Goal: Transaction & Acquisition: Purchase product/service

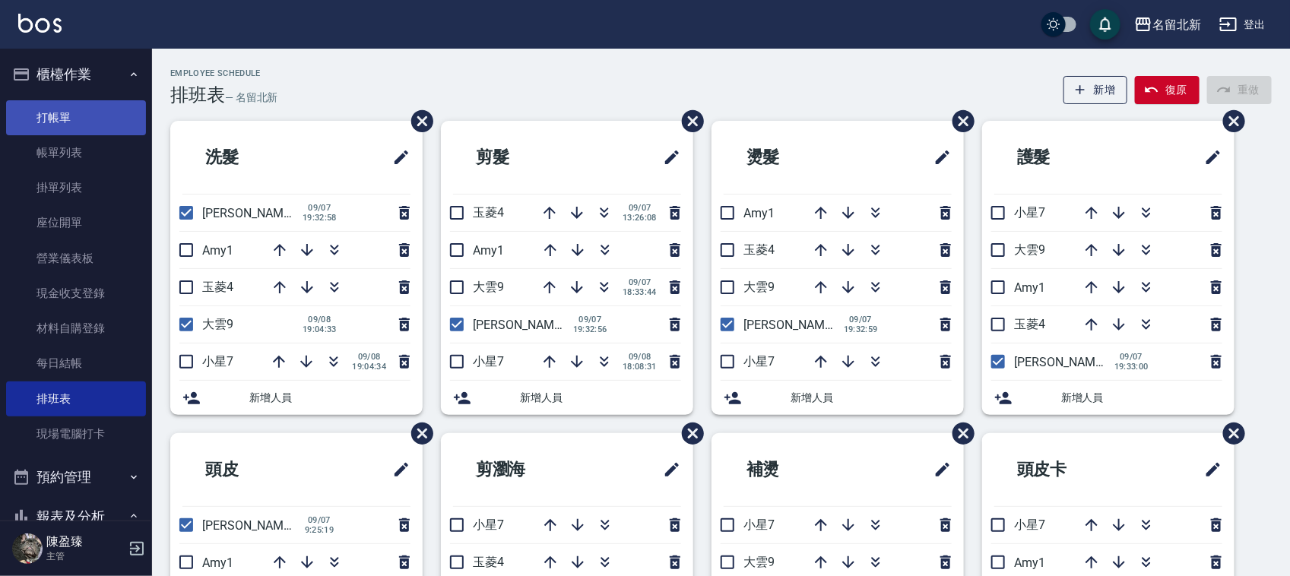
click at [95, 109] on link "打帳單" at bounding box center [76, 117] width 140 height 35
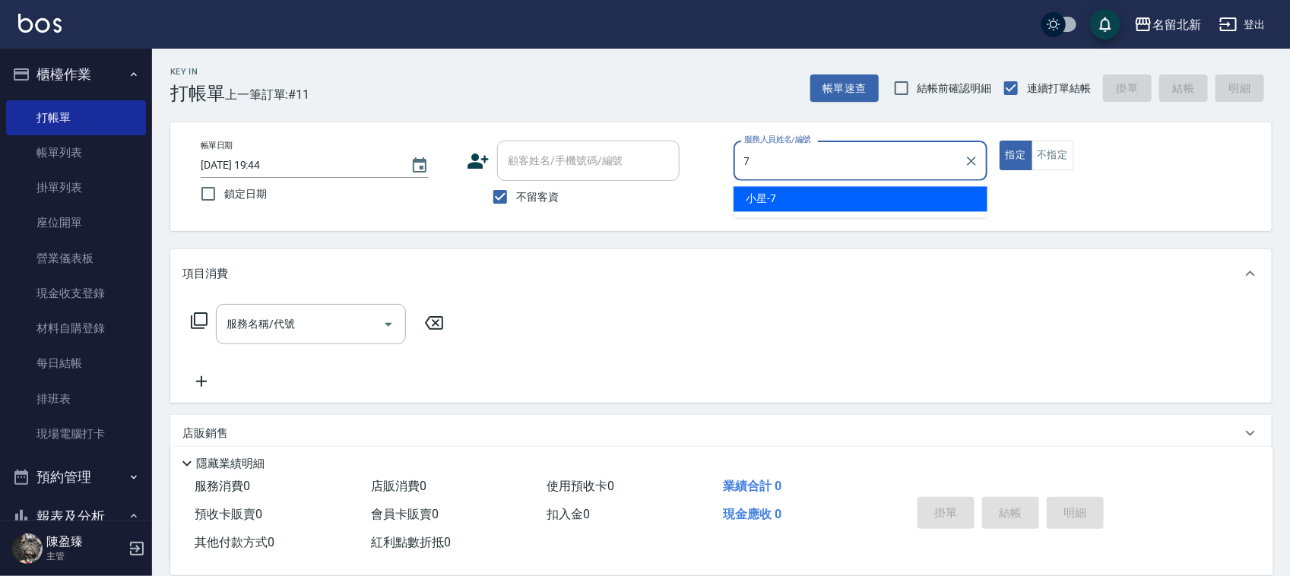
type input "小星-7"
type button "true"
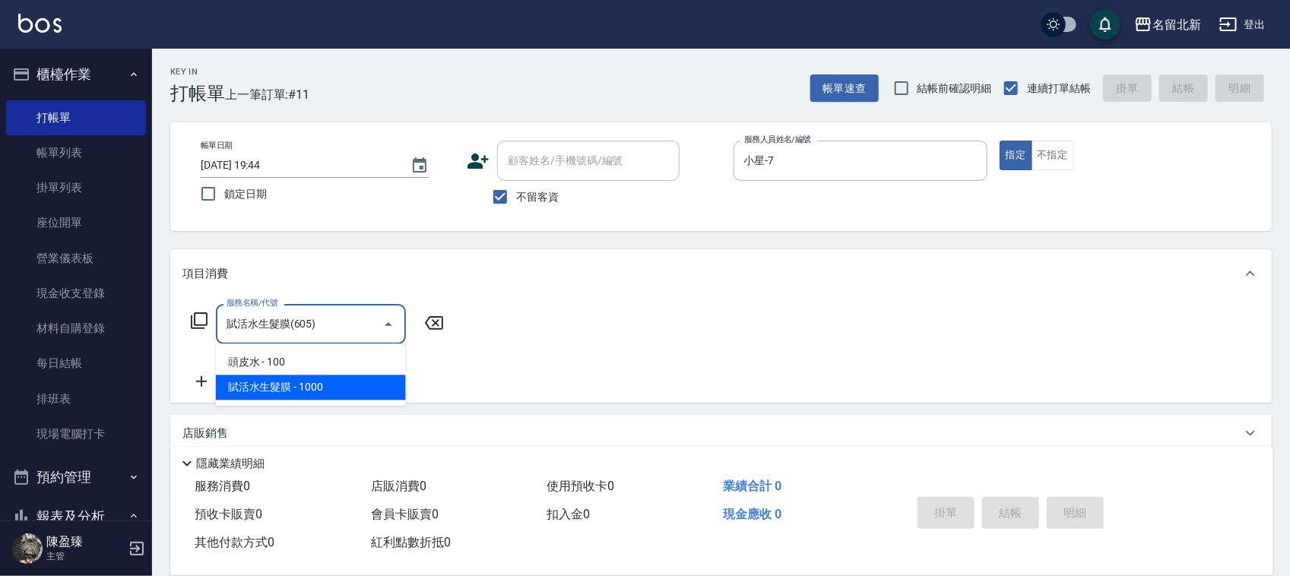
type input "賦活水生髮膜(605)"
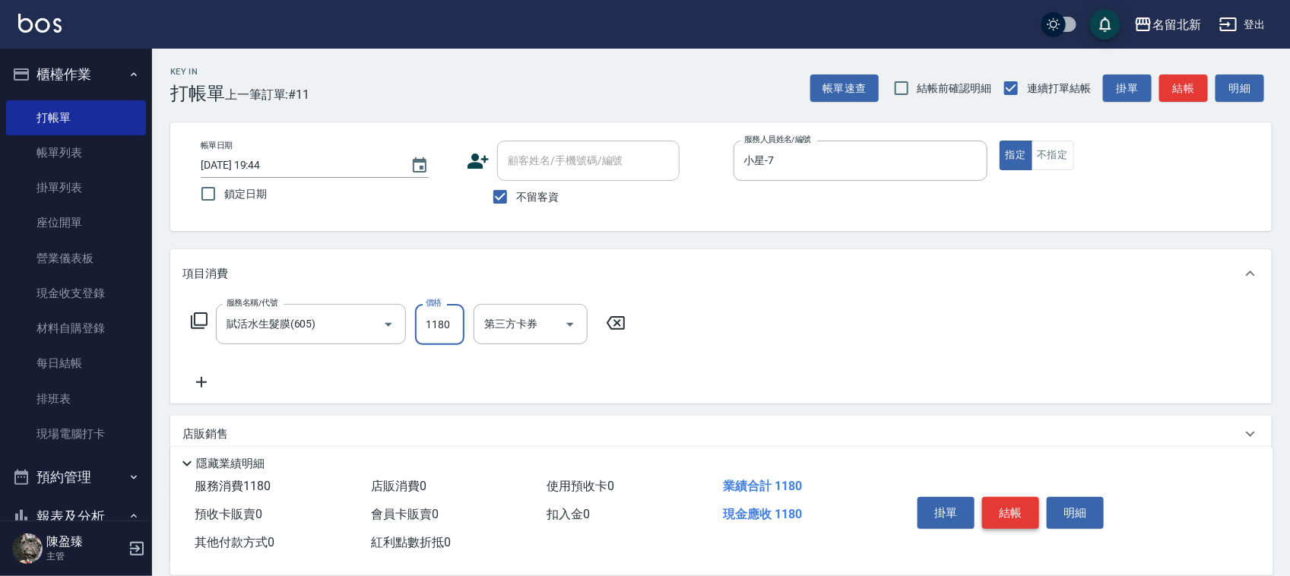
type input "1180"
click at [1024, 509] on button "結帳" at bounding box center [1010, 513] width 57 height 32
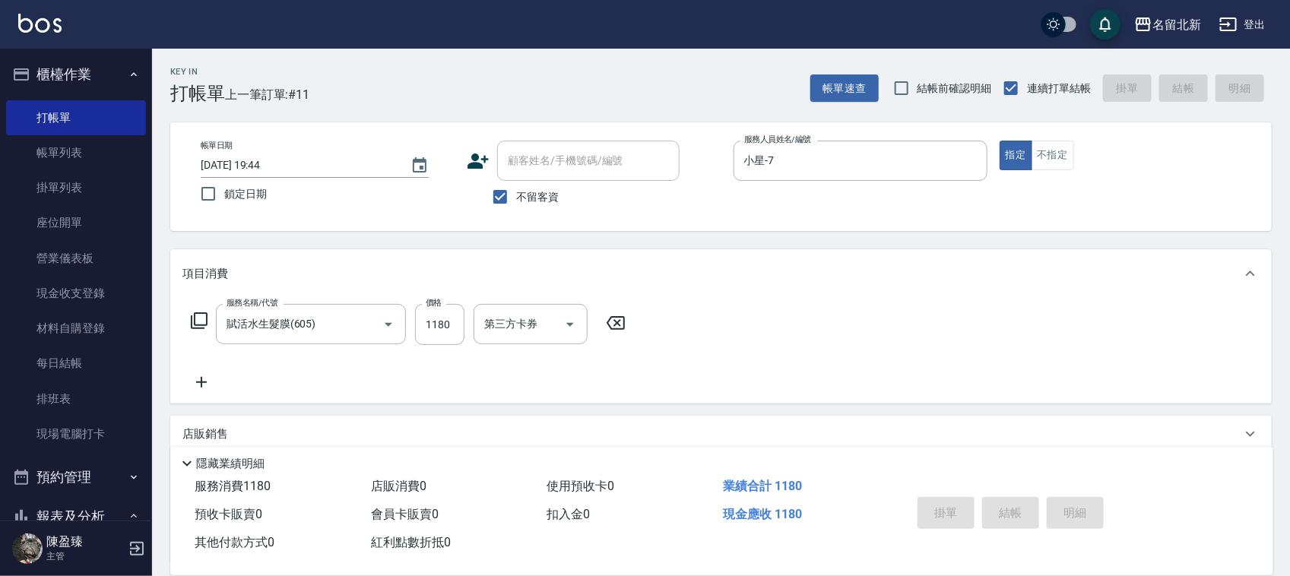
type input "[DATE] 19:45"
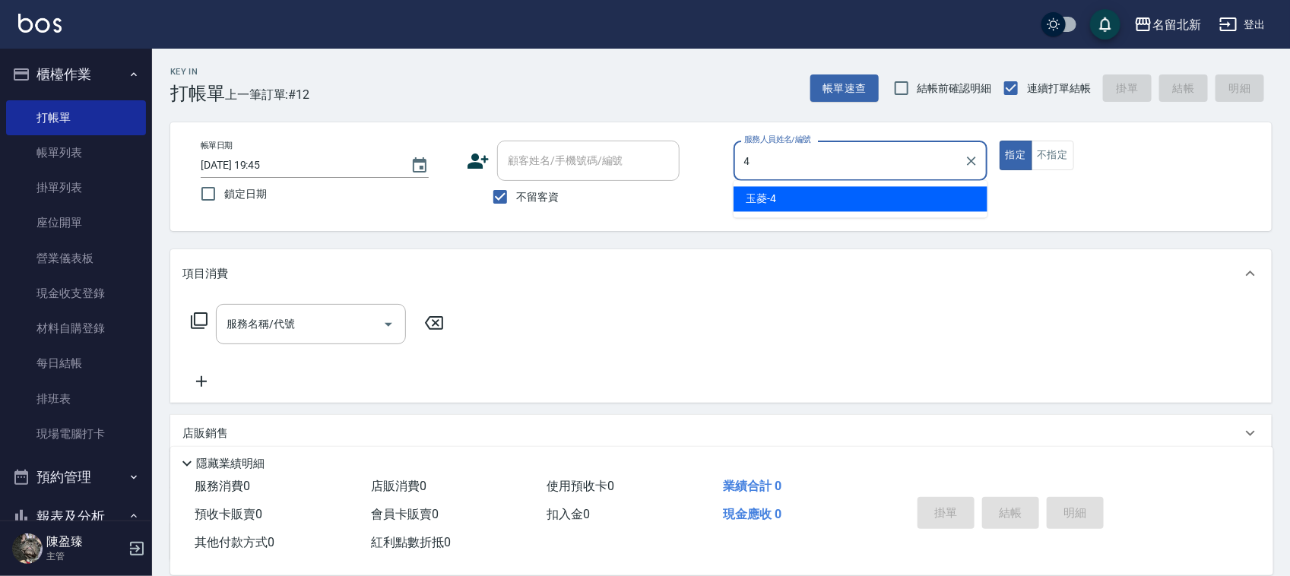
type input "玉菱-4"
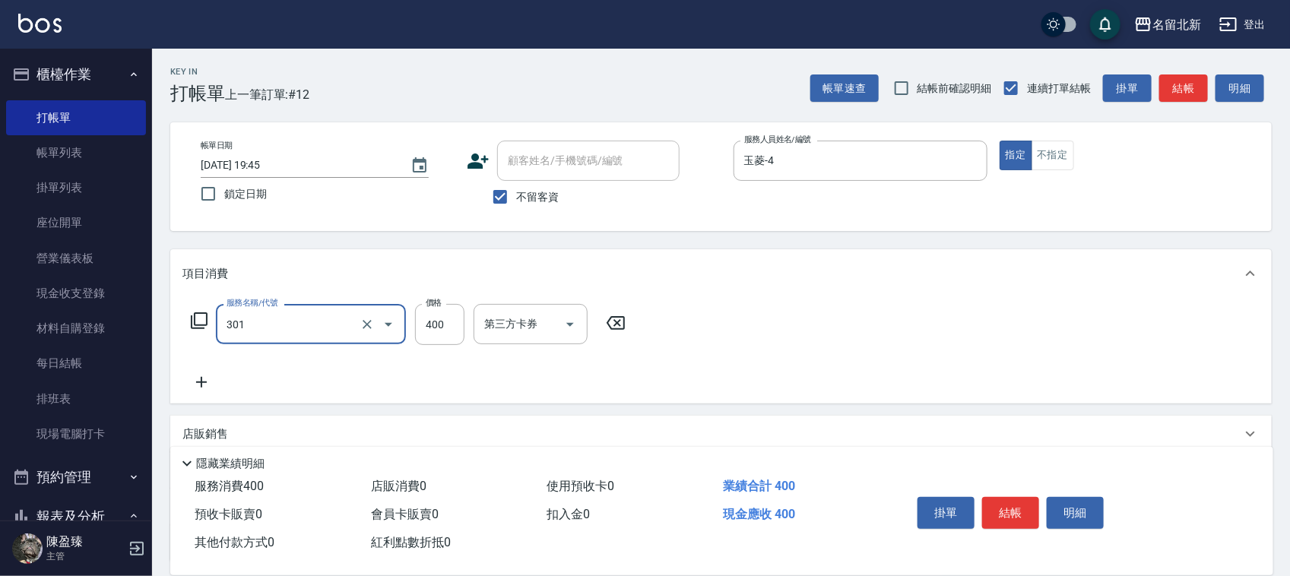
type input "造型剪髮(301)"
type input "380"
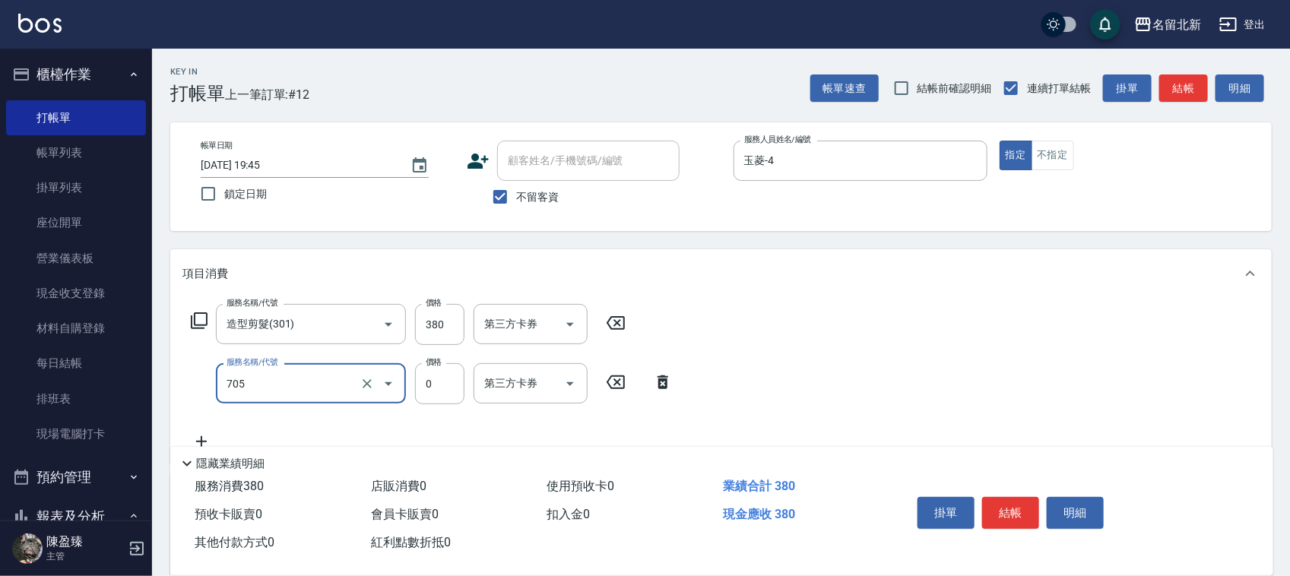
type input "互助50(705)"
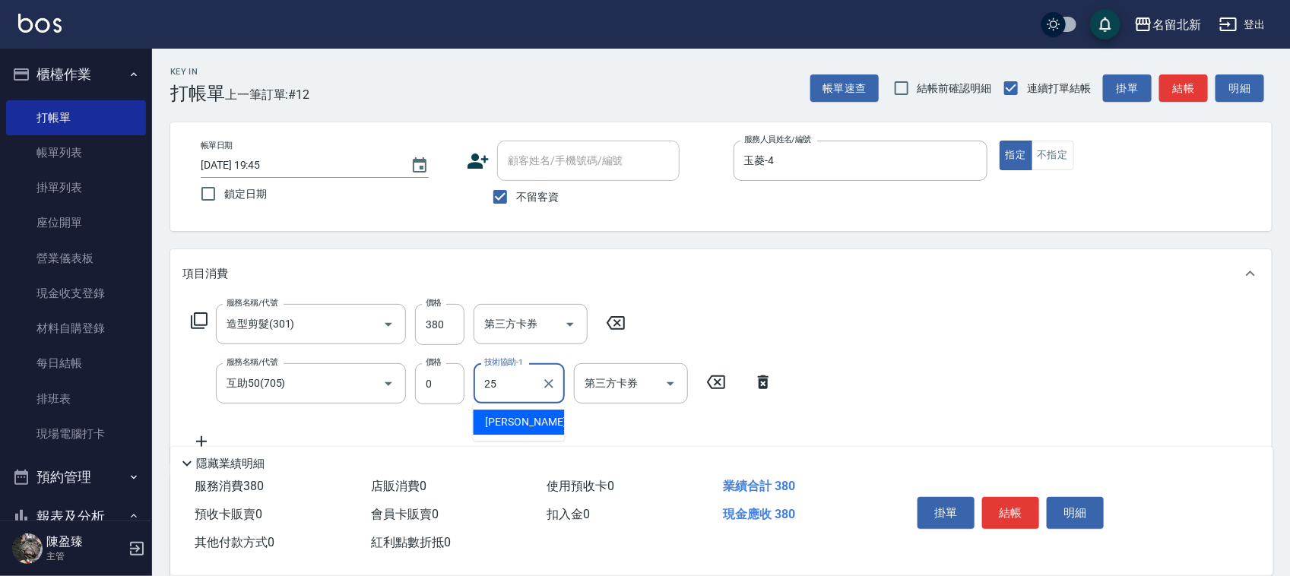
type input "禎禎-25"
click at [997, 510] on button "結帳" at bounding box center [1010, 513] width 57 height 32
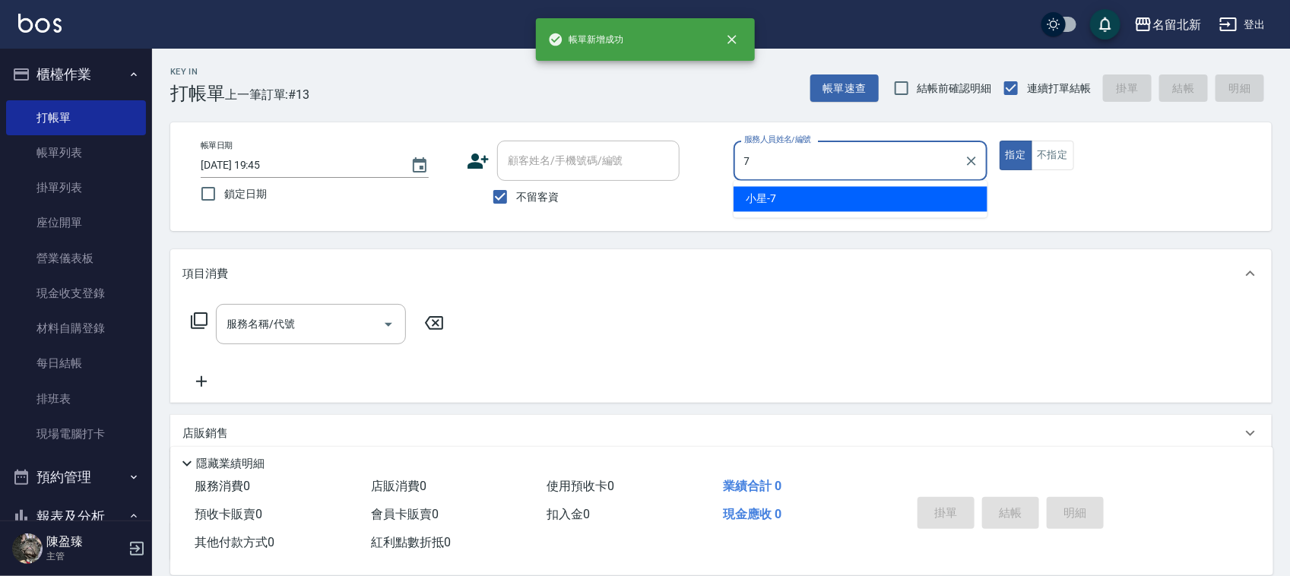
type input "小星-7"
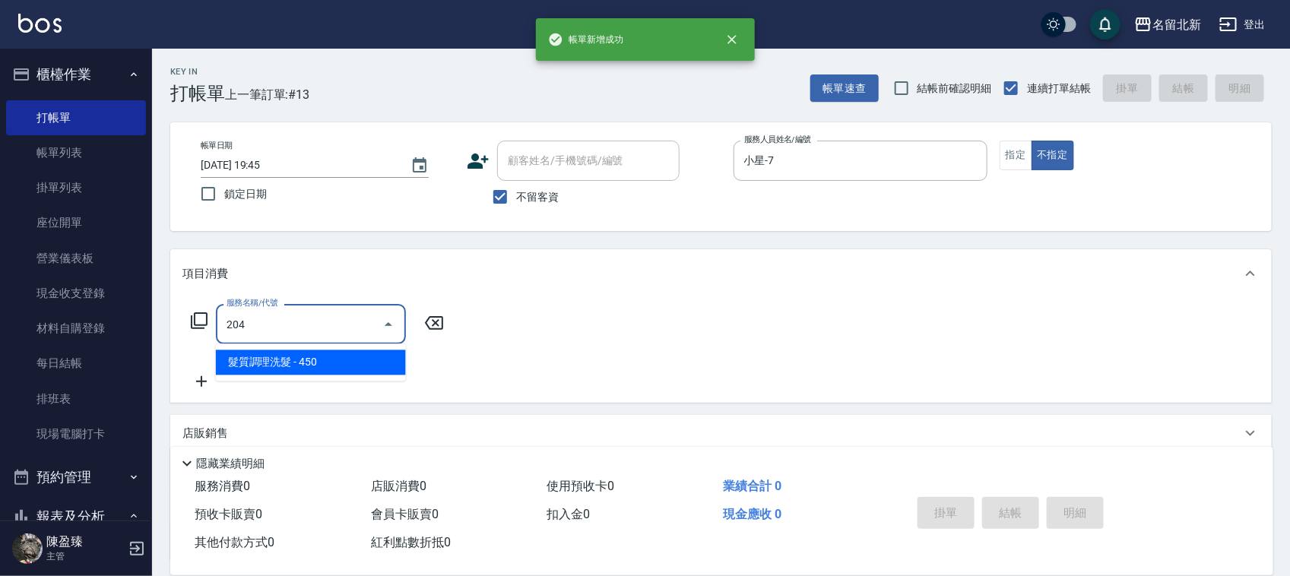
type input "髮質調理洗髮(204)"
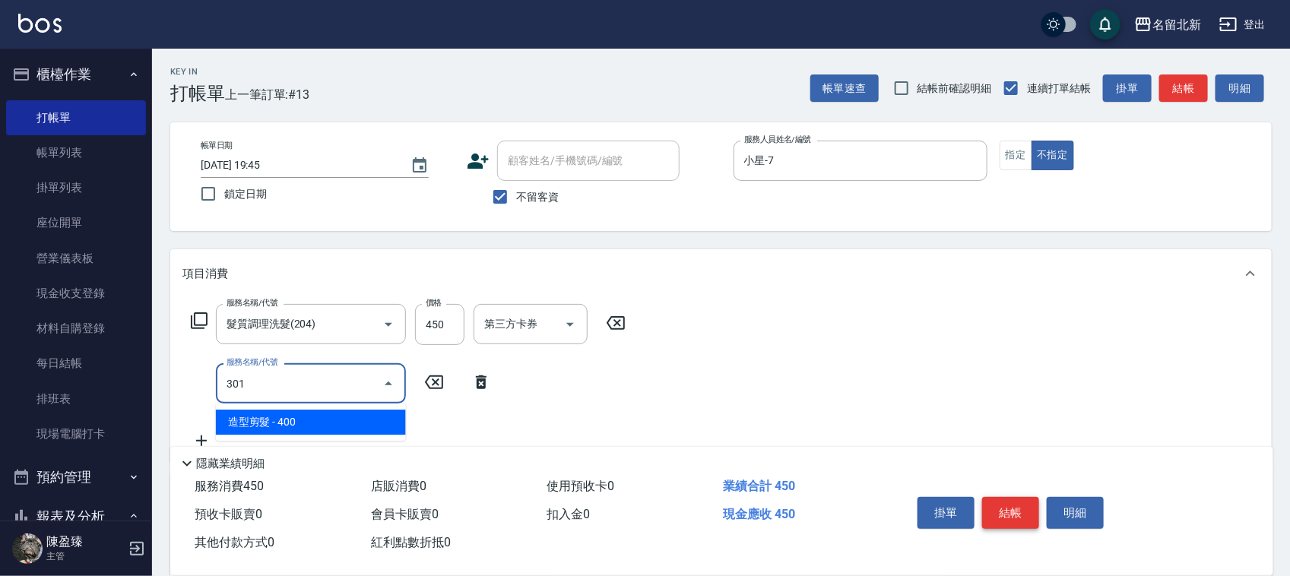
type input "造型剪髮(301)"
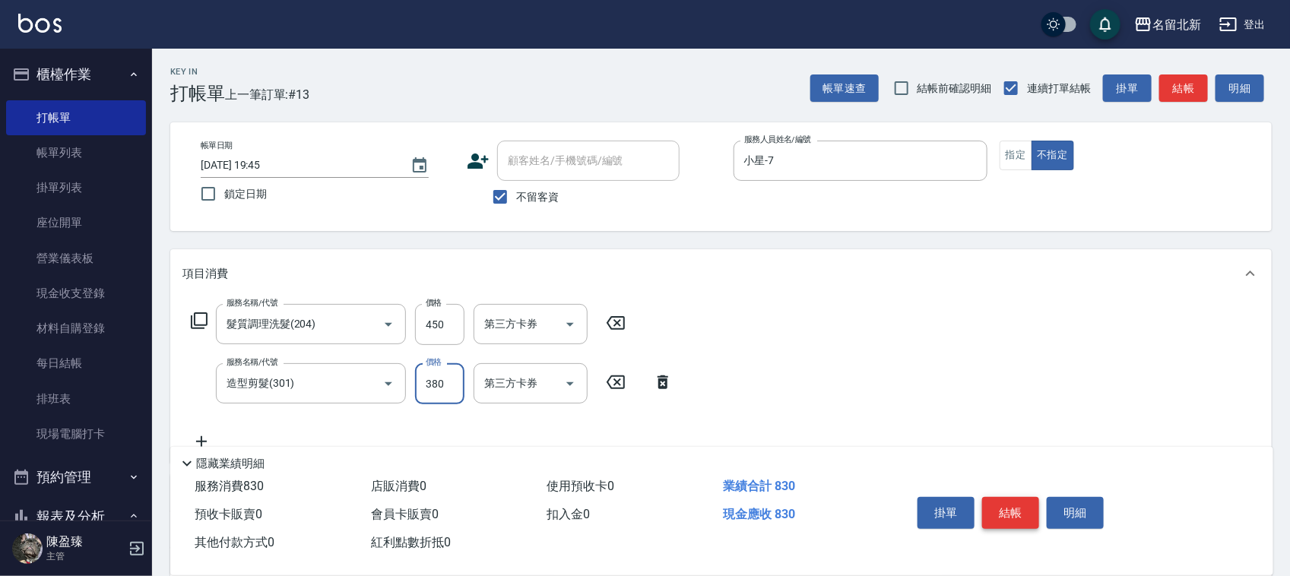
type input "380"
click at [997, 510] on button "結帳" at bounding box center [1010, 513] width 57 height 32
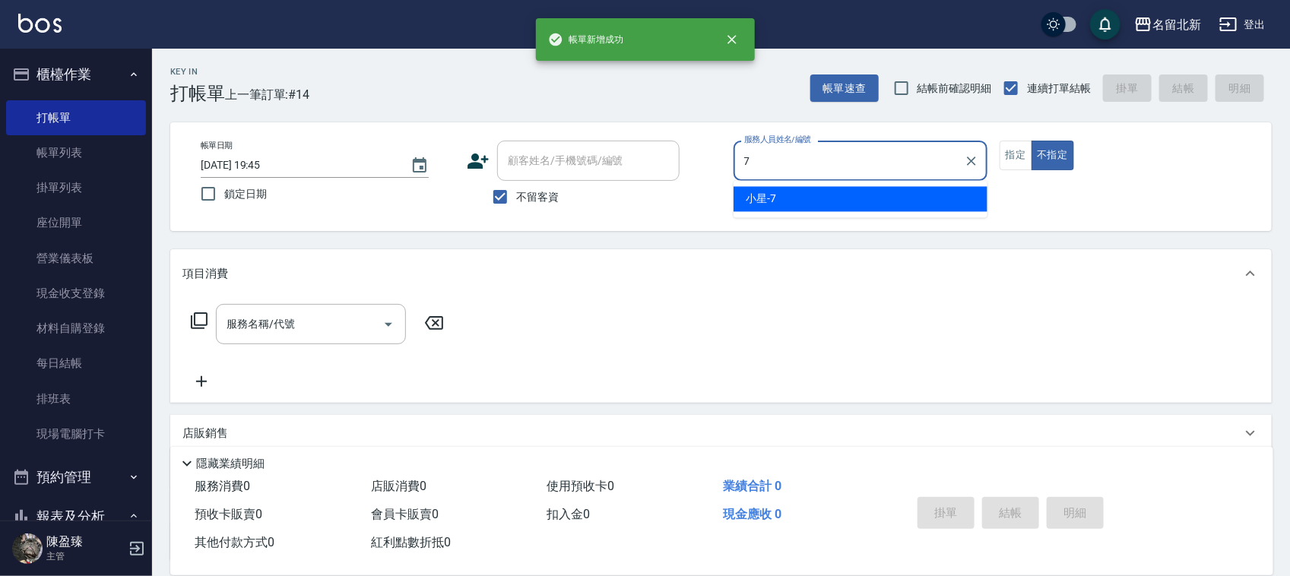
type input "小星-7"
type button "false"
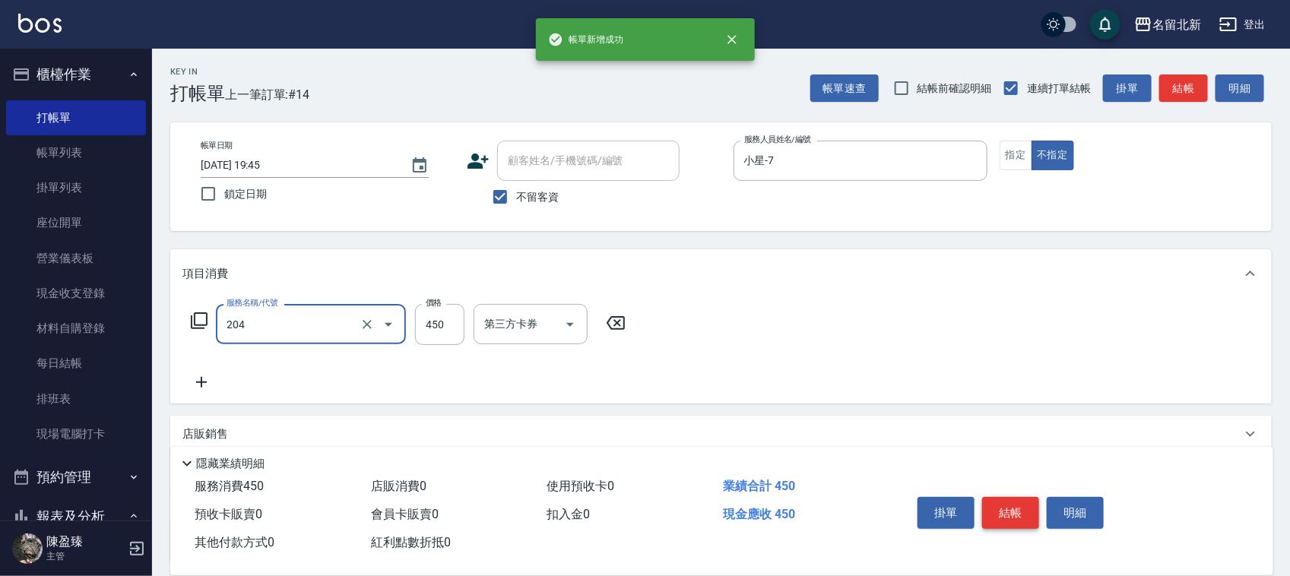
type input "髮質調理洗髮(204)"
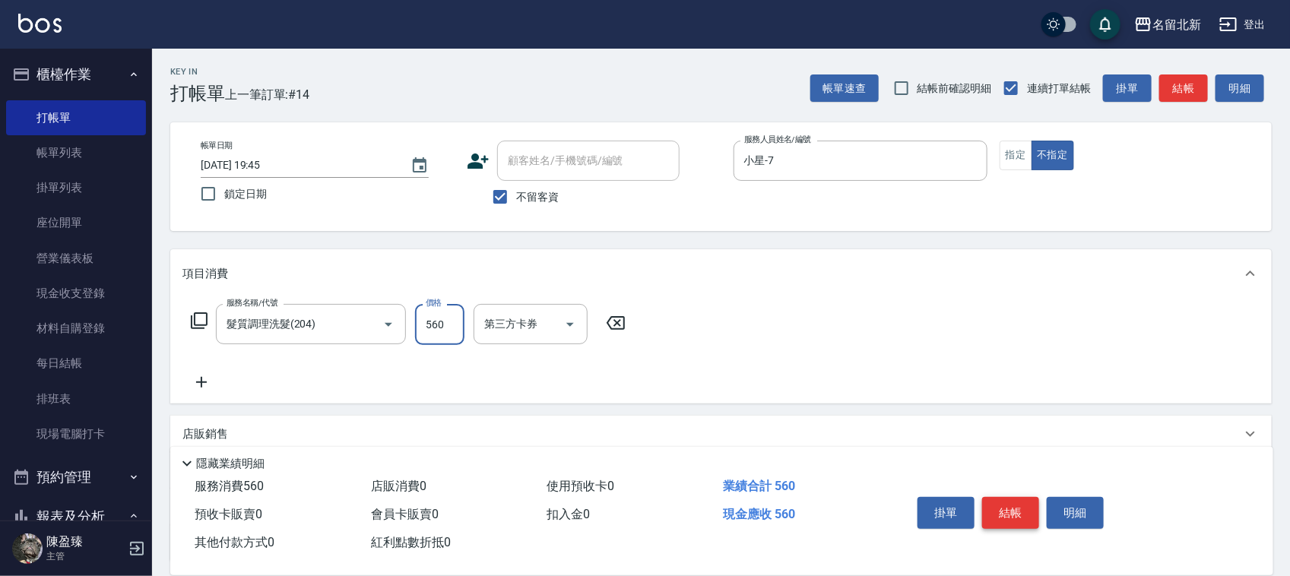
type input "560"
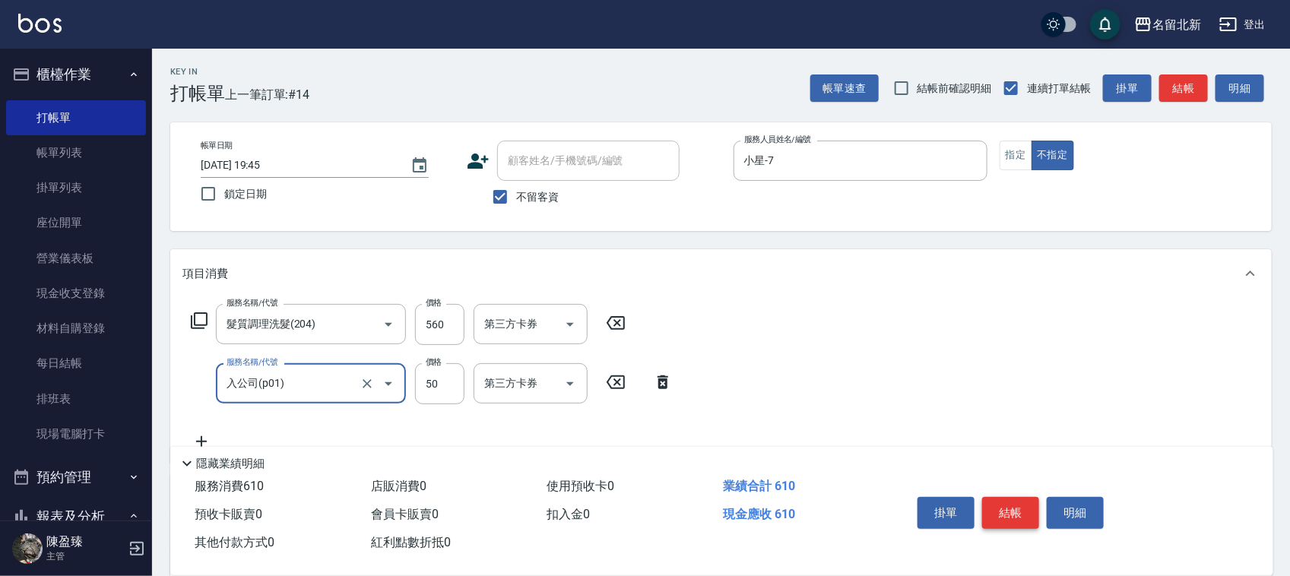
type input "入公司(p01)"
type input "40"
click at [997, 510] on button "結帳" at bounding box center [1010, 513] width 57 height 32
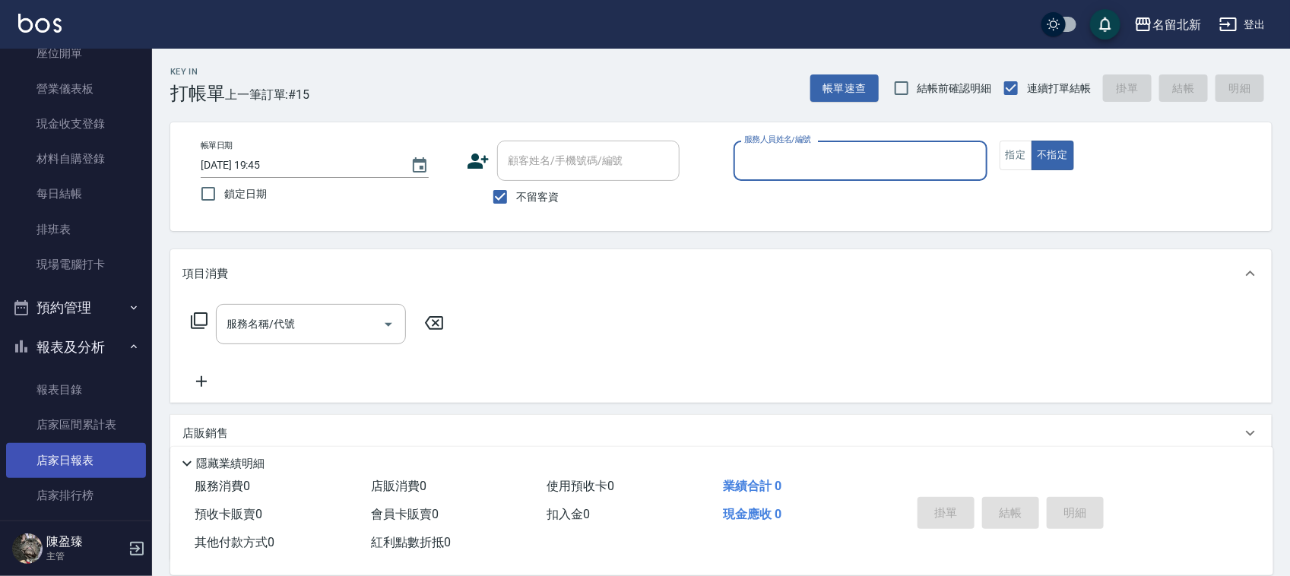
scroll to position [190, 0]
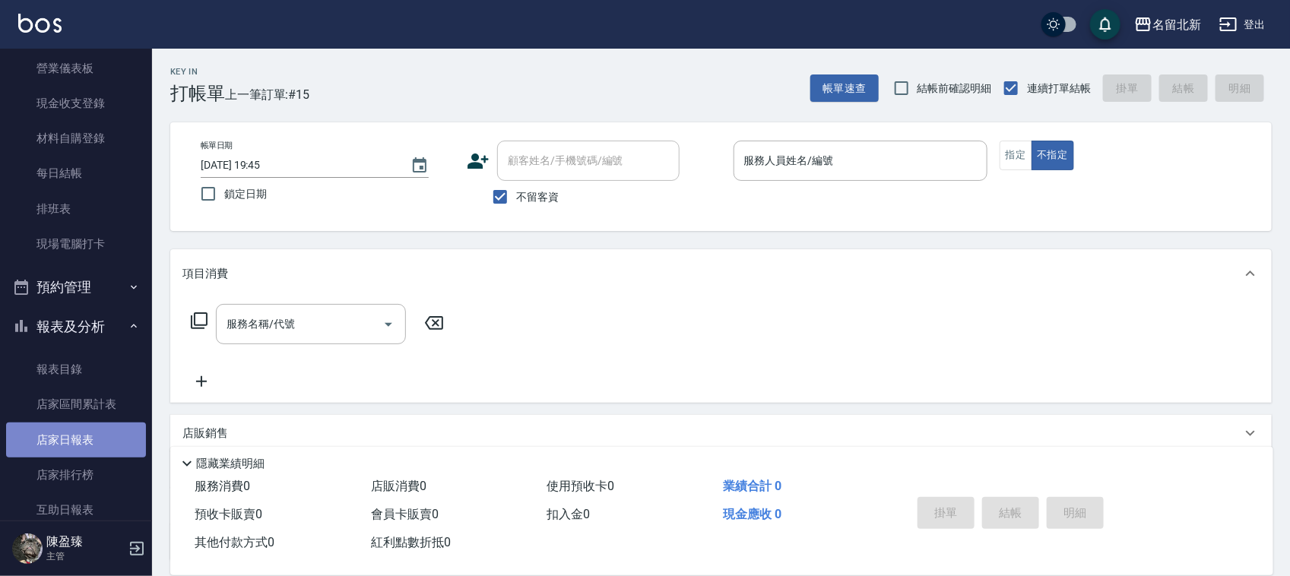
click at [78, 443] on link "店家日報表" at bounding box center [76, 440] width 140 height 35
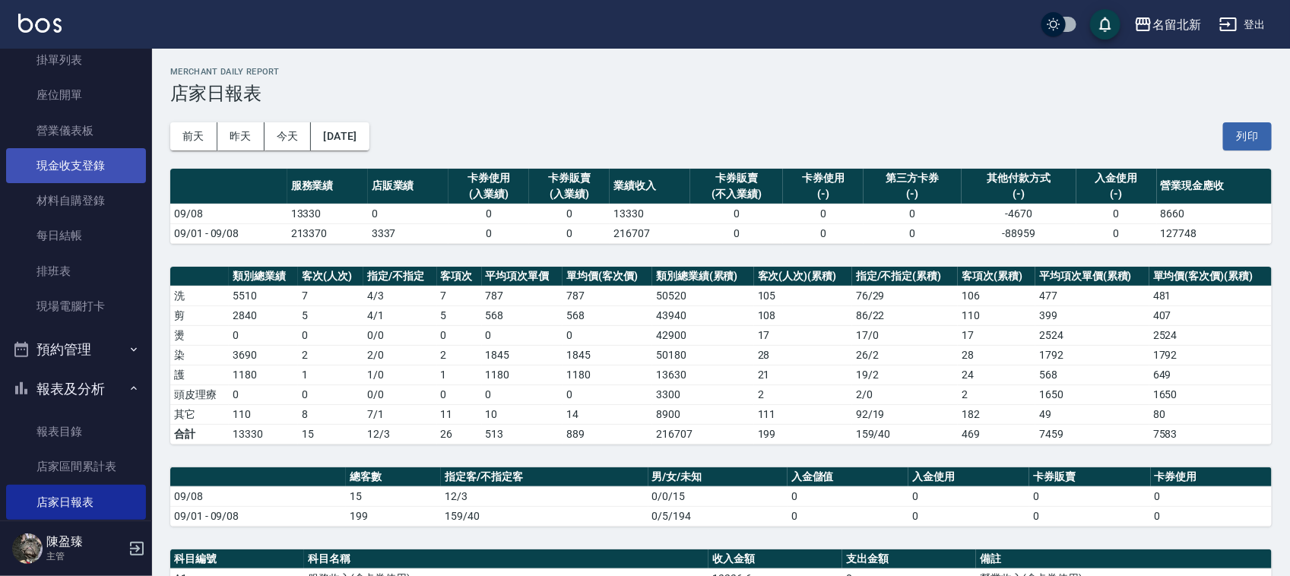
scroll to position [95, 0]
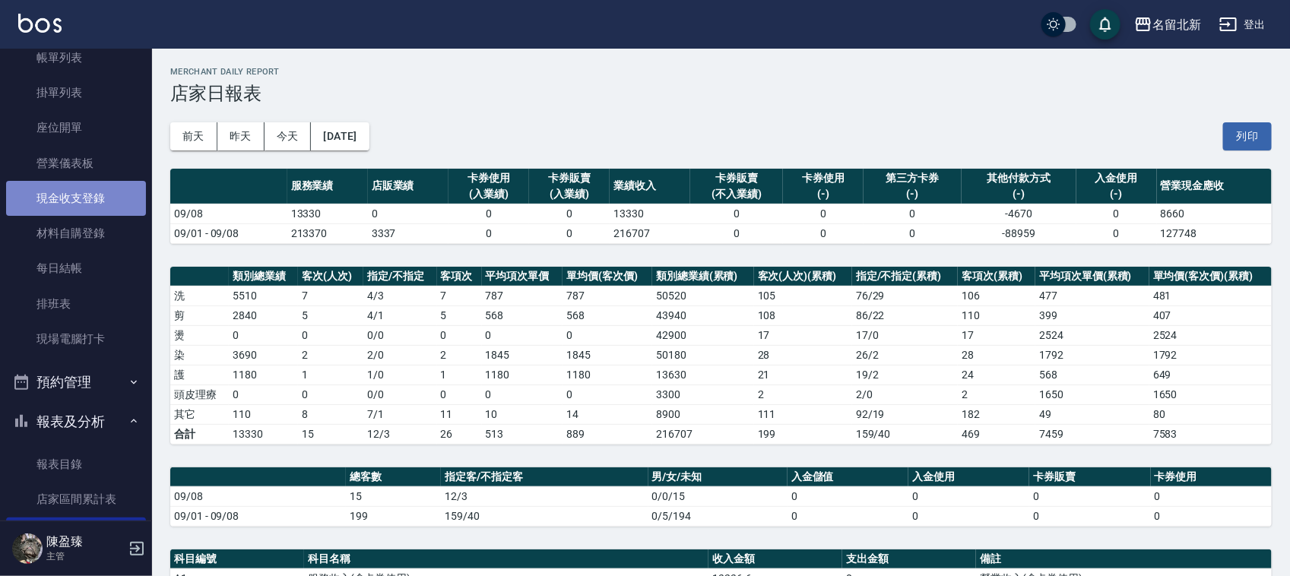
click at [103, 202] on link "現金收支登錄" at bounding box center [76, 198] width 140 height 35
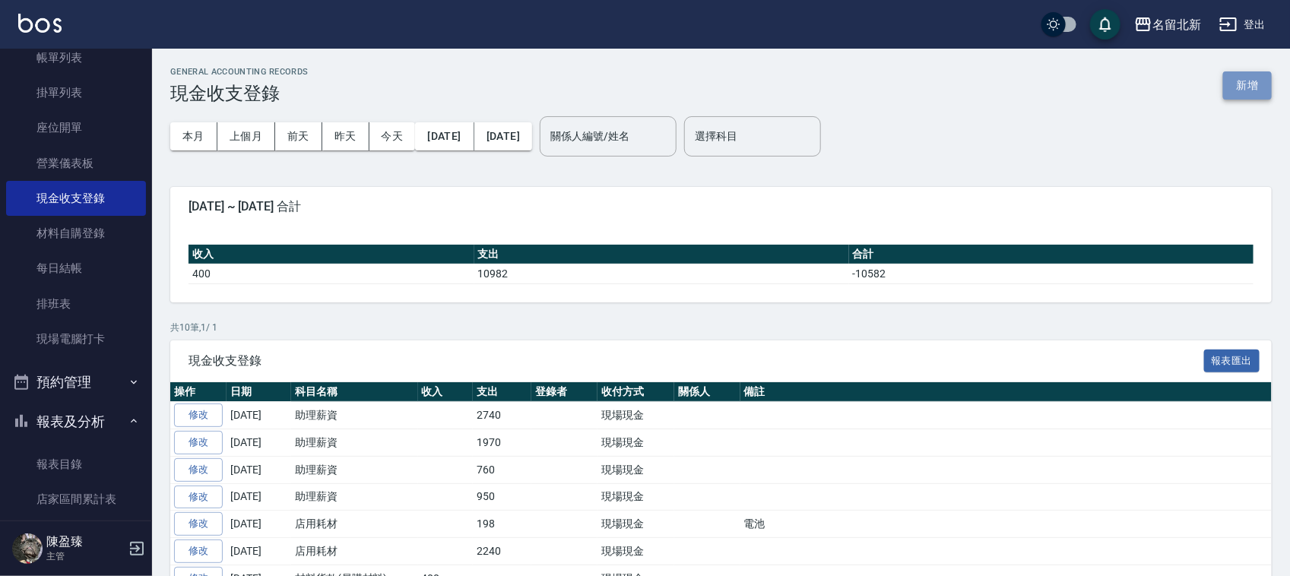
click at [1243, 91] on button "新增" at bounding box center [1247, 85] width 49 height 28
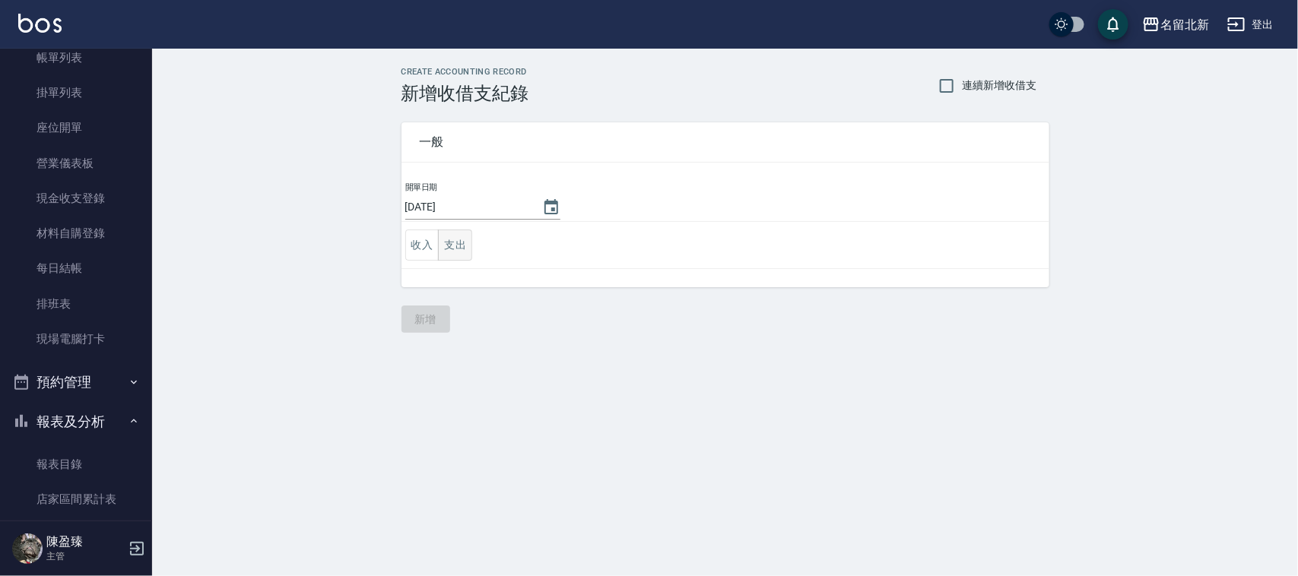
click at [449, 243] on button "支出" at bounding box center [455, 245] width 34 height 31
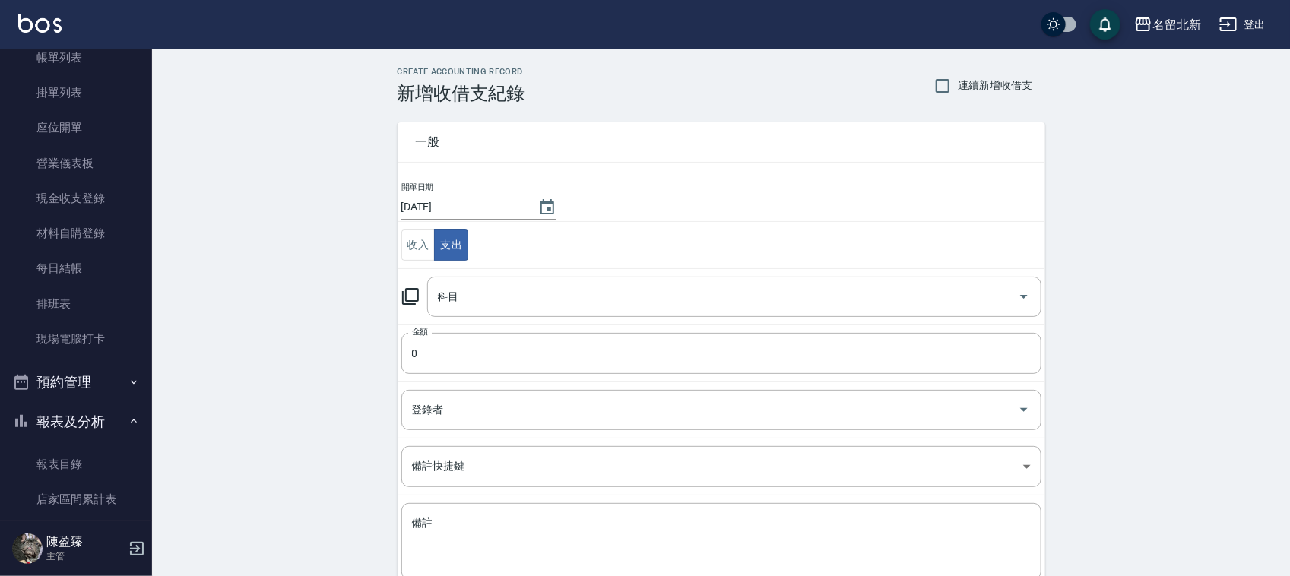
click at [484, 274] on td "科目 科目" at bounding box center [722, 296] width 648 height 56
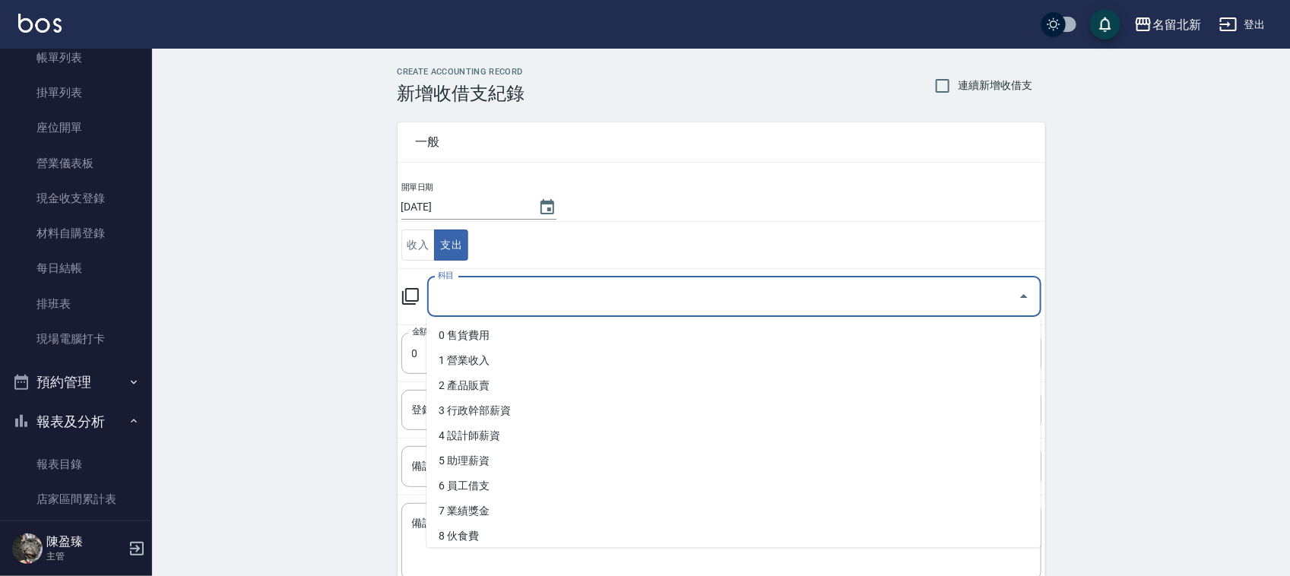
click at [491, 291] on input "科目" at bounding box center [723, 297] width 578 height 27
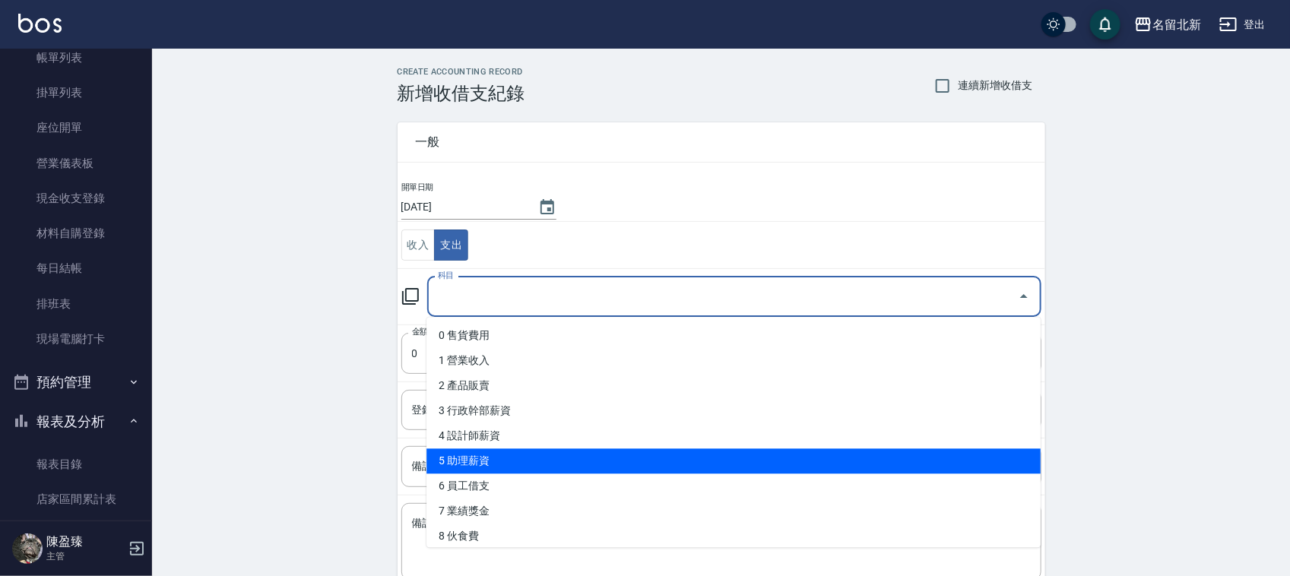
click at [499, 467] on li "5 助理薪資" at bounding box center [733, 461] width 614 height 25
type input "5 助理薪資"
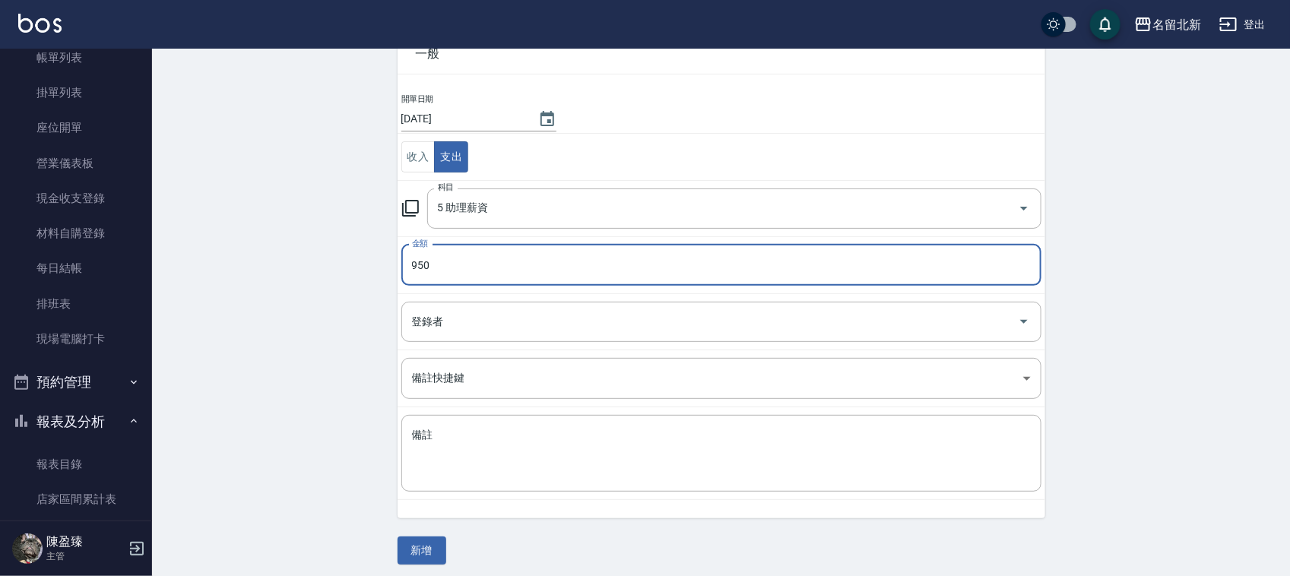
scroll to position [96, 0]
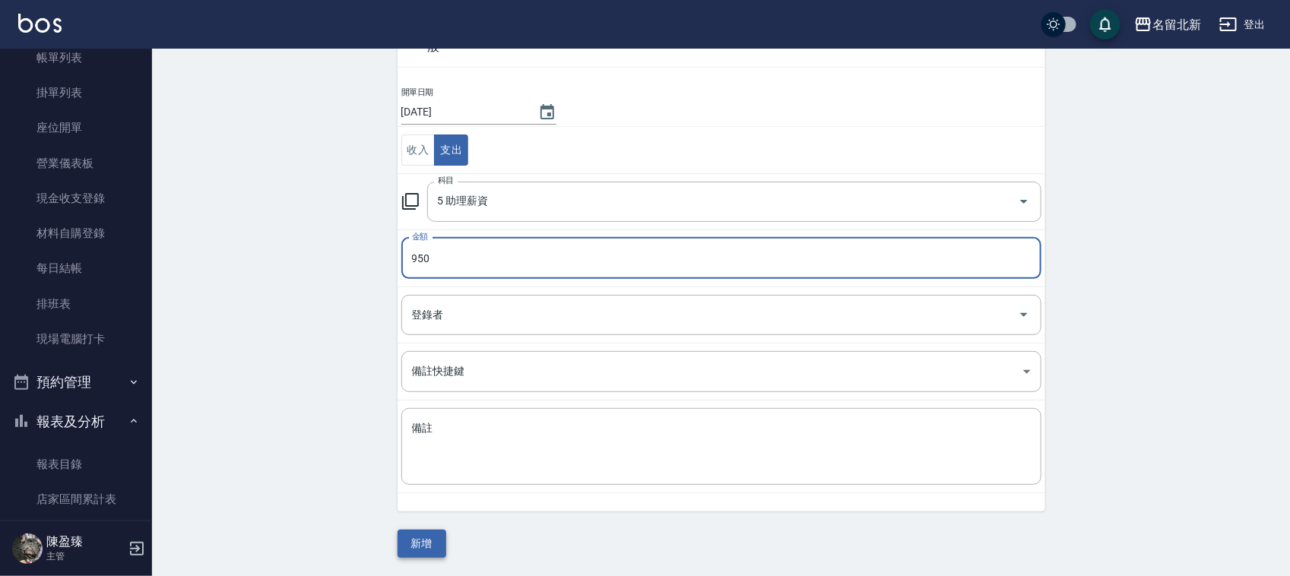
type input "950"
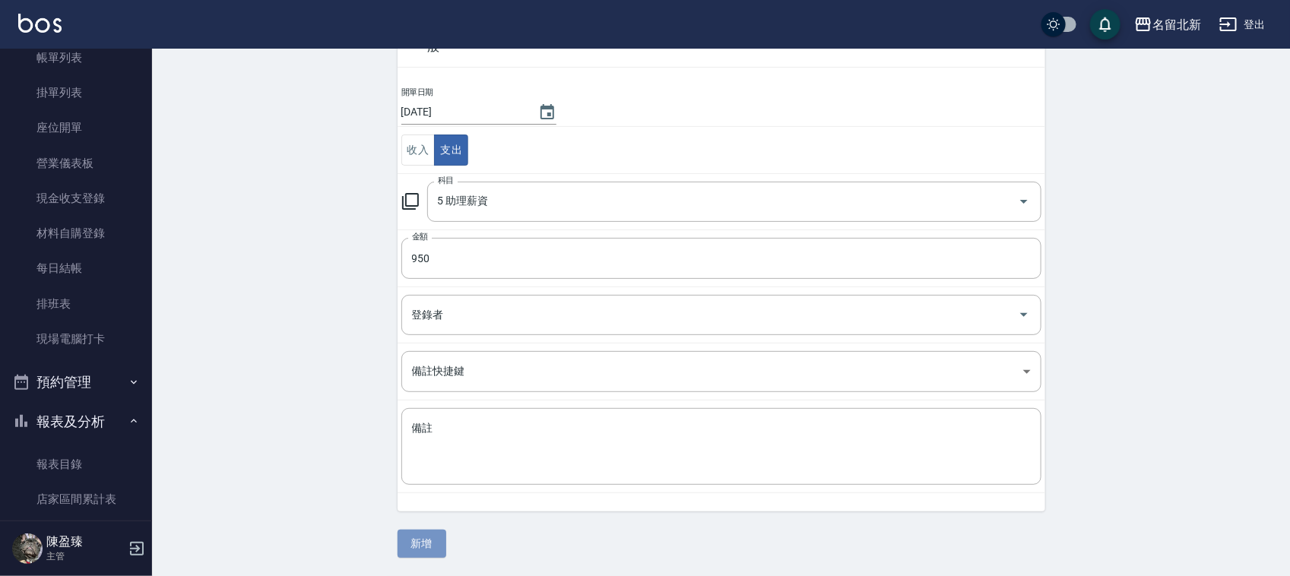
drag, startPoint x: 438, startPoint y: 537, endPoint x: 448, endPoint y: 545, distance: 13.1
click at [447, 545] on div "一般 開單日期 [DATE] 收入 支出 科目 5 助理薪資 科目 金額 950 金額 登錄者 登錄者 備註快捷鍵 ​ 備註快捷鍵 備註 x 備註 新增" at bounding box center [722, 283] width 648 height 549
click at [443, 540] on button "新增" at bounding box center [422, 544] width 49 height 28
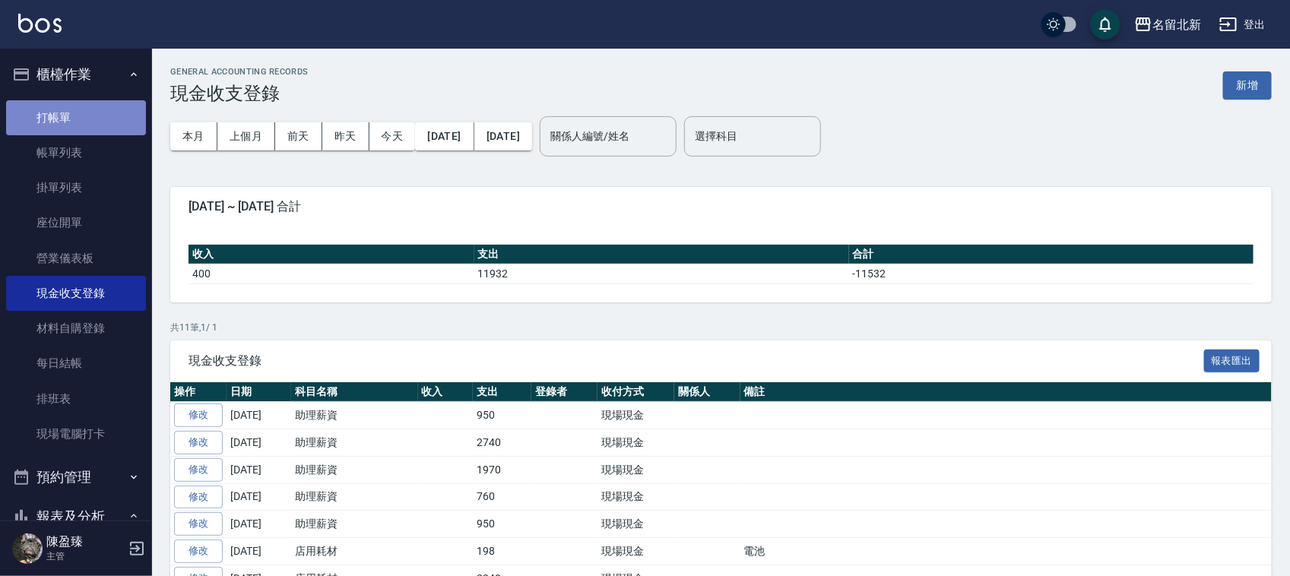
click at [119, 119] on link "打帳單" at bounding box center [76, 117] width 140 height 35
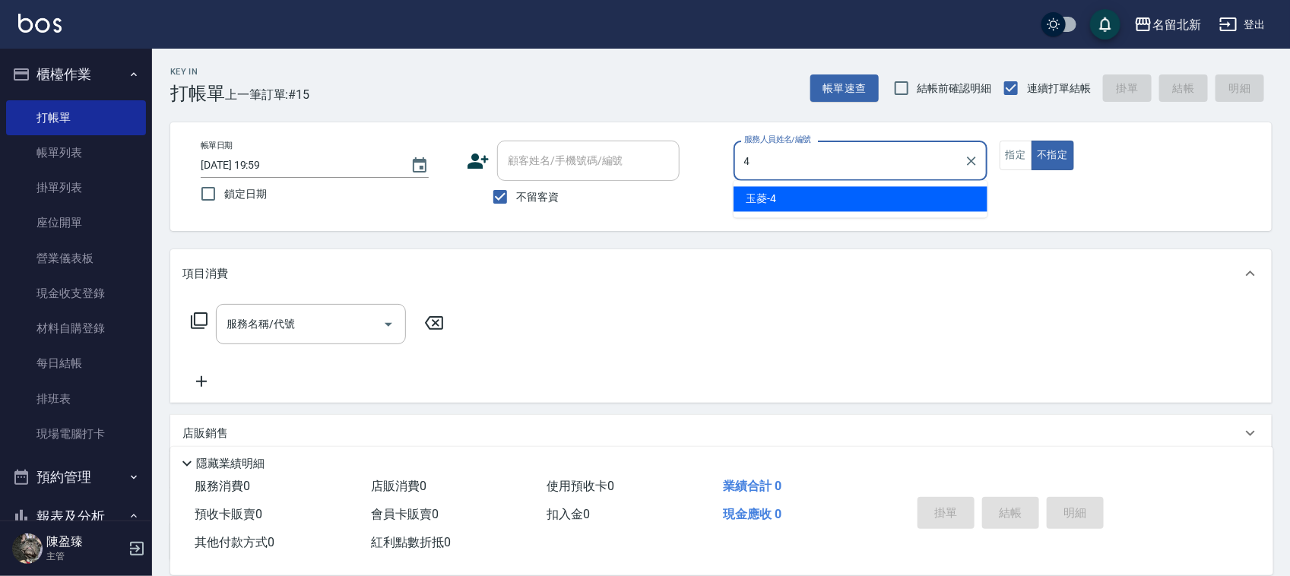
type input "玉菱-4"
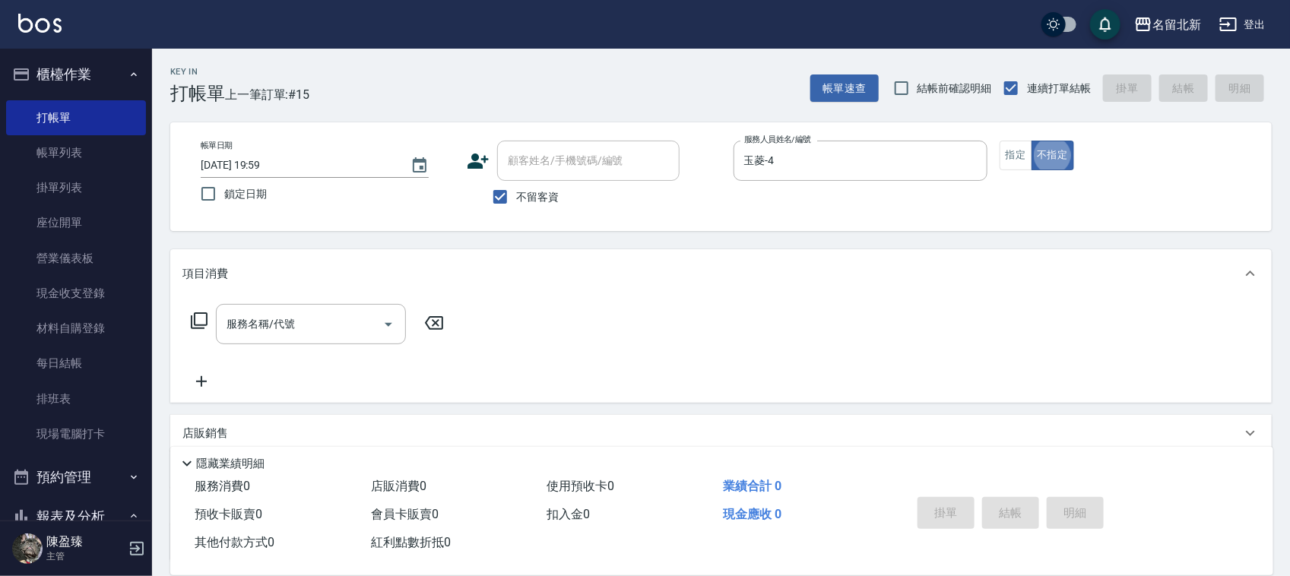
type button "false"
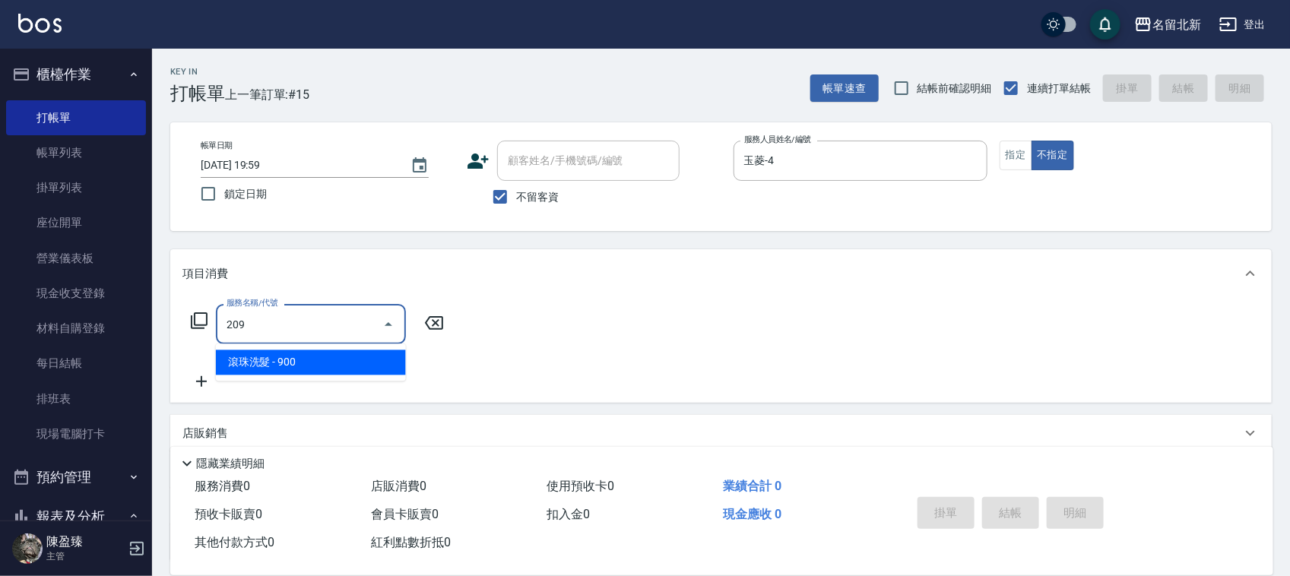
type input "滾珠洗髮(209)"
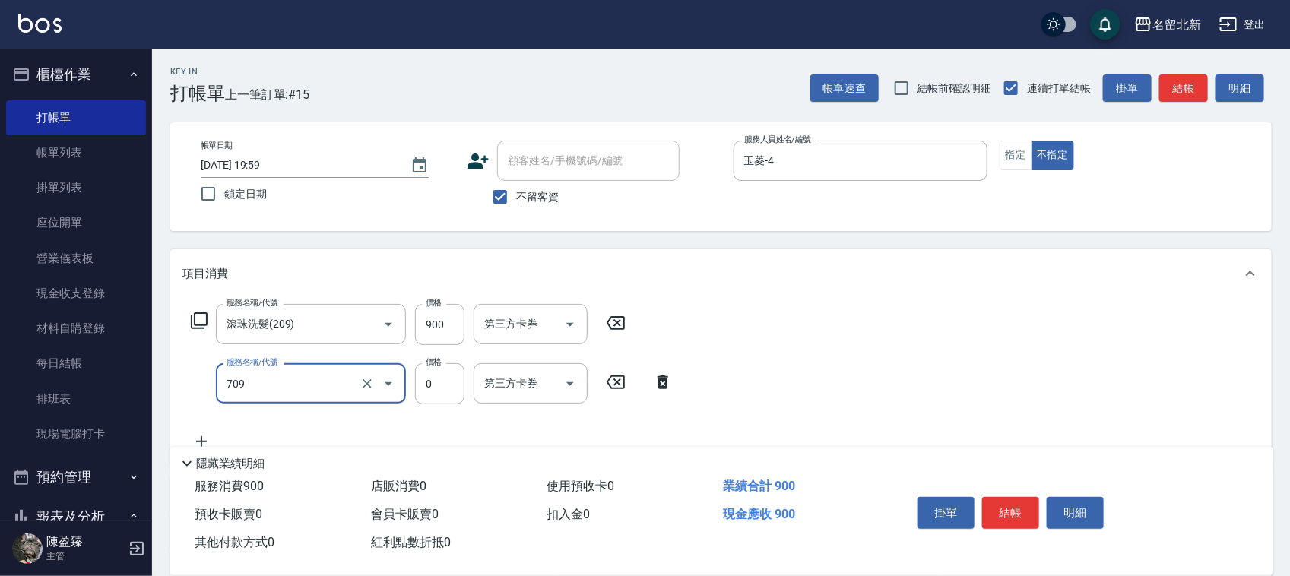
type input "互助90(709)"
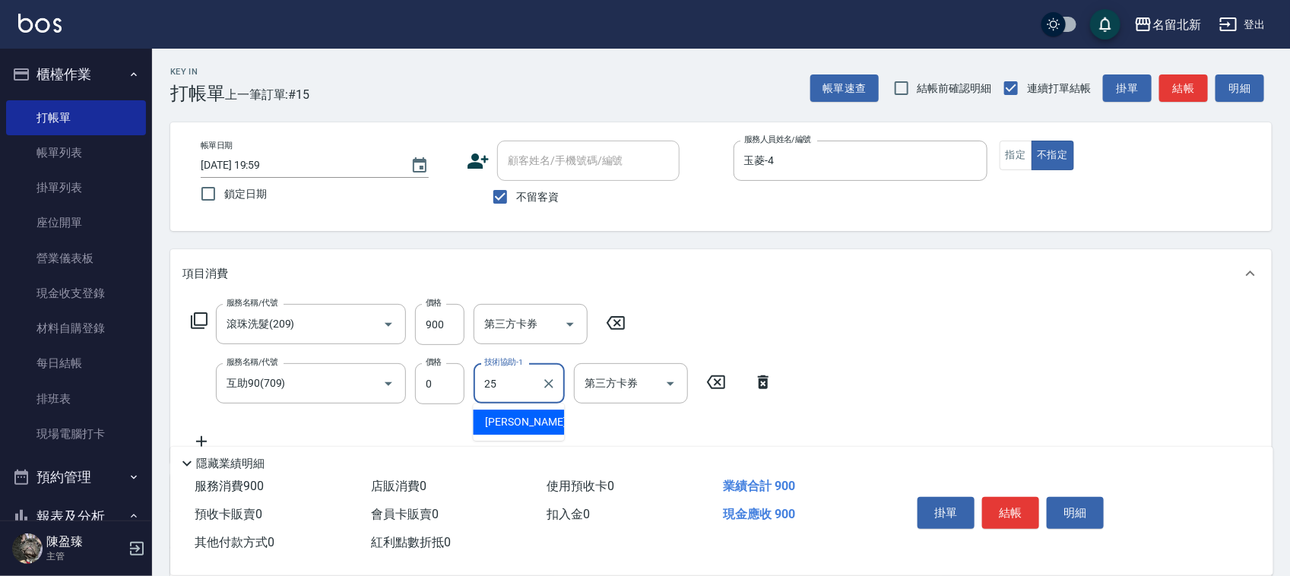
type input "禎禎-25"
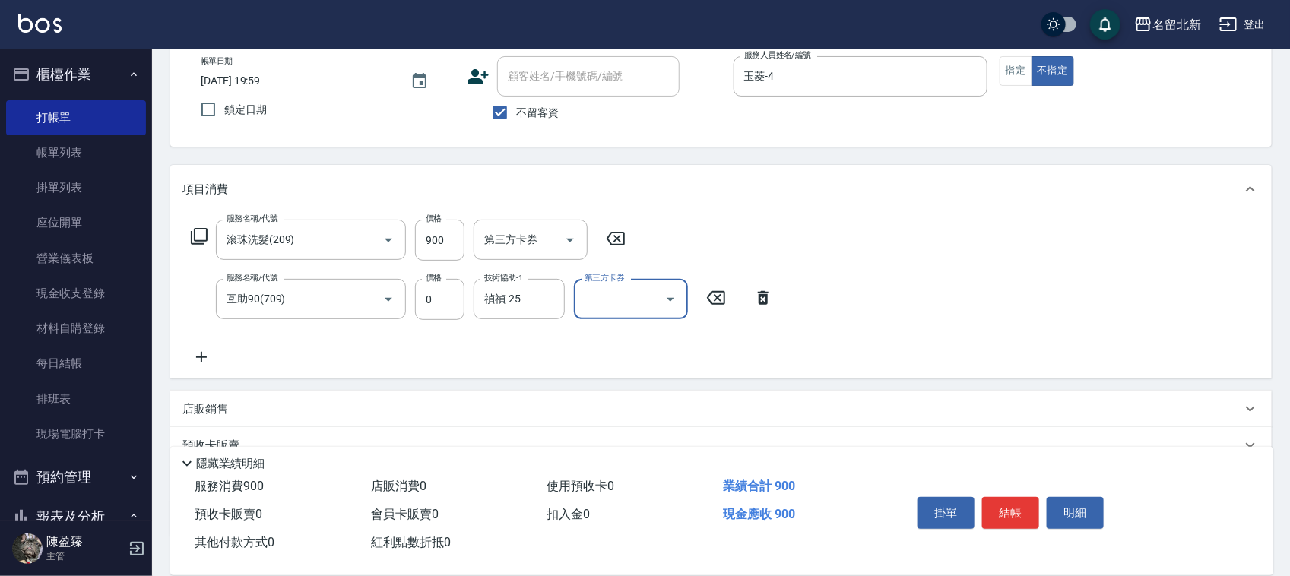
scroll to position [189, 0]
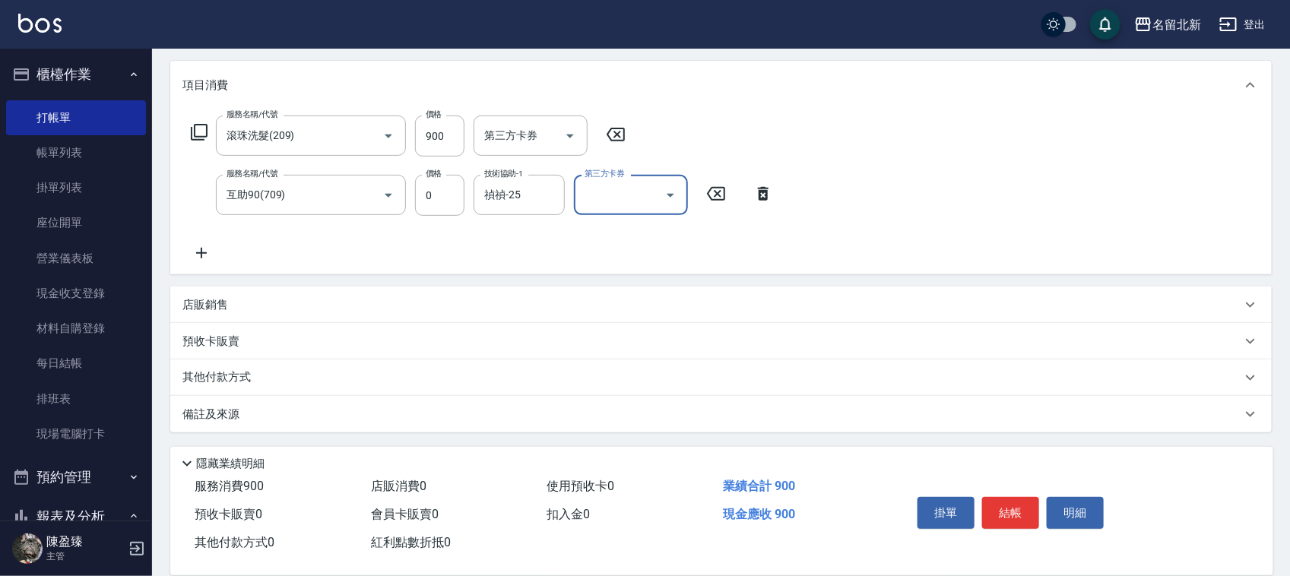
click at [239, 381] on p "其他付款方式" at bounding box center [220, 377] width 76 height 17
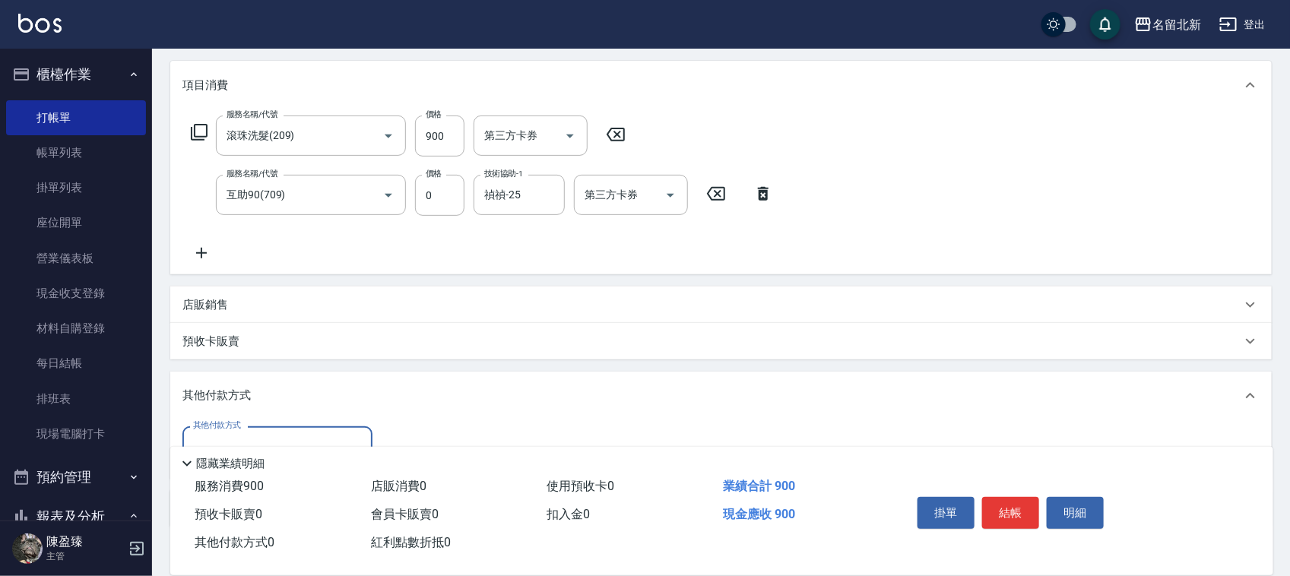
scroll to position [284, 0]
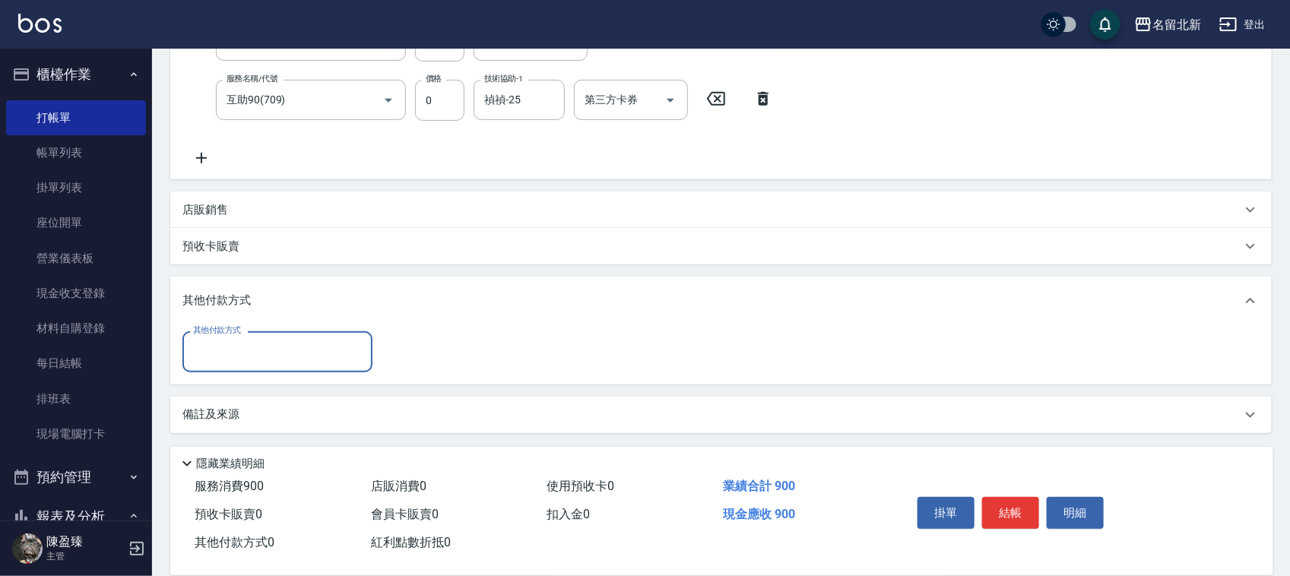
click at [237, 366] on div "其他付款方式" at bounding box center [277, 351] width 190 height 40
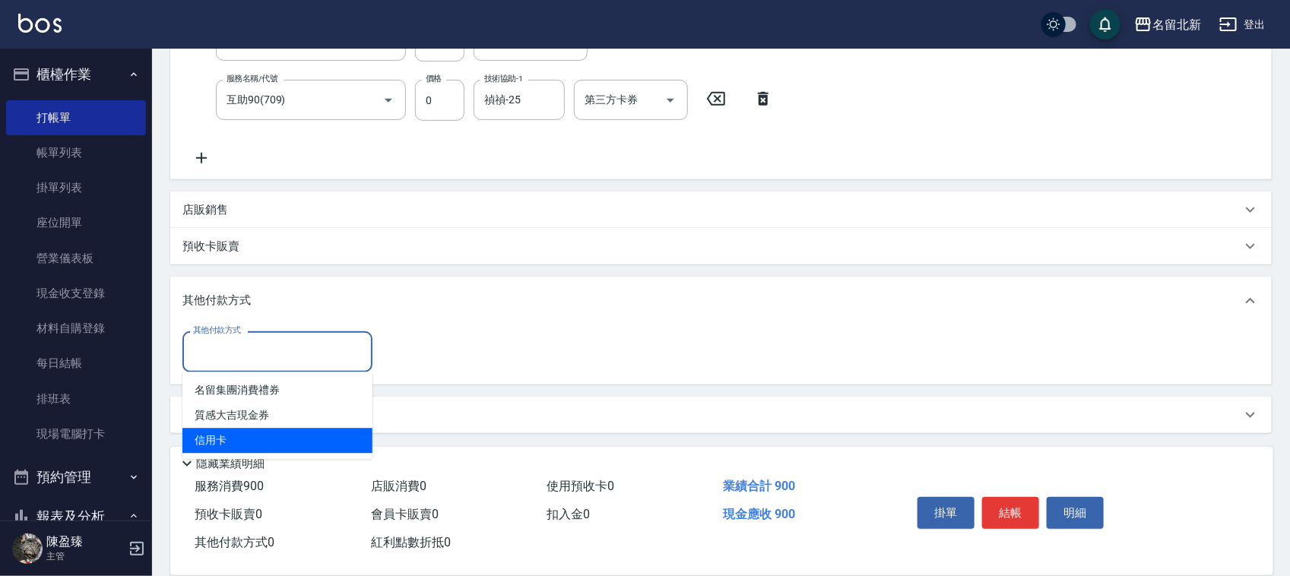
click at [245, 445] on span "信用卡" at bounding box center [277, 441] width 190 height 25
type input "信用卡"
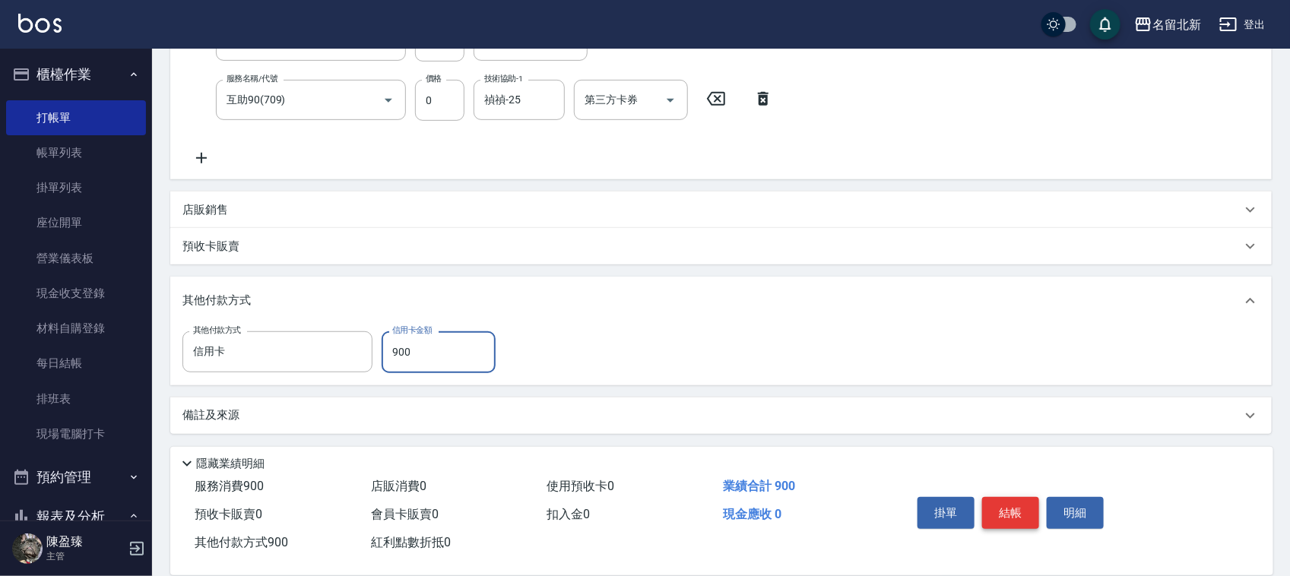
type input "900"
click at [1022, 497] on button "結帳" at bounding box center [1010, 513] width 57 height 32
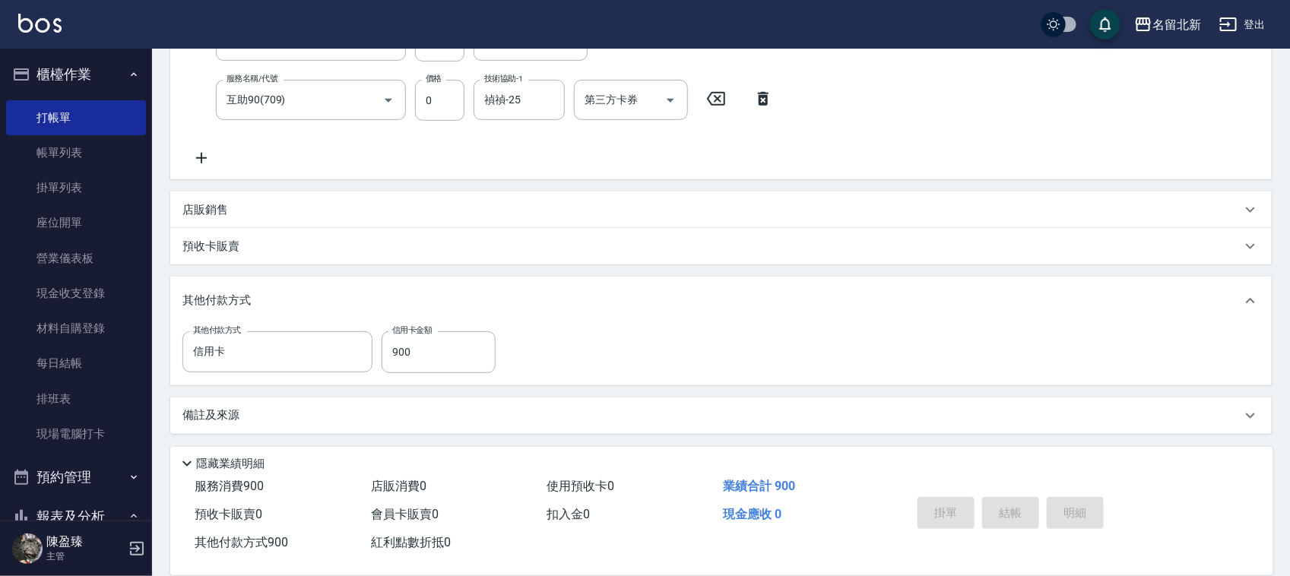
type input "[DATE] 20:00"
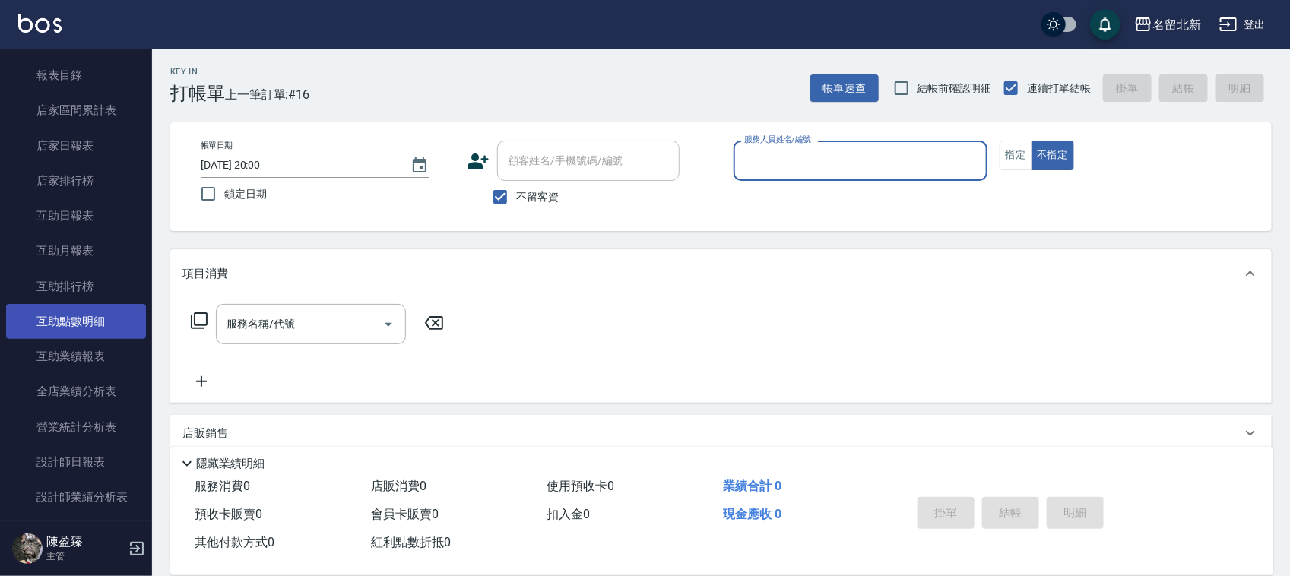
scroll to position [475, 0]
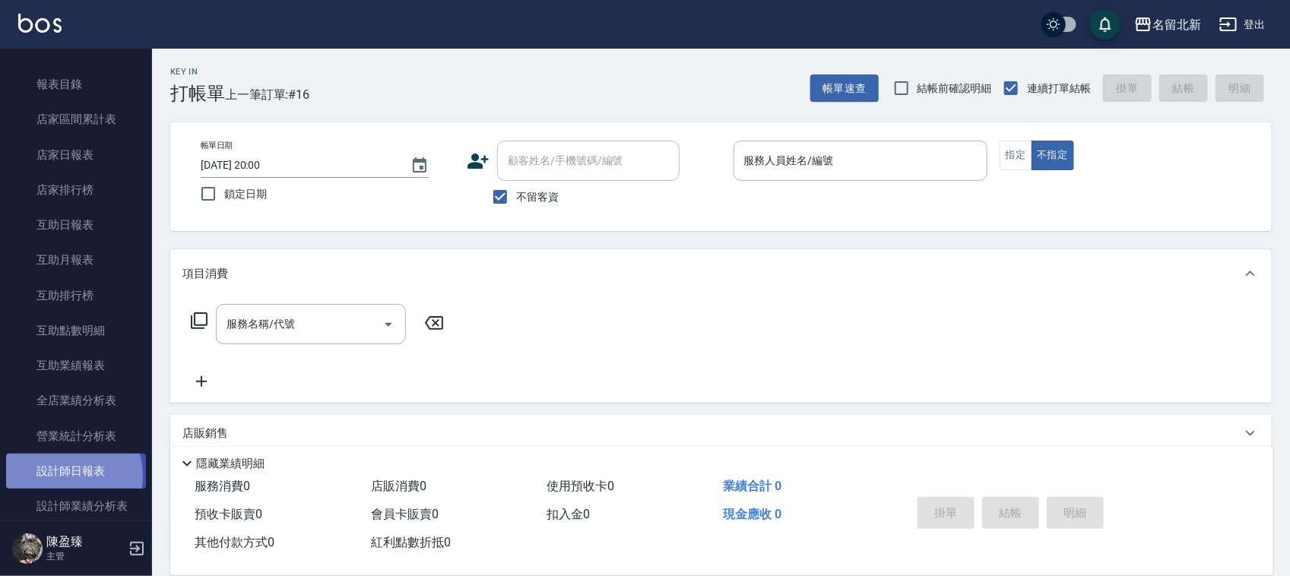
click at [62, 476] on link "設計師日報表" at bounding box center [76, 471] width 140 height 35
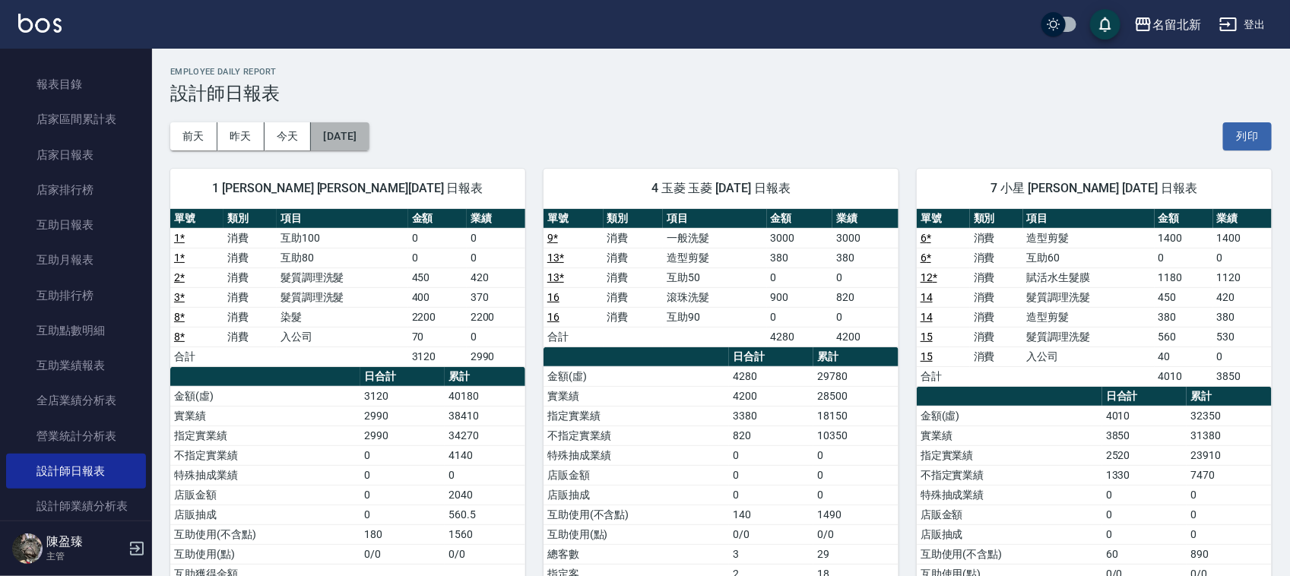
click at [340, 131] on button "[DATE]" at bounding box center [340, 136] width 58 height 28
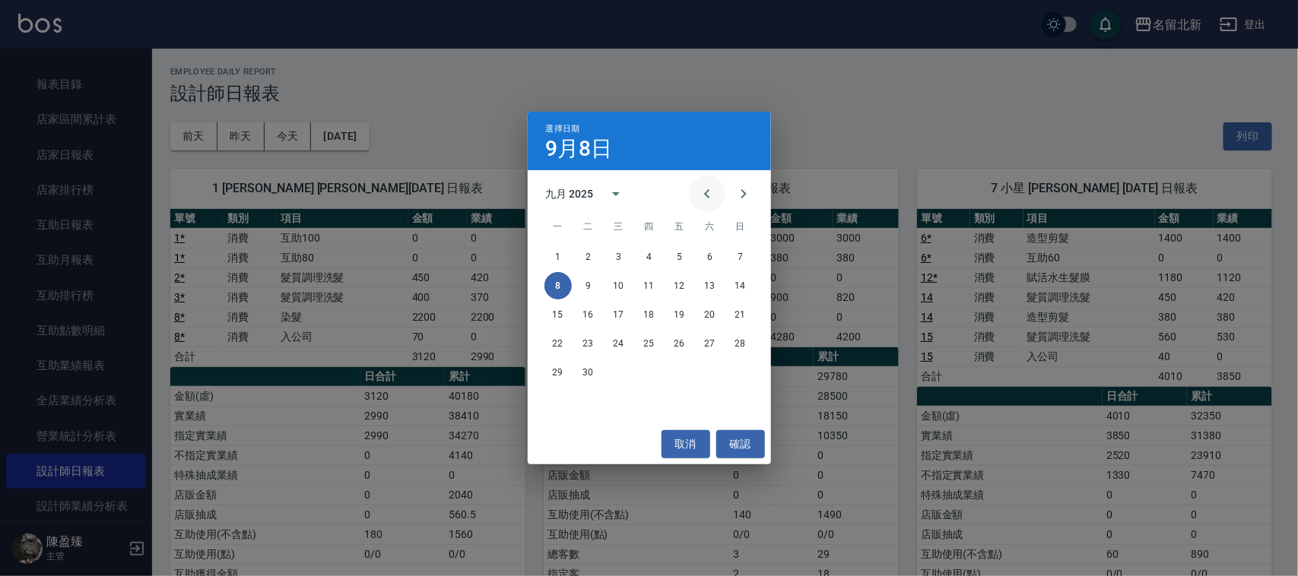
drag, startPoint x: 719, startPoint y: 198, endPoint x: 711, endPoint y: 195, distance: 8.2
click at [711, 195] on button "Previous month" at bounding box center [707, 194] width 36 height 36
click at [732, 370] on button "31" at bounding box center [740, 372] width 27 height 27
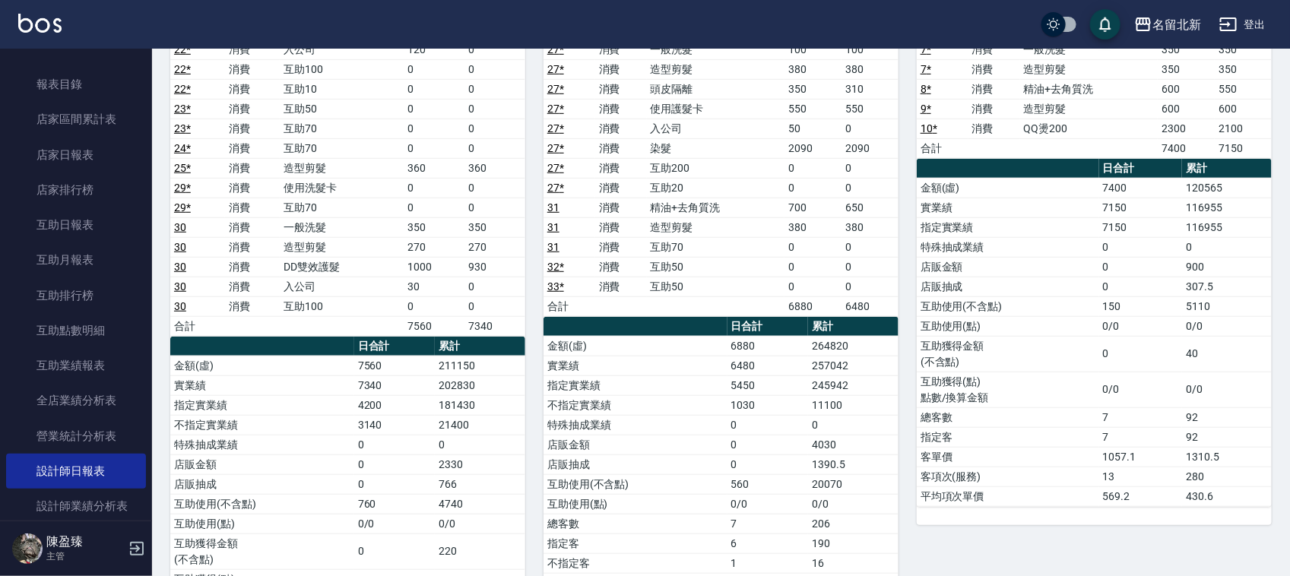
scroll to position [380, 0]
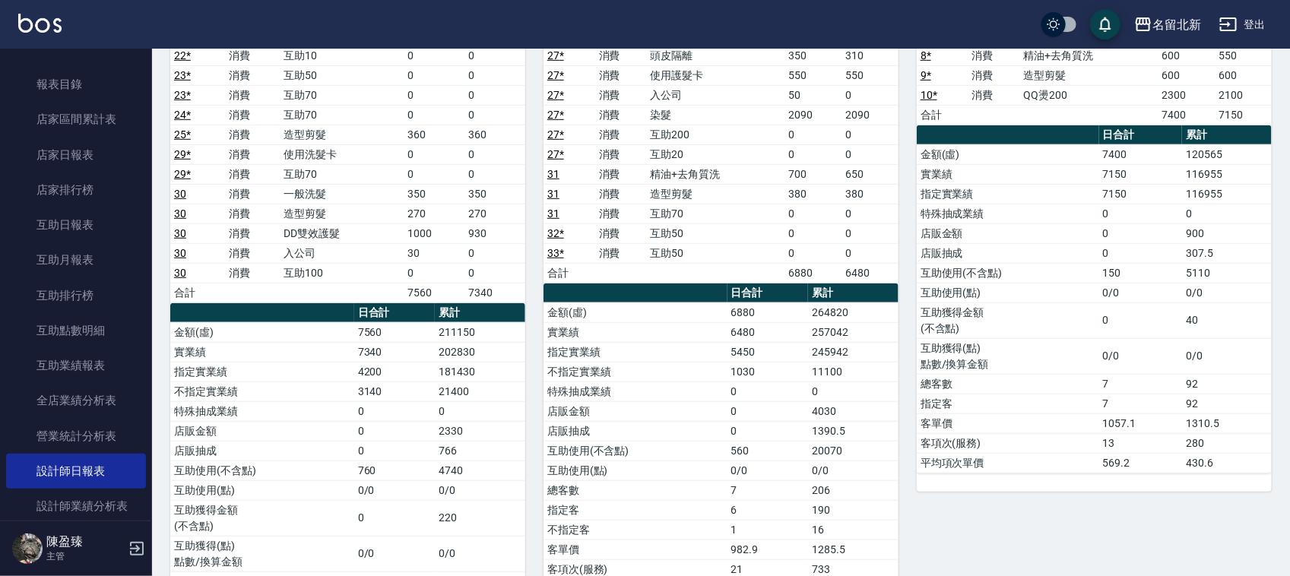
drag, startPoint x: 1213, startPoint y: 287, endPoint x: 940, endPoint y: 361, distance: 283.6
click at [1209, 290] on td "0/0" at bounding box center [1227, 293] width 90 height 20
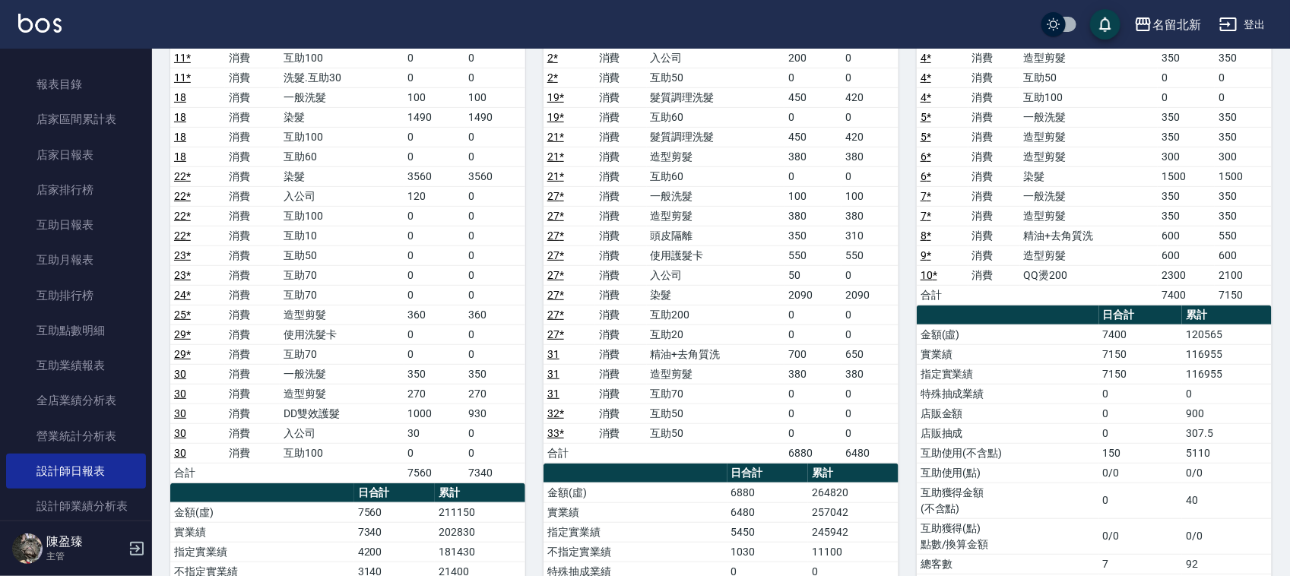
scroll to position [0, 0]
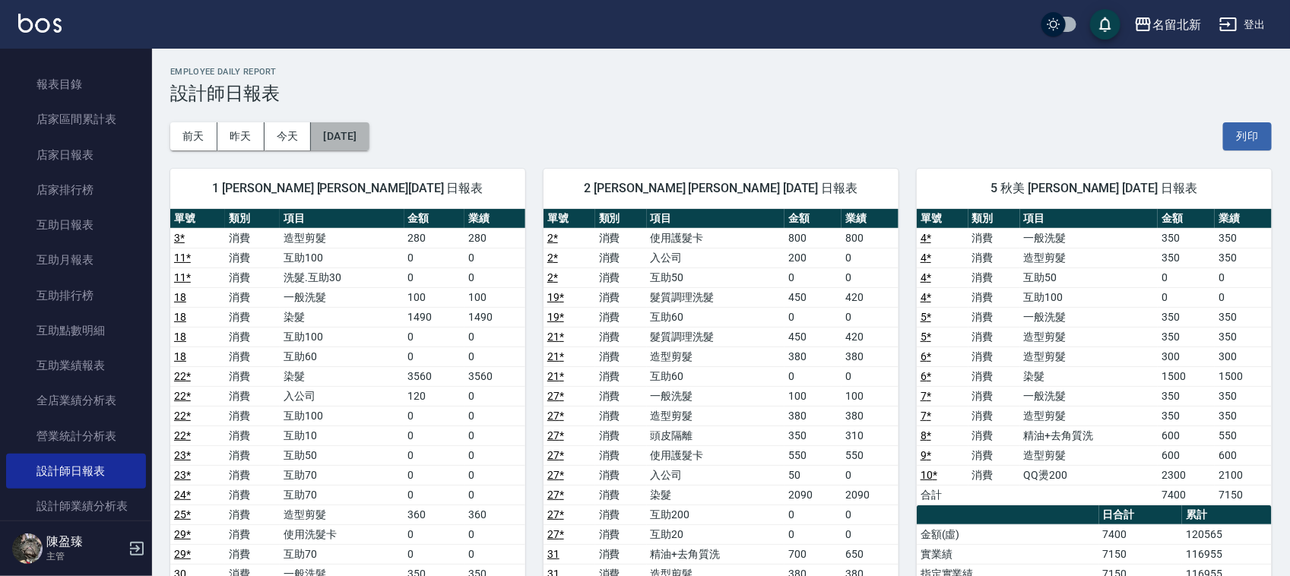
click at [357, 126] on button "[DATE]" at bounding box center [340, 136] width 58 height 28
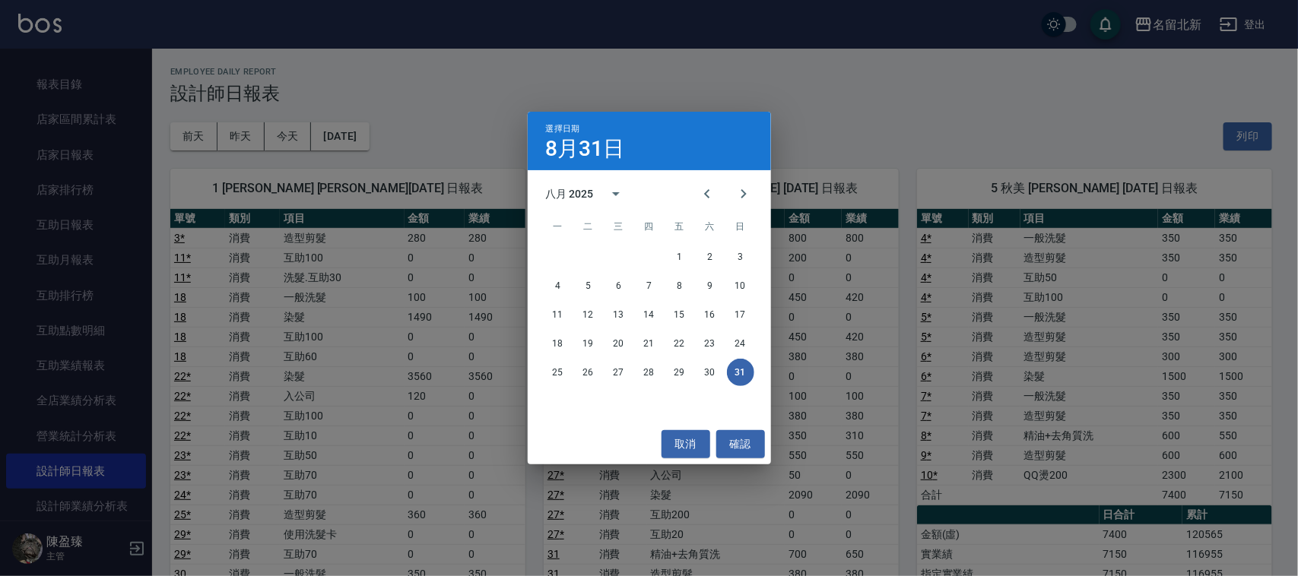
click at [239, 499] on div "選擇日期 [DATE] 八月 2025 一 二 三 四 五 六 日 1 2 3 4 5 6 7 8 9 10 11 12 13 14 15 16 17 18 …" at bounding box center [649, 288] width 1298 height 576
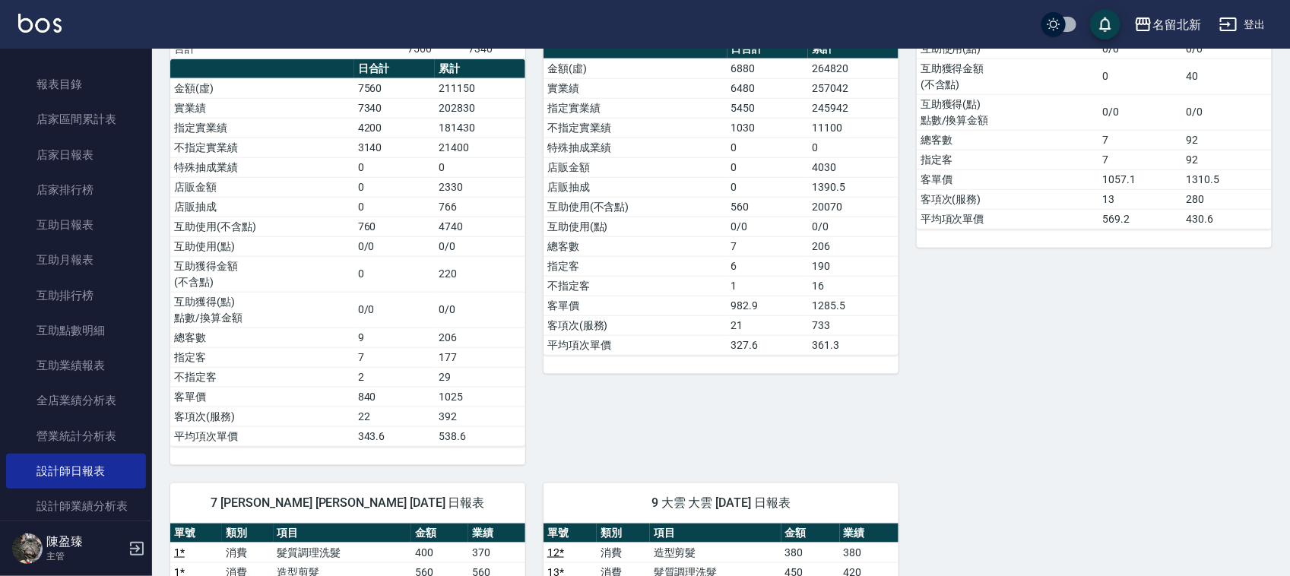
scroll to position [665, 0]
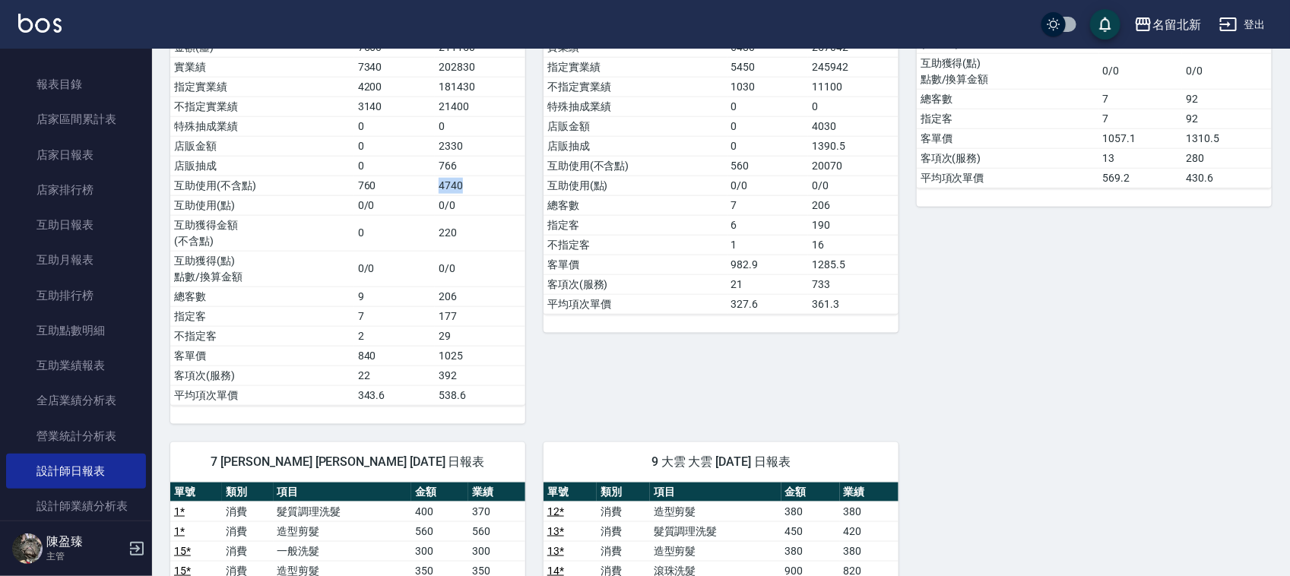
drag, startPoint x: 461, startPoint y: 185, endPoint x: 430, endPoint y: 190, distance: 31.6
click at [430, 190] on tr "互助使用(不含點) 760 4740" at bounding box center [347, 186] width 355 height 20
click at [480, 208] on td "0/0" at bounding box center [480, 205] width 90 height 20
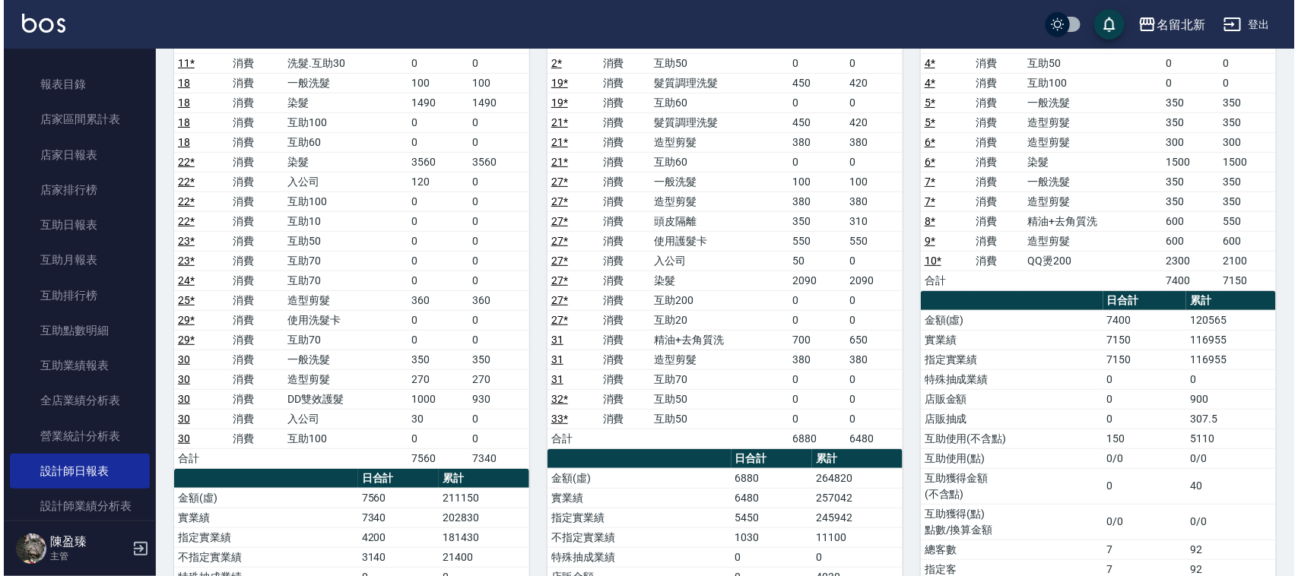
scroll to position [0, 0]
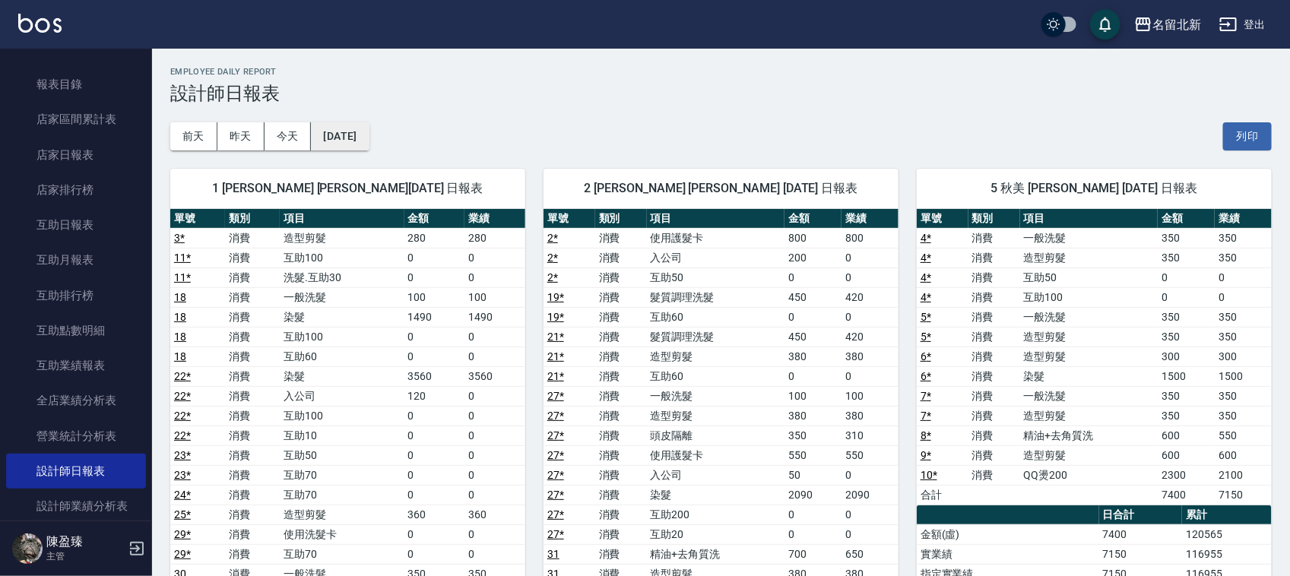
click at [369, 123] on button "[DATE]" at bounding box center [340, 136] width 58 height 28
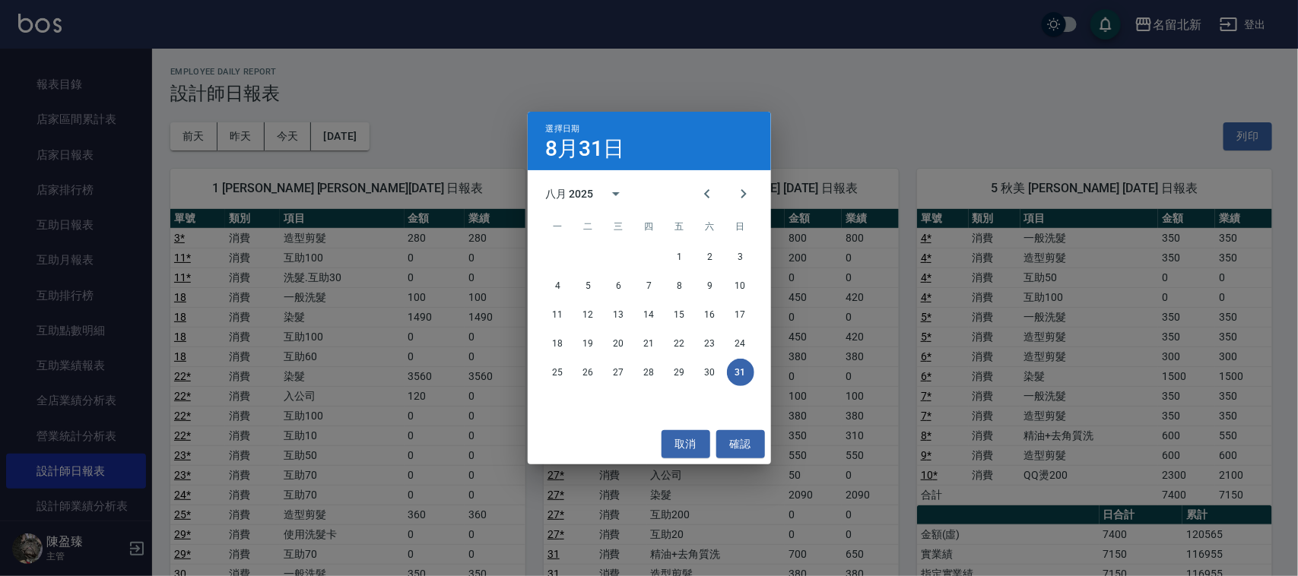
click at [696, 384] on div "25 26 27 28 29 30 31" at bounding box center [649, 372] width 243 height 27
click at [708, 371] on button "30" at bounding box center [709, 372] width 27 height 27
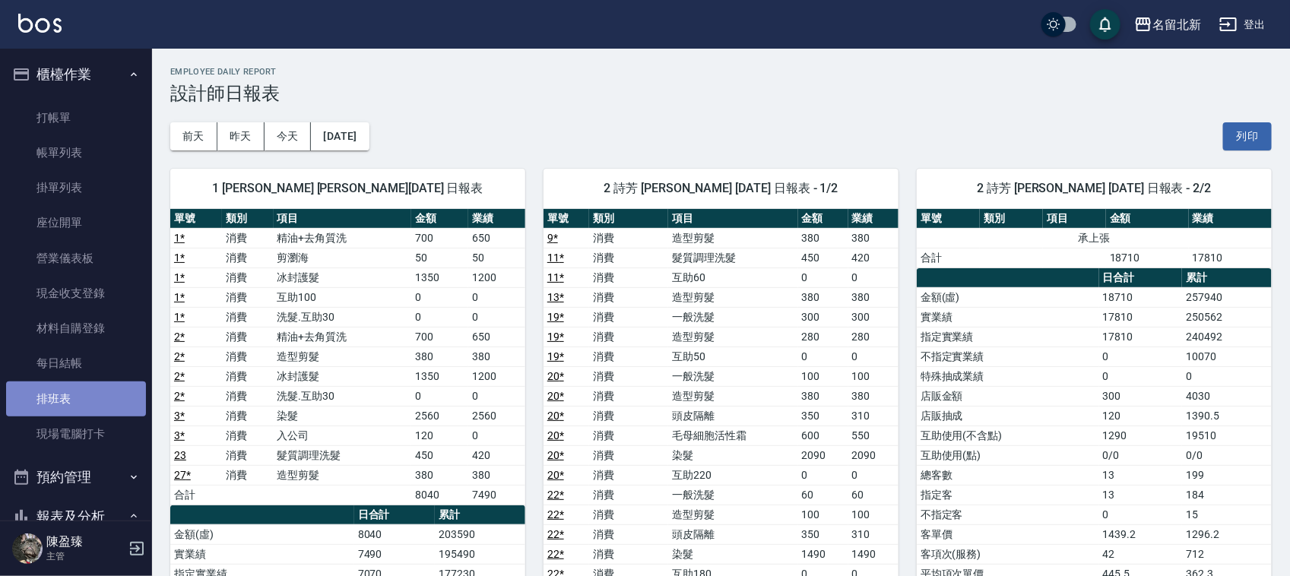
click at [89, 389] on link "排班表" at bounding box center [76, 399] width 140 height 35
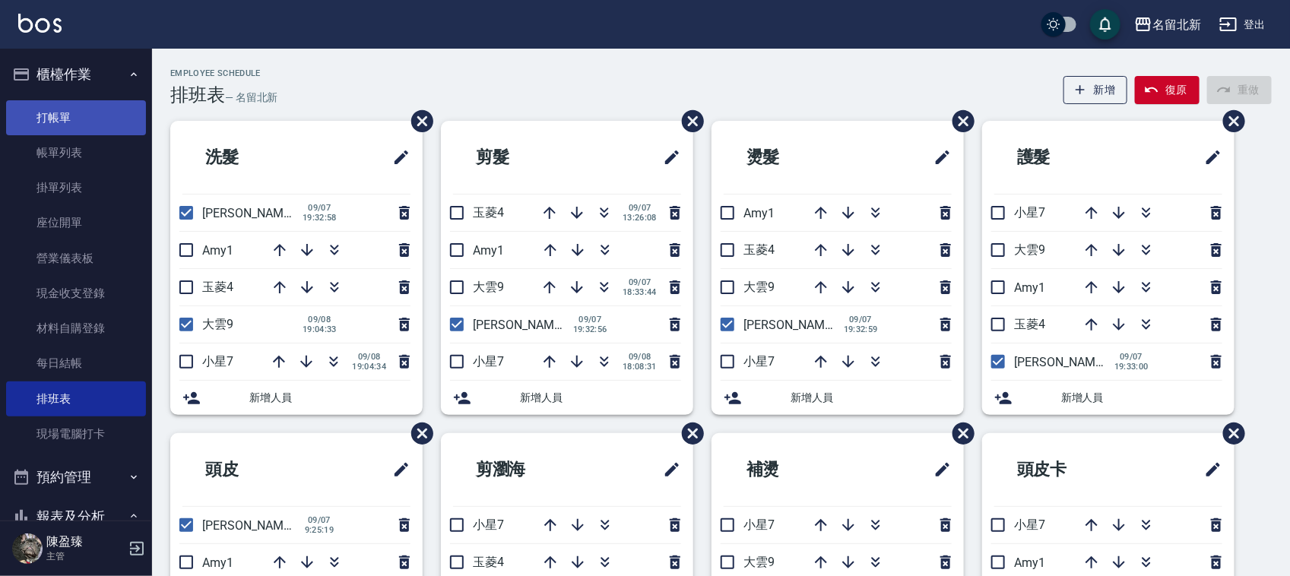
click at [73, 109] on link "打帳單" at bounding box center [76, 117] width 140 height 35
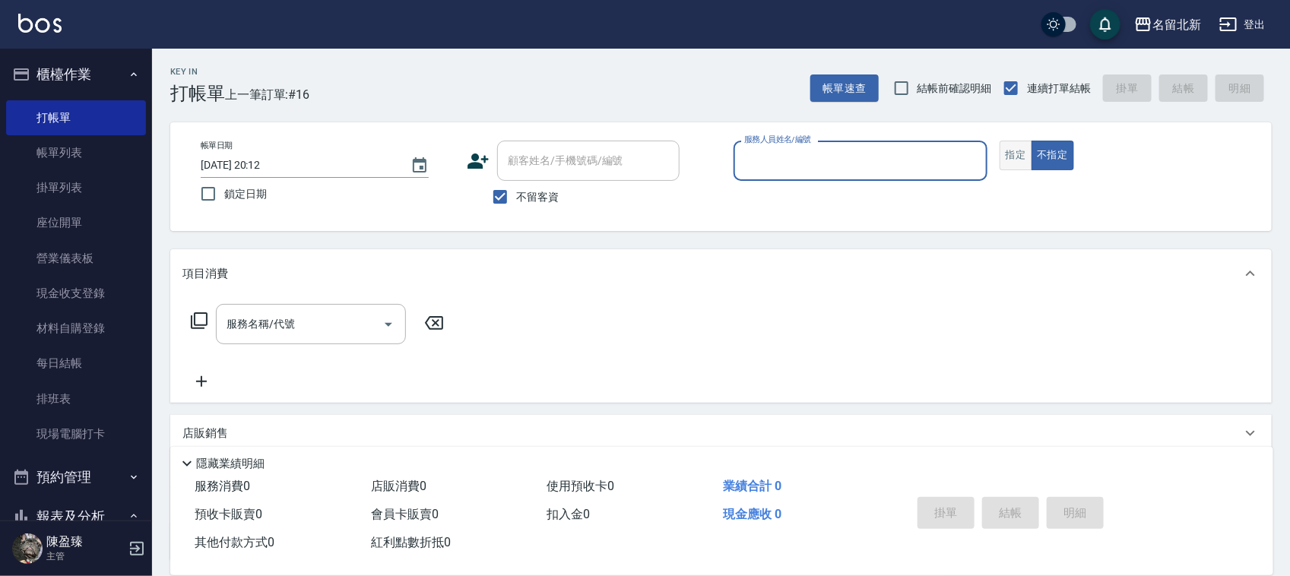
click at [1030, 160] on button "指定" at bounding box center [1016, 156] width 33 height 30
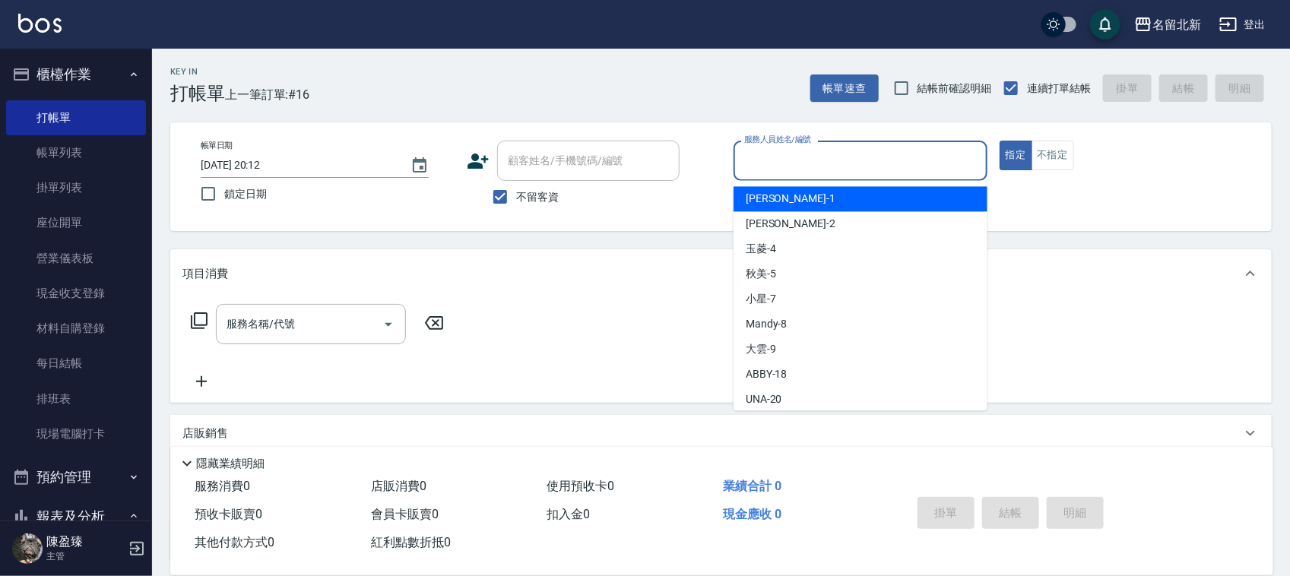
click at [879, 172] on input "服務人員姓名/編號" at bounding box center [860, 160] width 240 height 27
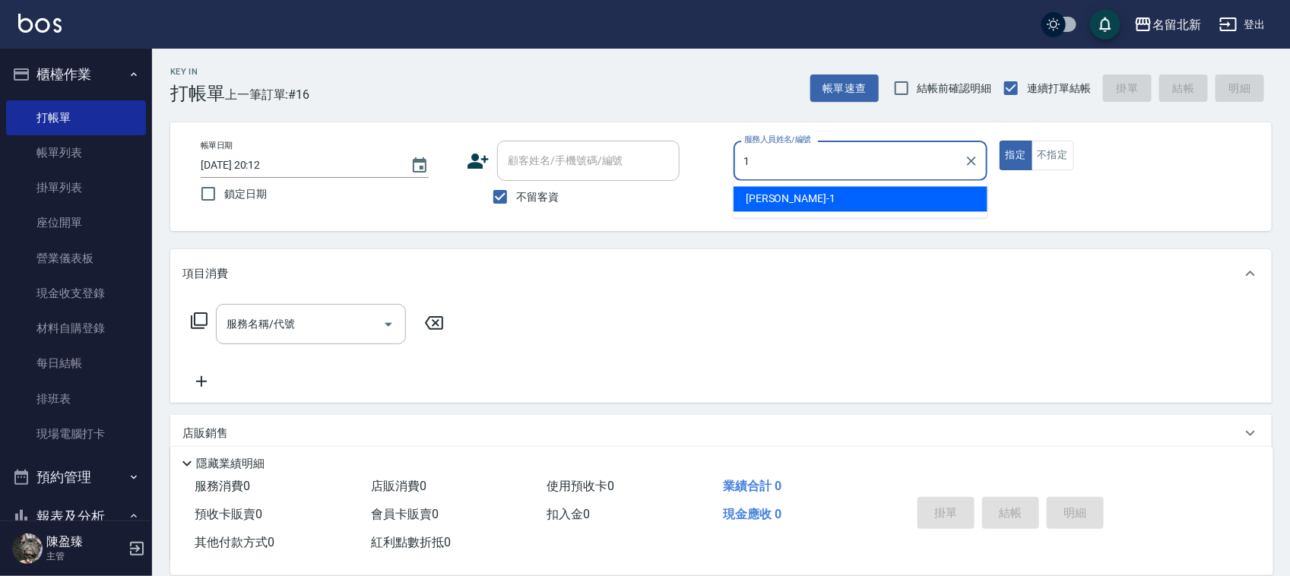
type input "[PERSON_NAME]-1"
type button "true"
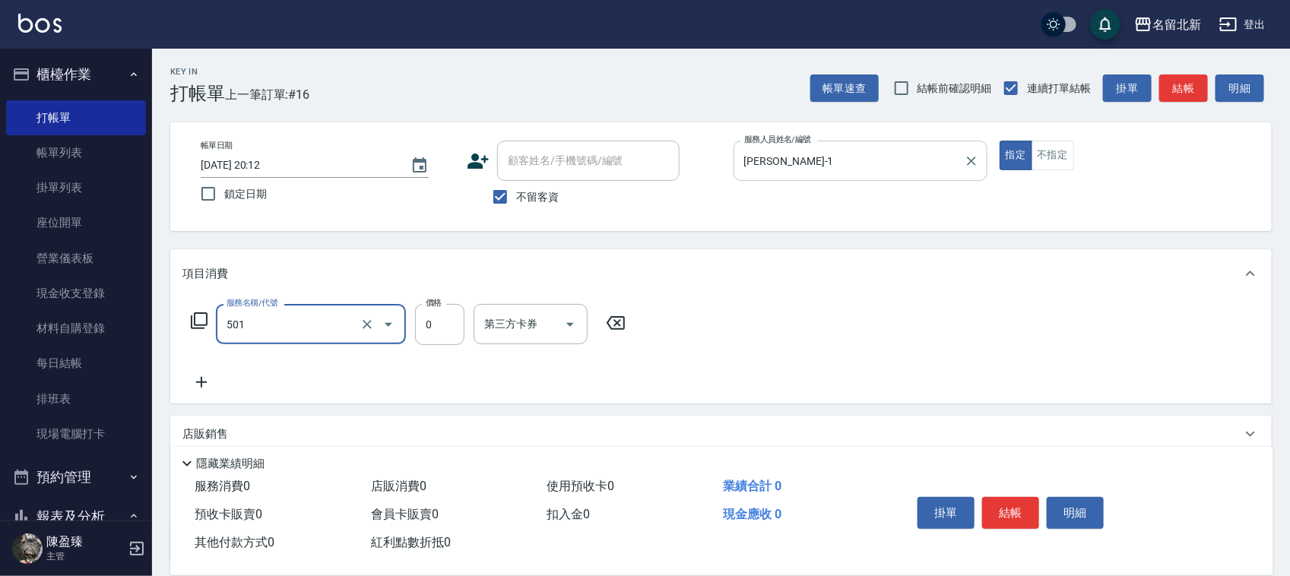
type input "染髮(501)"
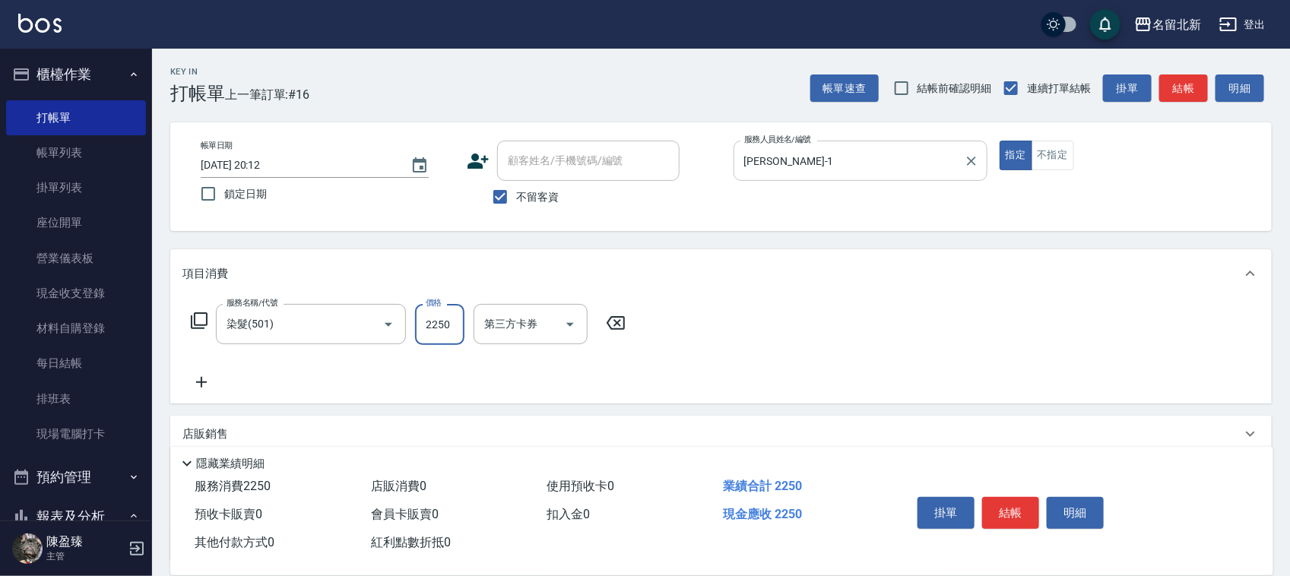
type input "2250"
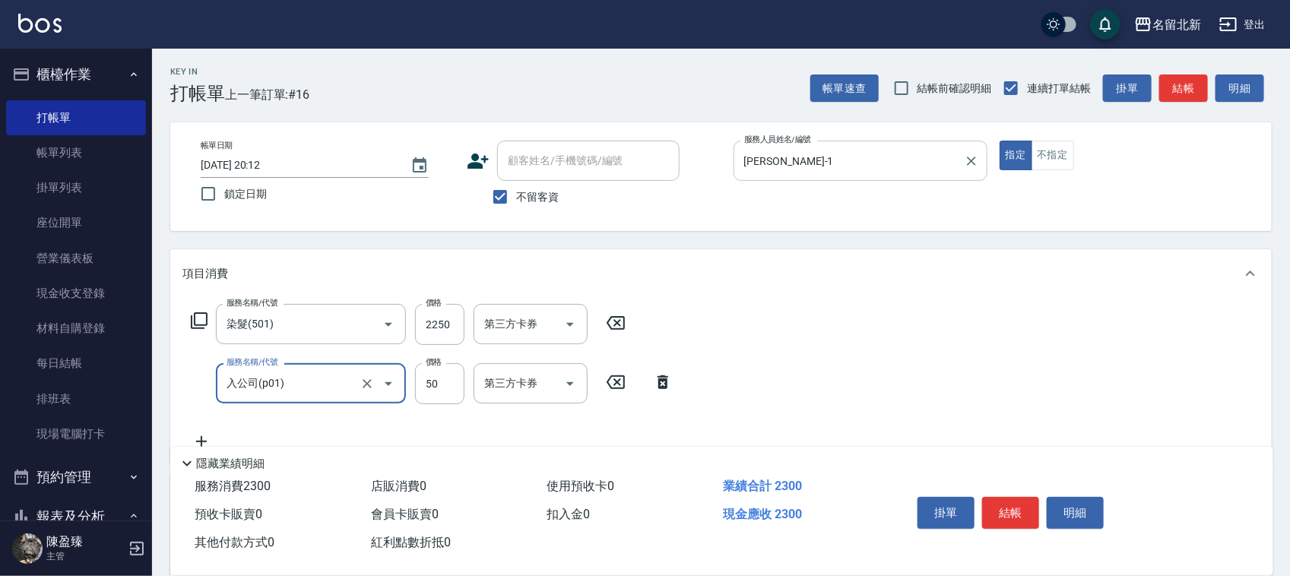
type input "入公司(p01)"
type input "70"
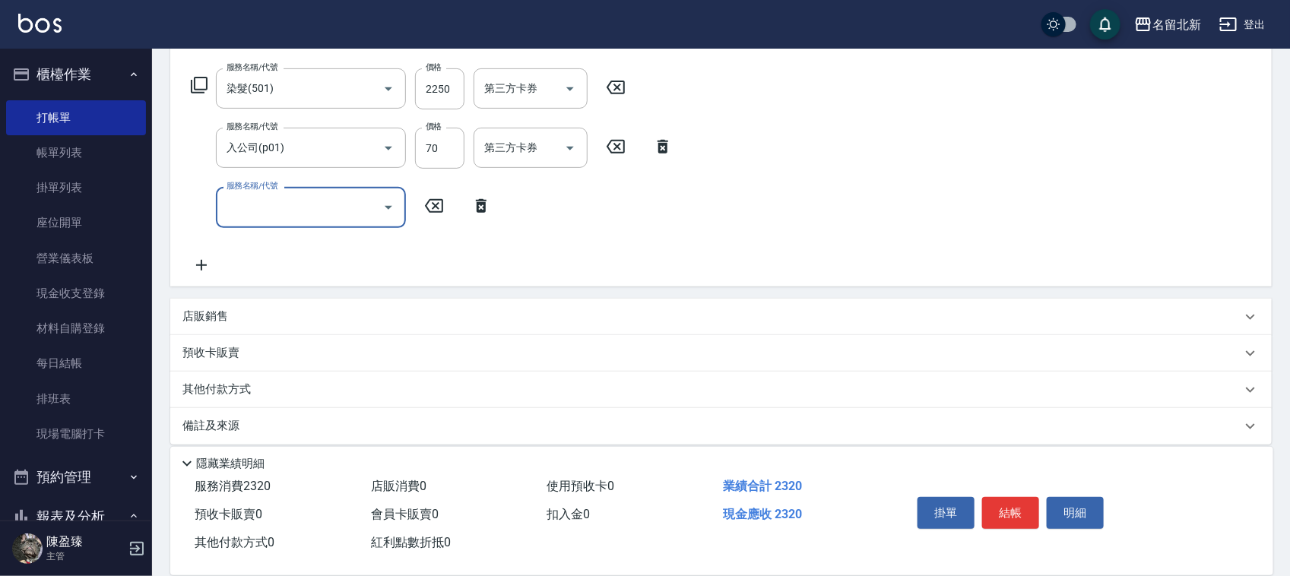
scroll to position [248, 0]
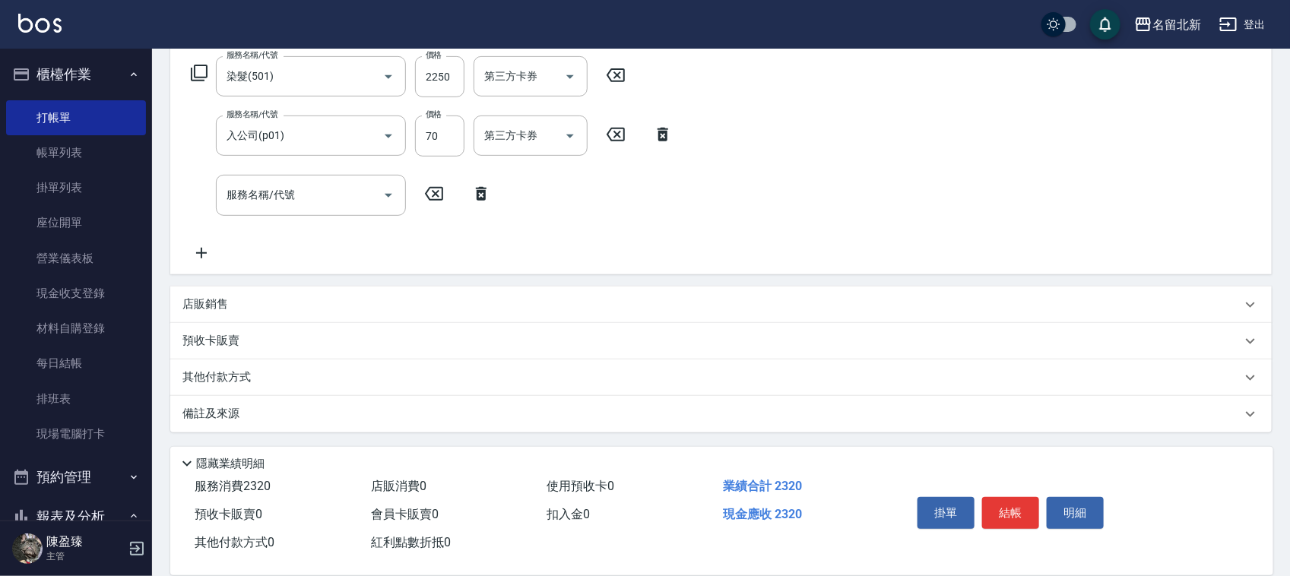
click at [237, 361] on div "其他付款方式" at bounding box center [720, 378] width 1101 height 36
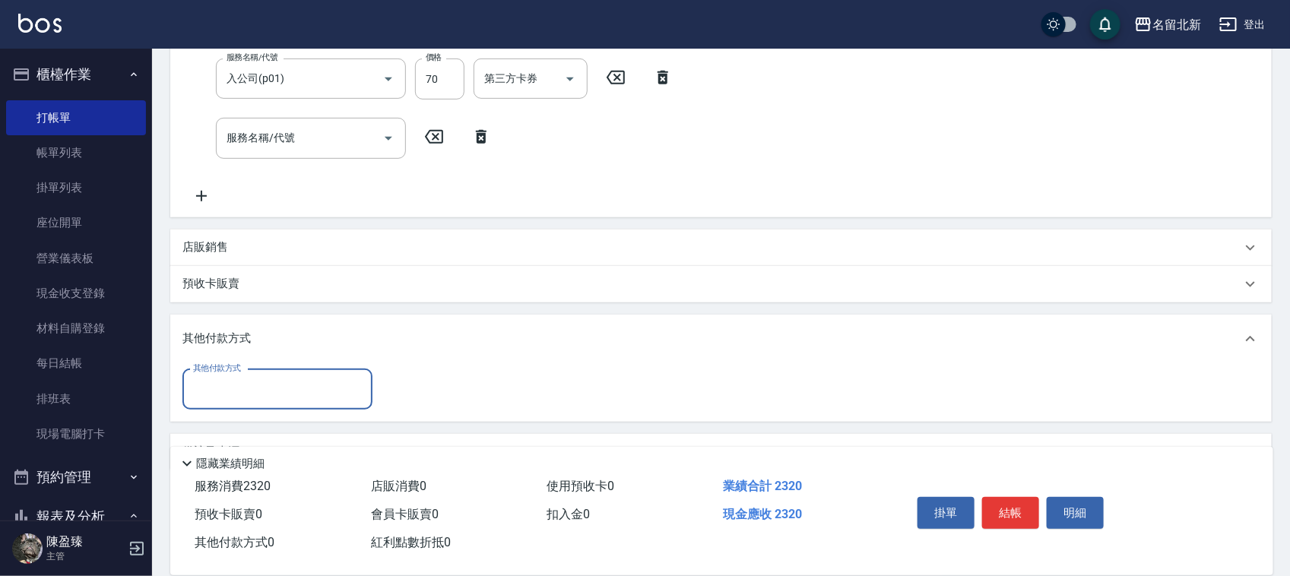
scroll to position [343, 0]
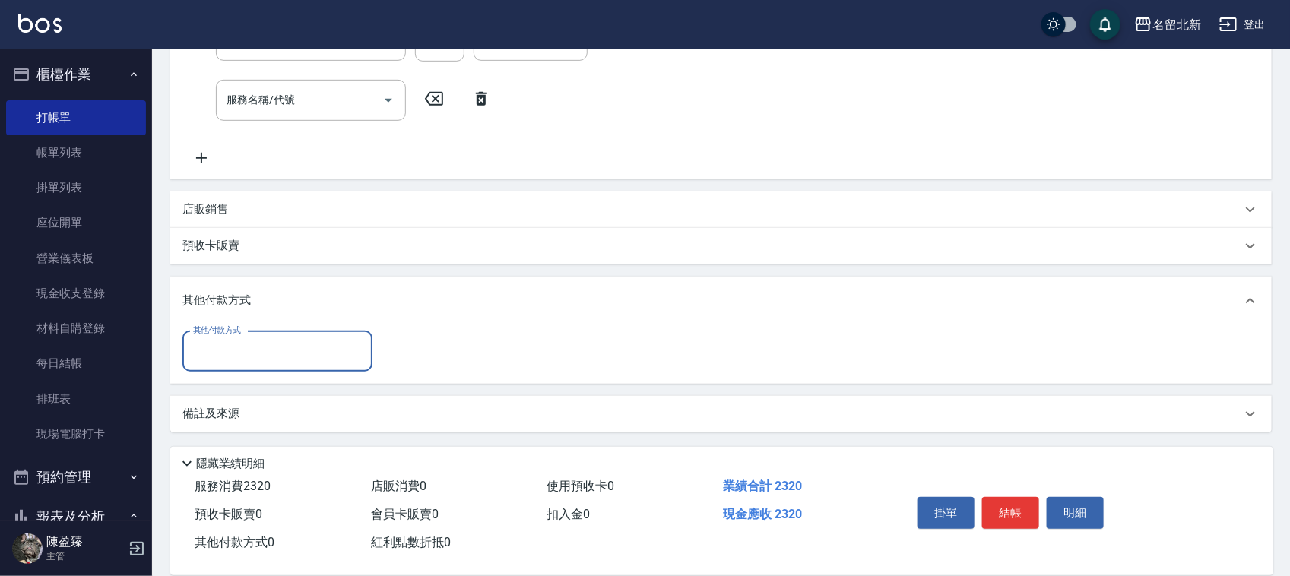
click at [236, 350] on input "其他付款方式" at bounding box center [277, 351] width 176 height 27
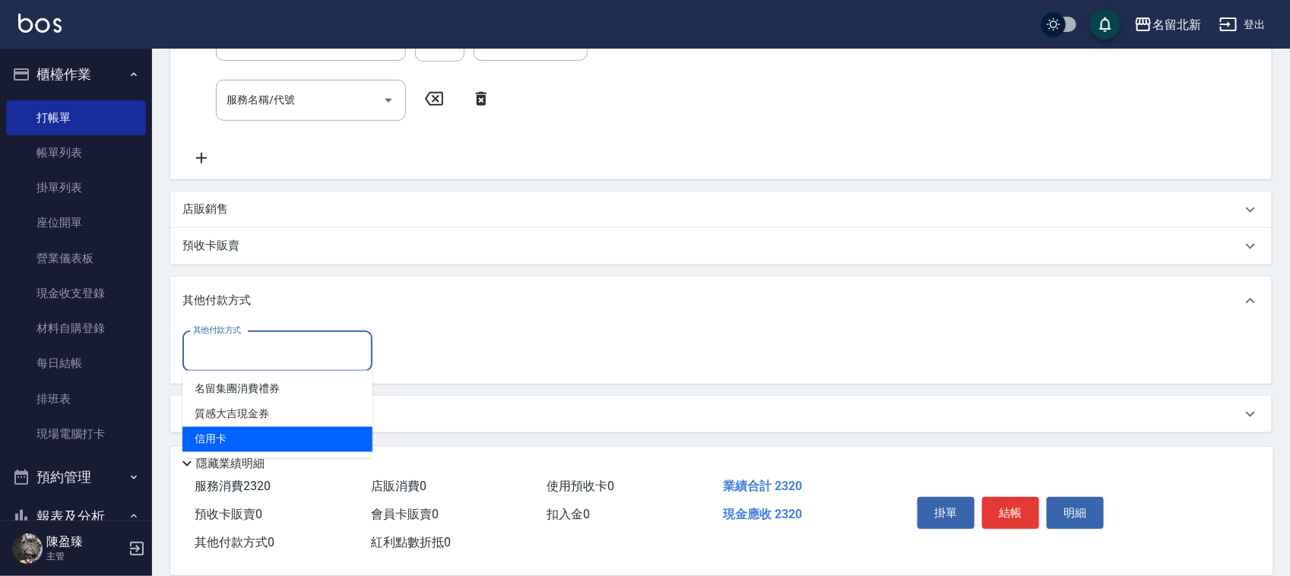
click at [234, 430] on span "信用卡" at bounding box center [277, 439] width 190 height 25
type input "信用卡"
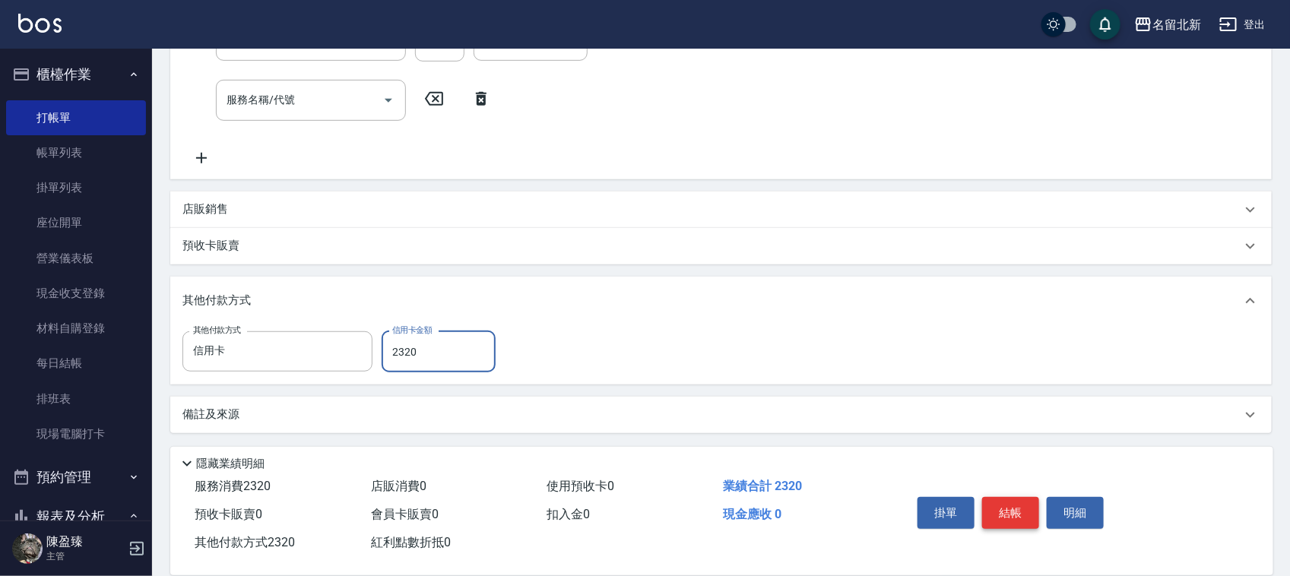
type input "2320"
click at [1000, 506] on button "結帳" at bounding box center [1010, 513] width 57 height 32
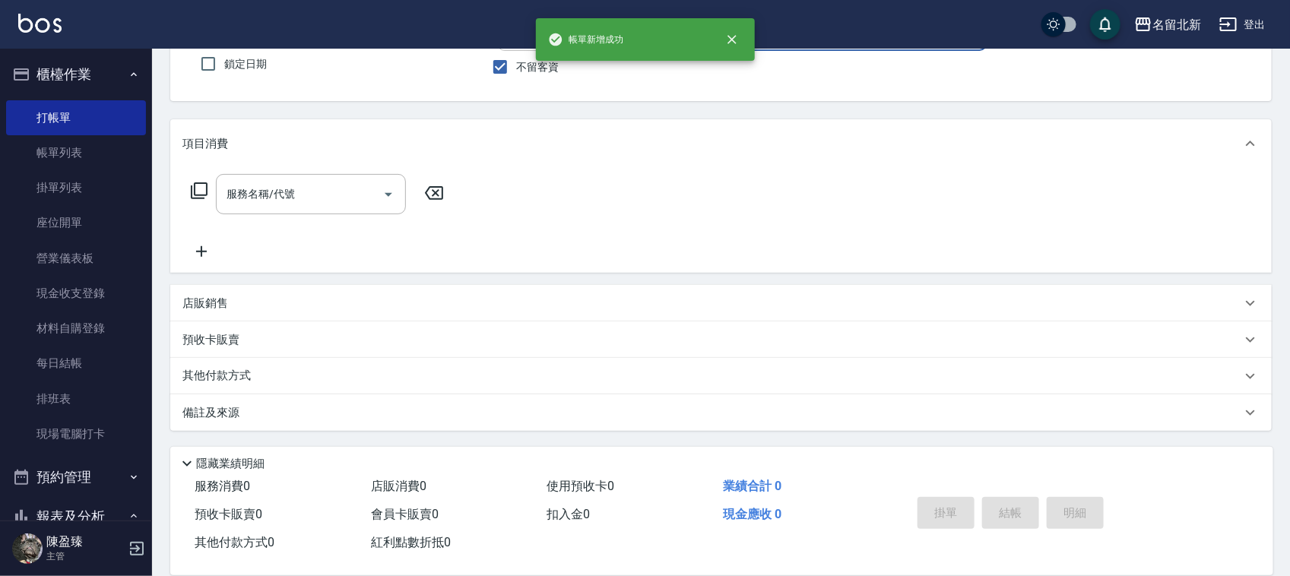
scroll to position [0, 0]
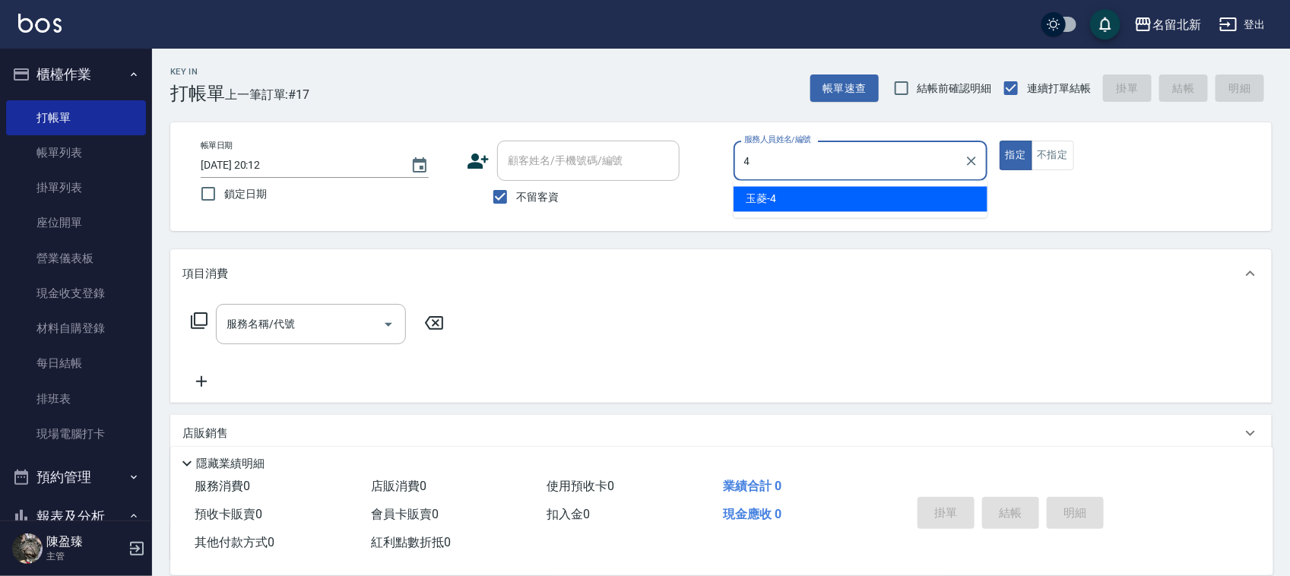
type input "玉菱-4"
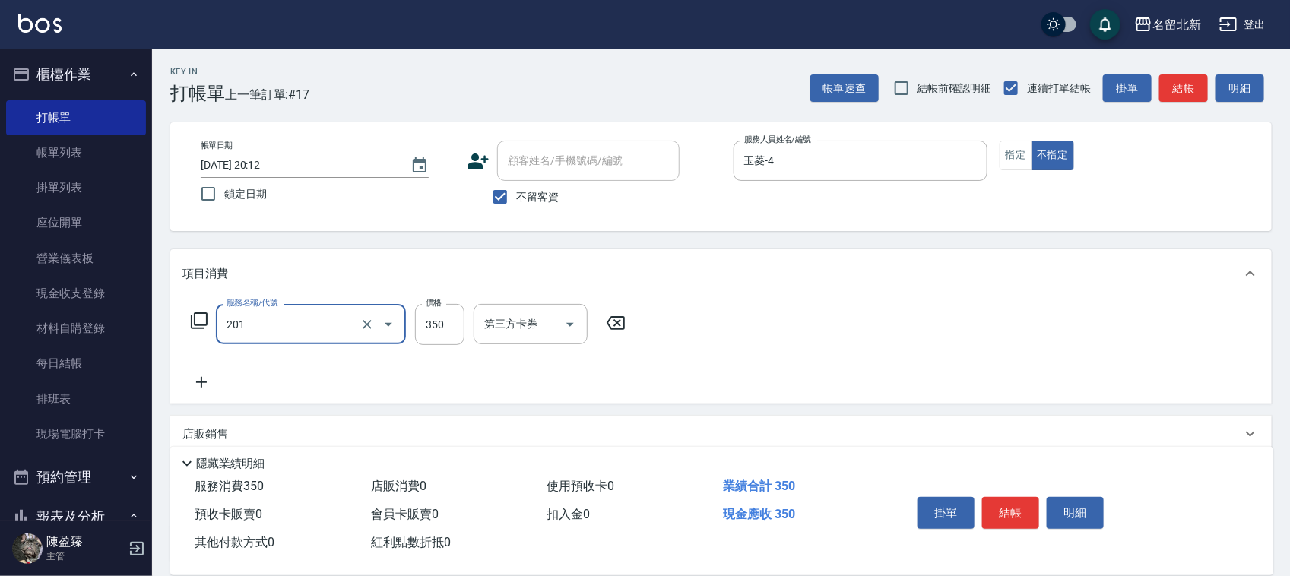
type input "一般洗髮(201)"
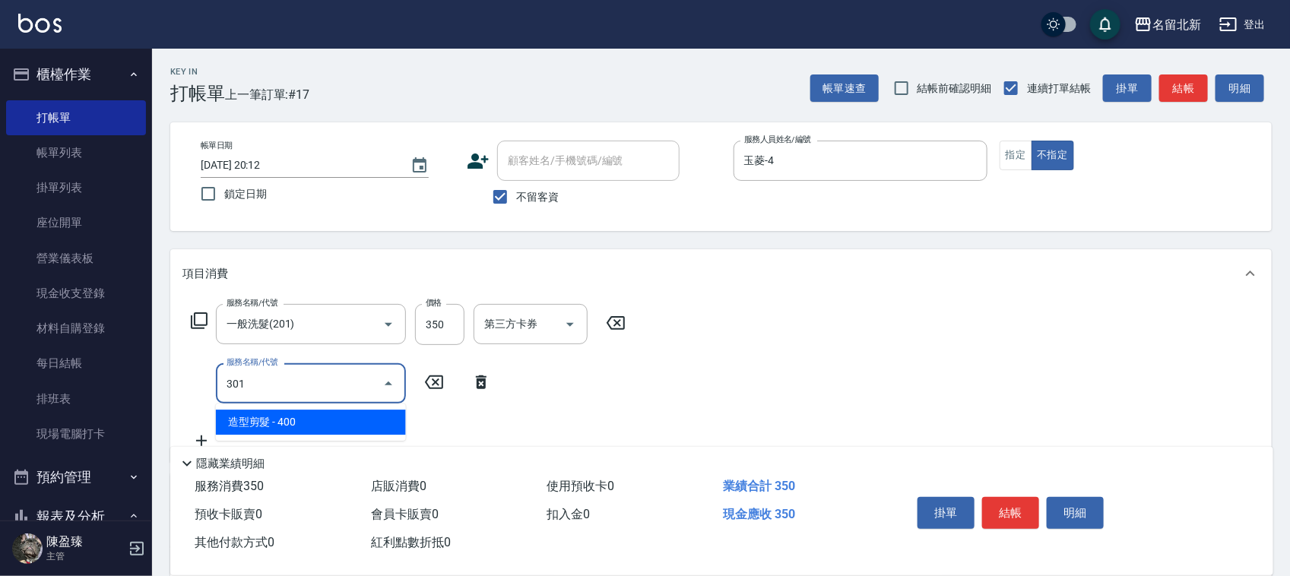
type input "造型剪髮(301)"
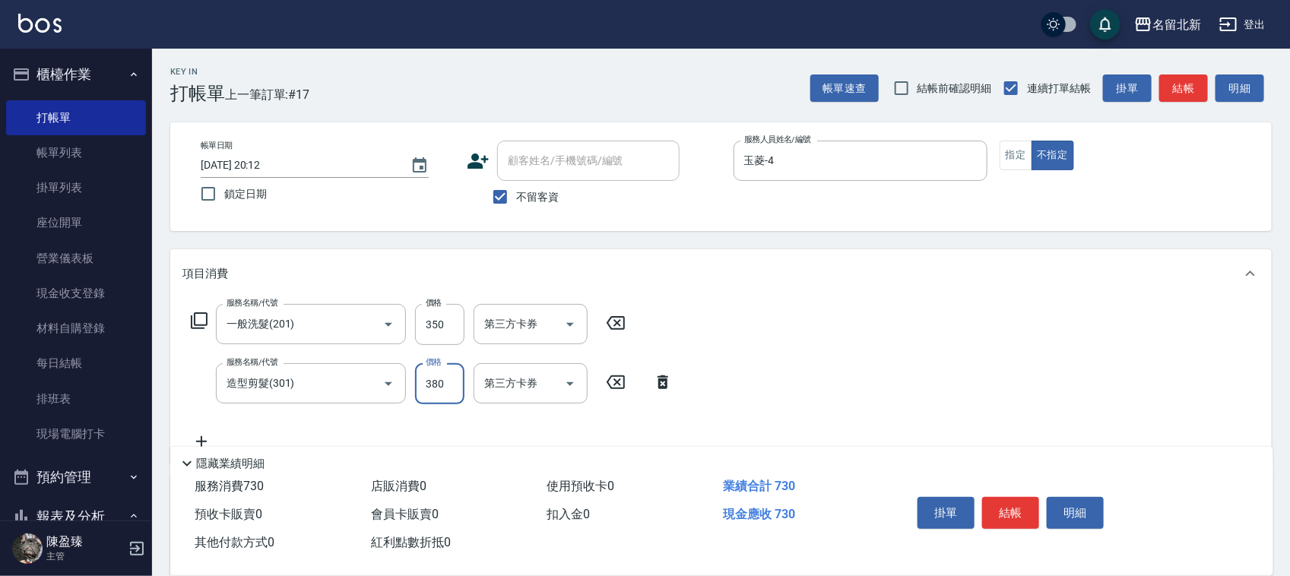
type input "380"
type input "互助10(701)"
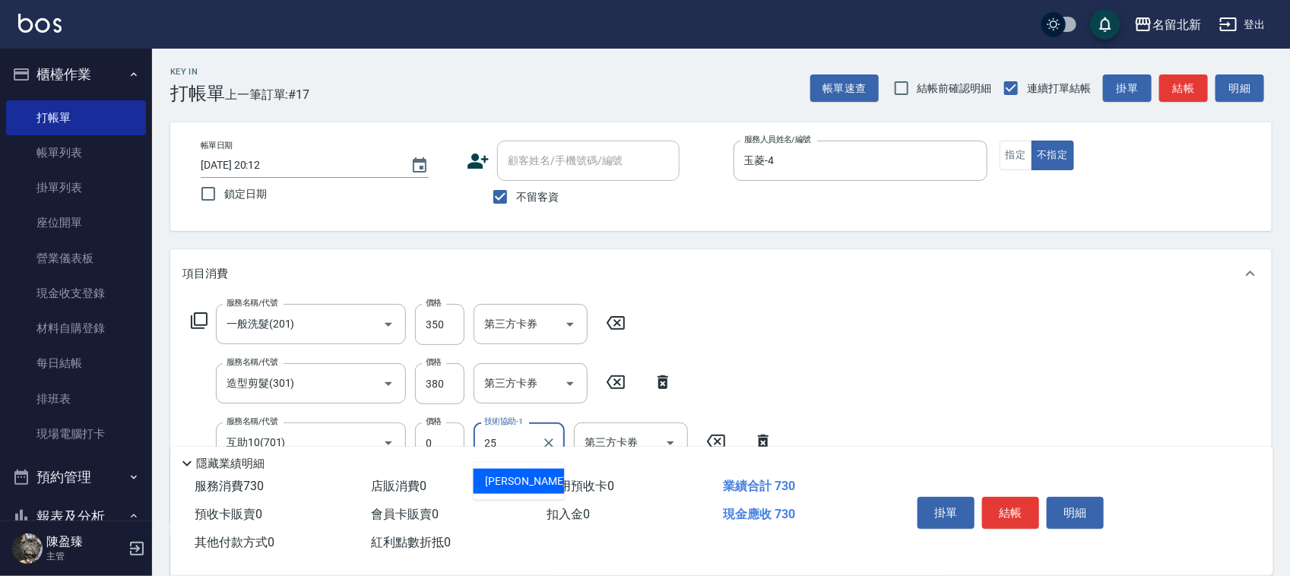
type input "禎禎-25"
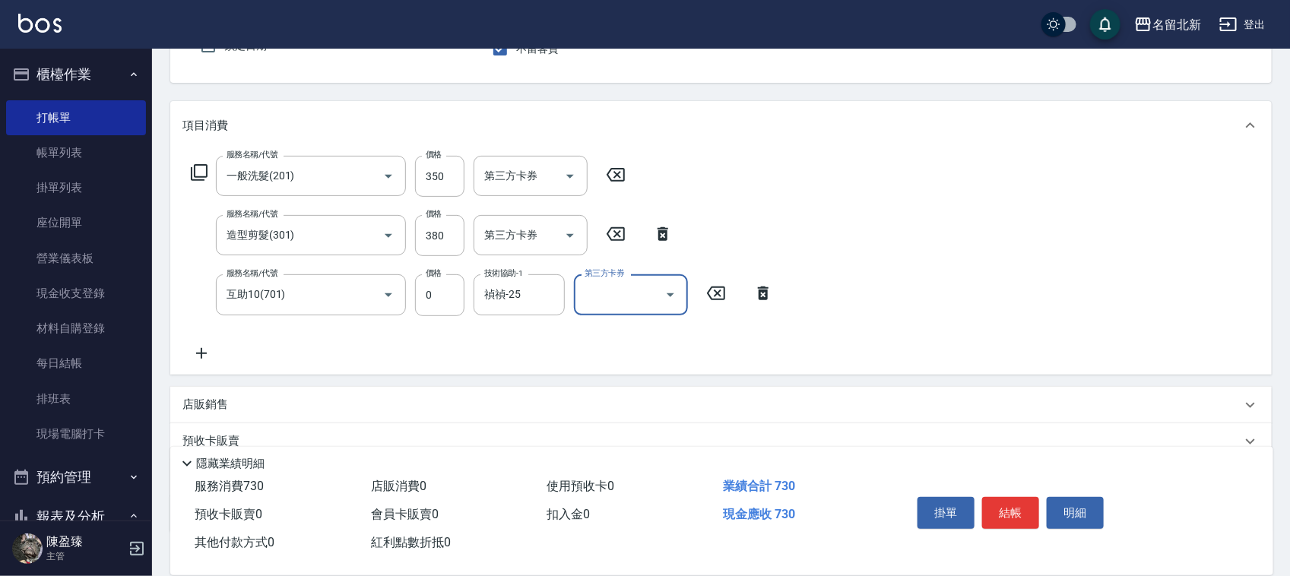
scroll to position [249, 0]
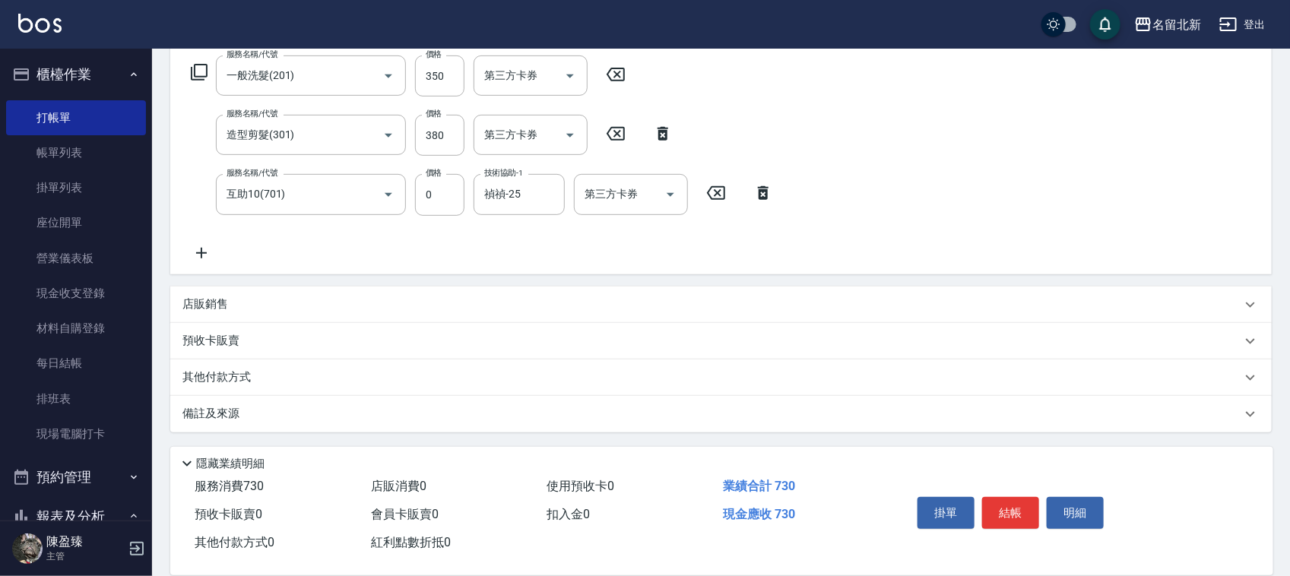
click at [245, 377] on p "其他付款方式" at bounding box center [220, 377] width 76 height 17
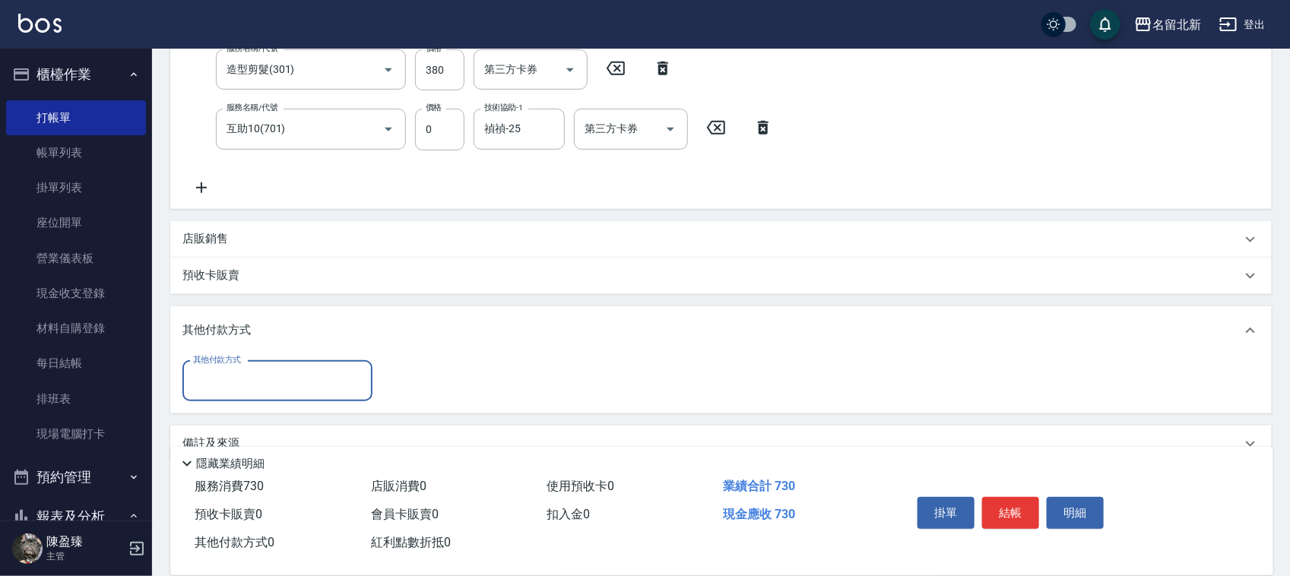
scroll to position [344, 0]
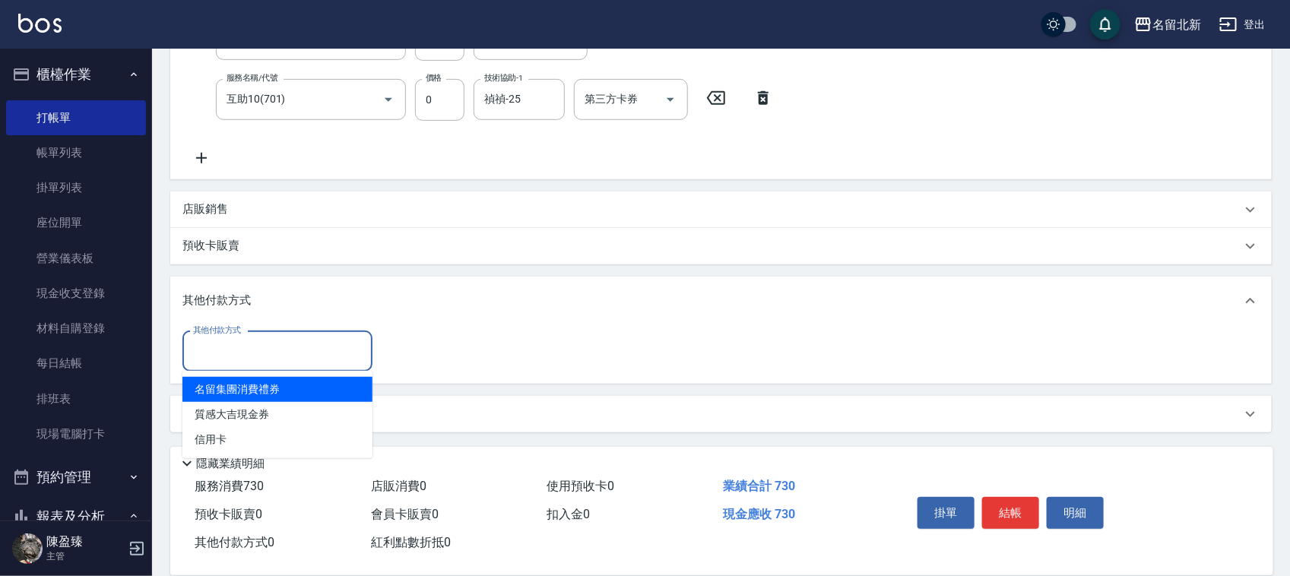
click at [251, 359] on input "其他付款方式" at bounding box center [277, 351] width 176 height 27
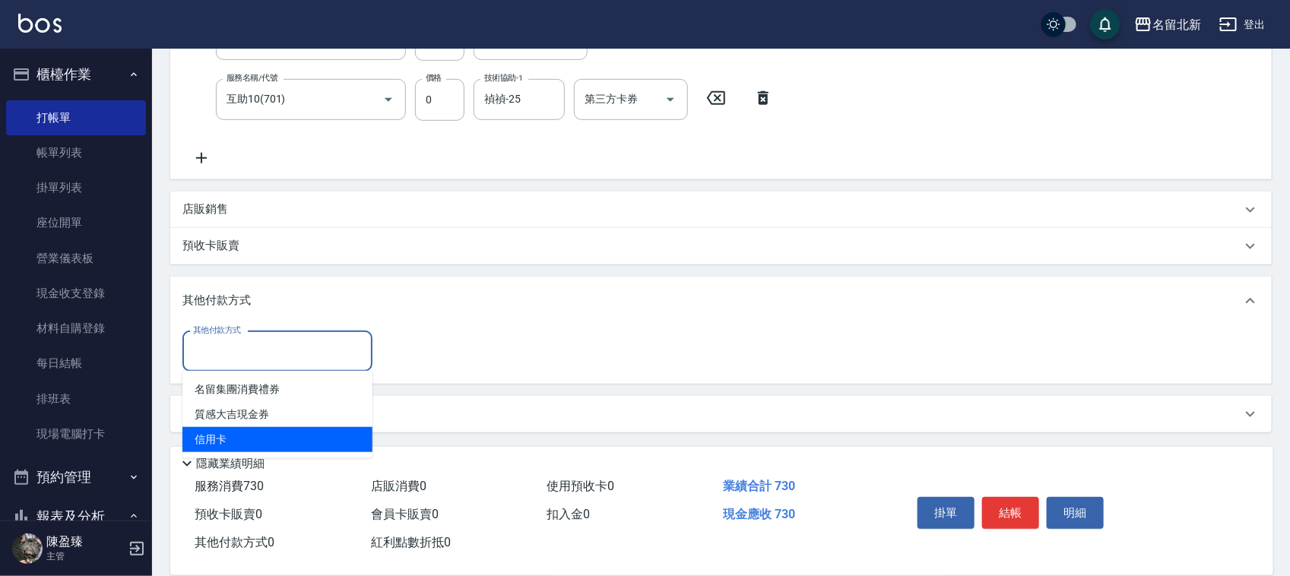
drag, startPoint x: 249, startPoint y: 426, endPoint x: 255, endPoint y: 431, distance: 8.1
click at [255, 433] on ul "名留集團消費禮券 質感大吉現金券 信用卡" at bounding box center [277, 414] width 190 height 87
click at [255, 431] on span "信用卡" at bounding box center [277, 439] width 190 height 25
type input "信用卡"
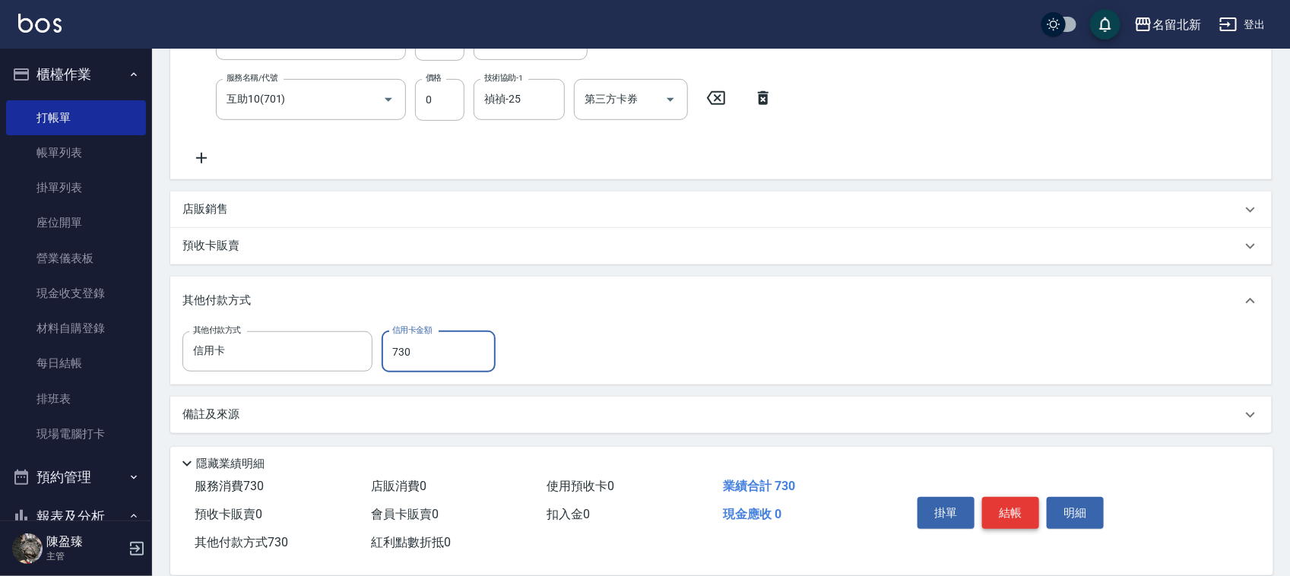
type input "730"
drag, startPoint x: 990, startPoint y: 514, endPoint x: 944, endPoint y: 496, distance: 48.8
click at [982, 507] on button "結帳" at bounding box center [1010, 513] width 57 height 32
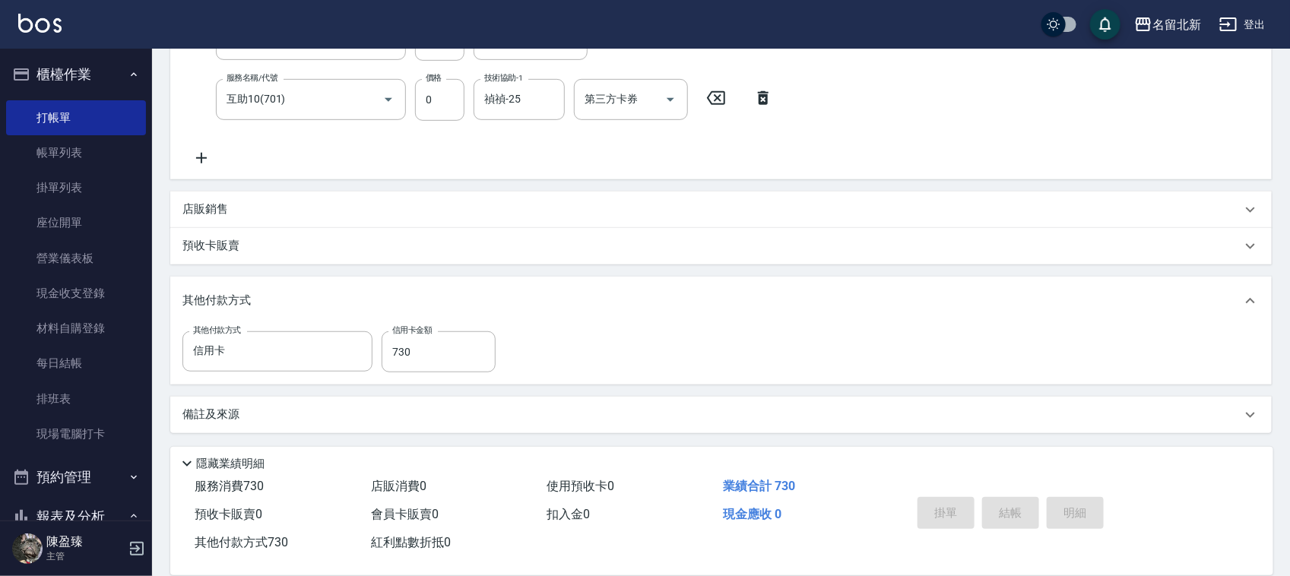
type input "[DATE] 20:16"
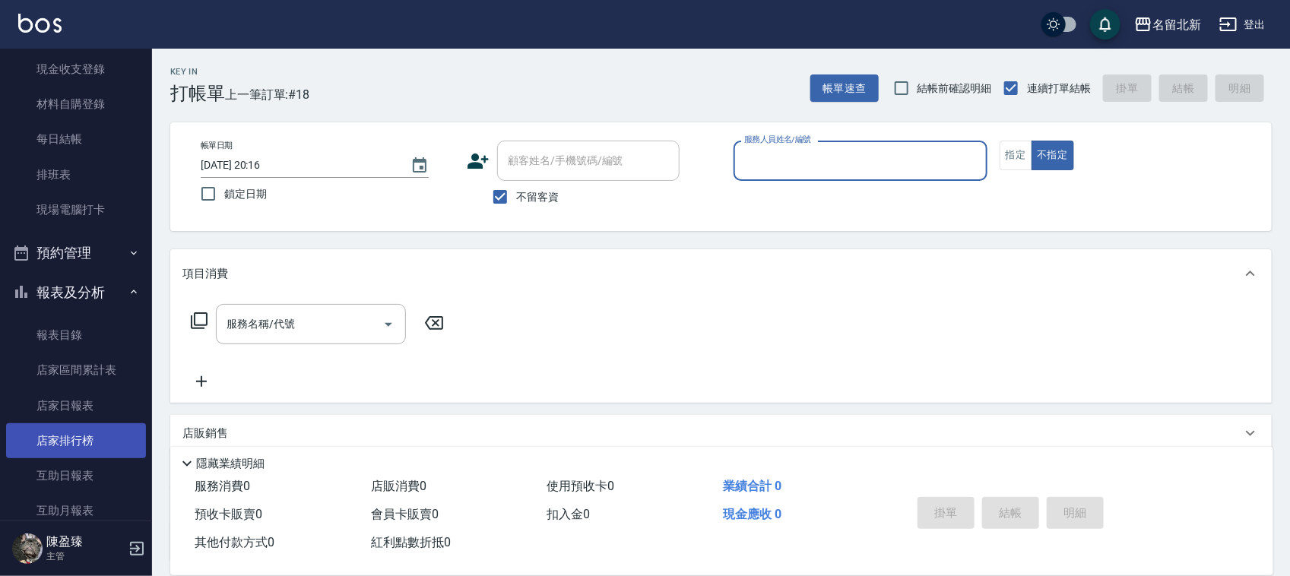
scroll to position [285, 0]
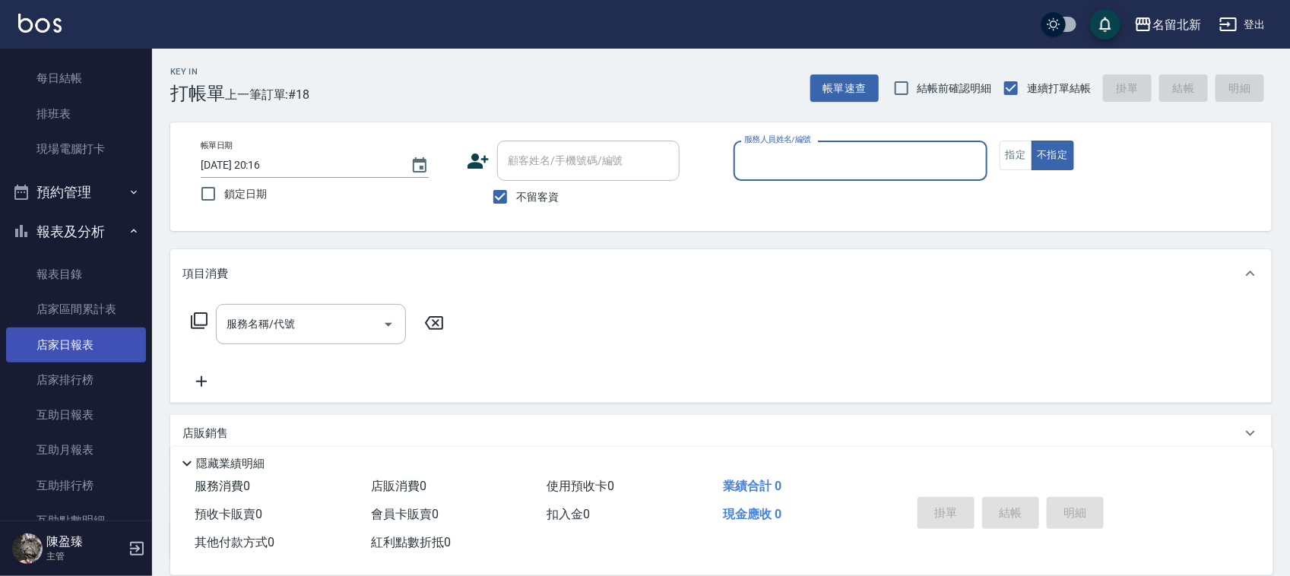
click at [72, 340] on link "店家日報表" at bounding box center [76, 345] width 140 height 35
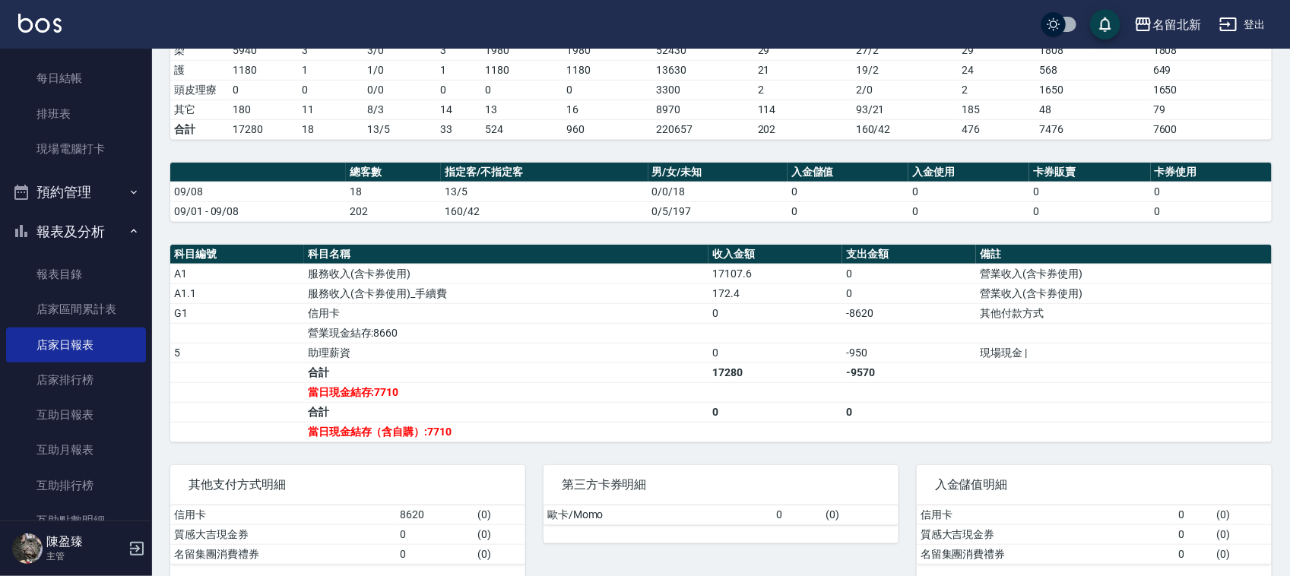
scroll to position [333, 0]
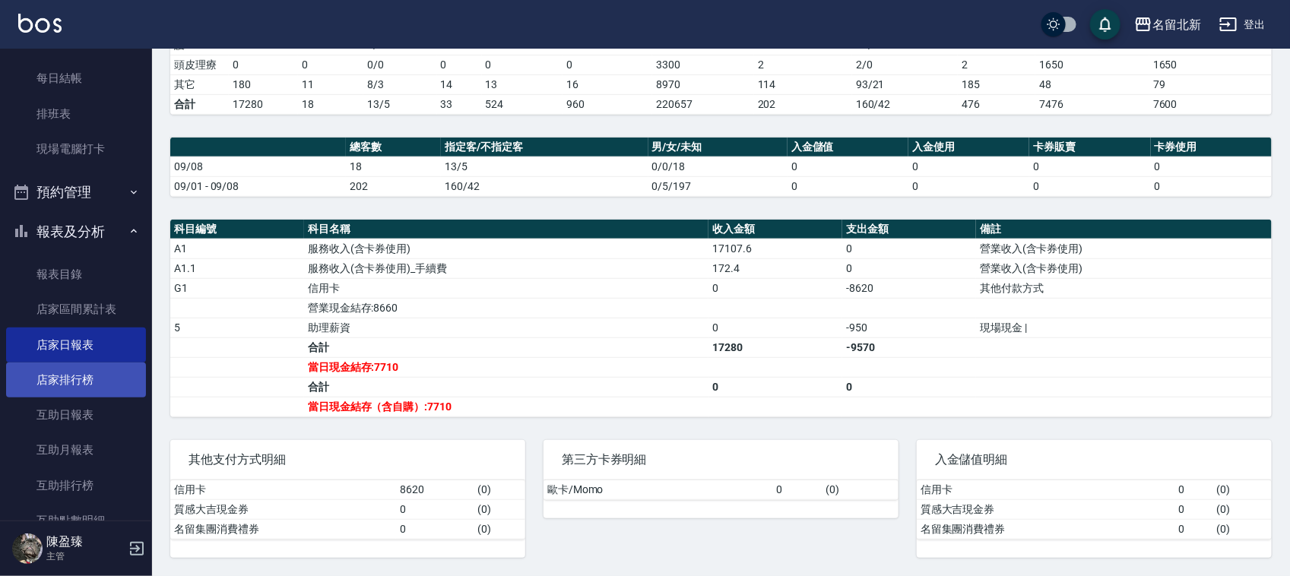
drag, startPoint x: 59, startPoint y: 103, endPoint x: 43, endPoint y: 382, distance: 279.4
click at [59, 103] on link "排班表" at bounding box center [76, 114] width 140 height 35
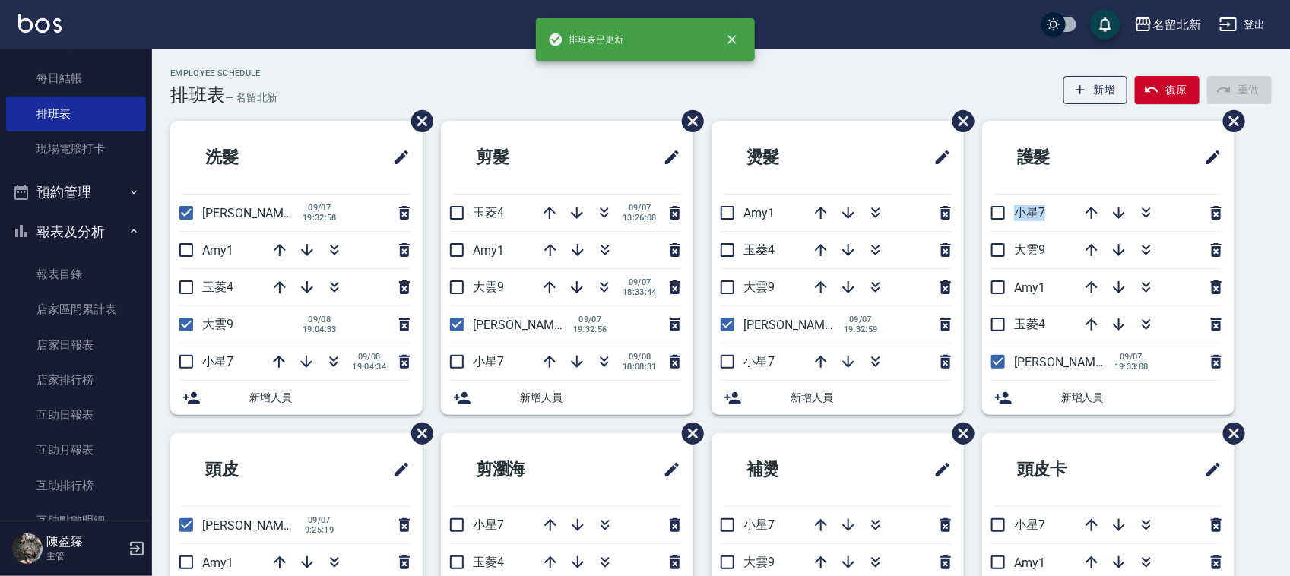
drag, startPoint x: 1279, startPoint y: 199, endPoint x: 1292, endPoint y: 234, distance: 37.3
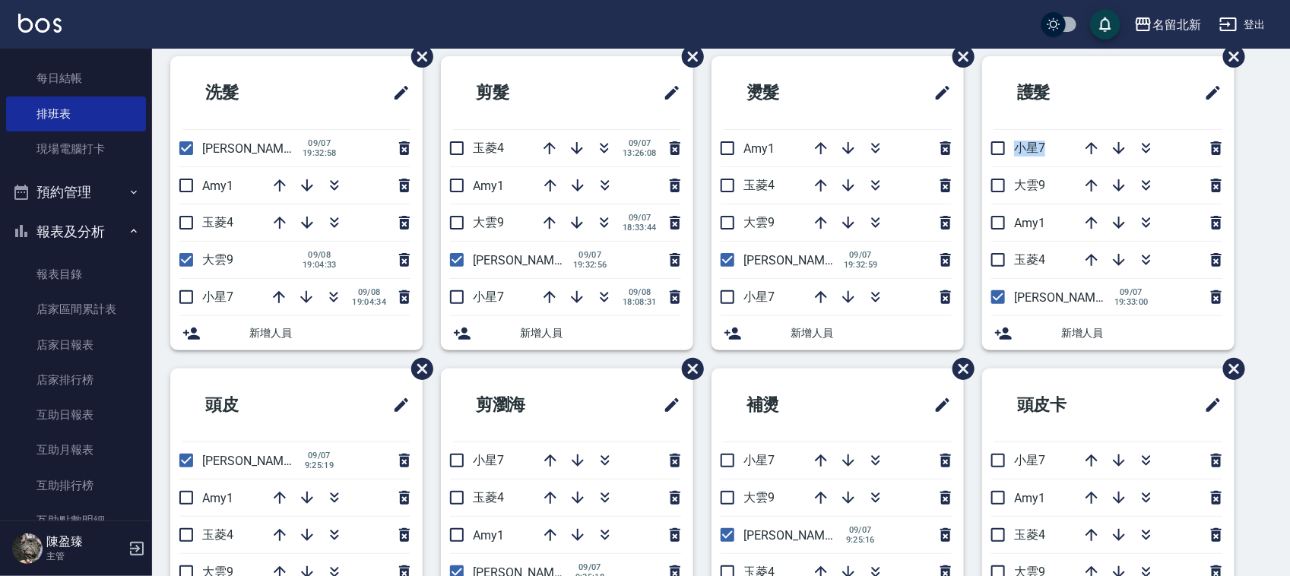
scroll to position [66, 0]
click at [1289, 194] on html "名留北新 登出 櫃檯作業 打帳單 帳單列表 掛單列表 座位開單 營業儀表板 現金收支登錄 材料自購登錄 每日結帳 排班表 現場電腦打卡 預約管理 預約管理 單…" at bounding box center [645, 564] width 1290 height 1260
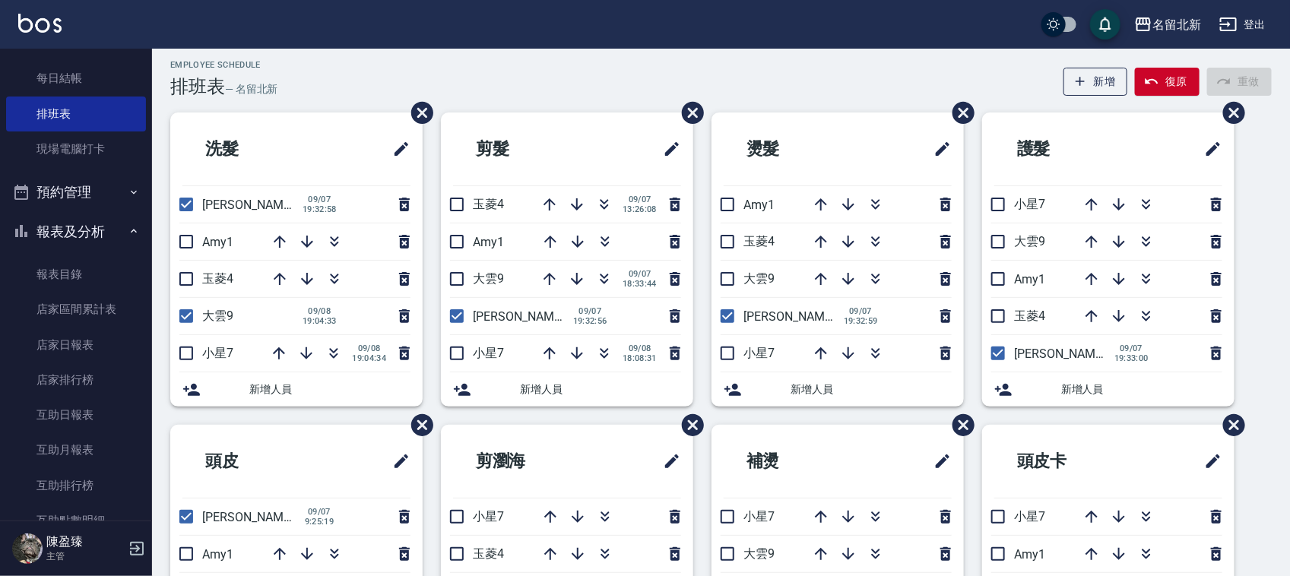
scroll to position [0, 0]
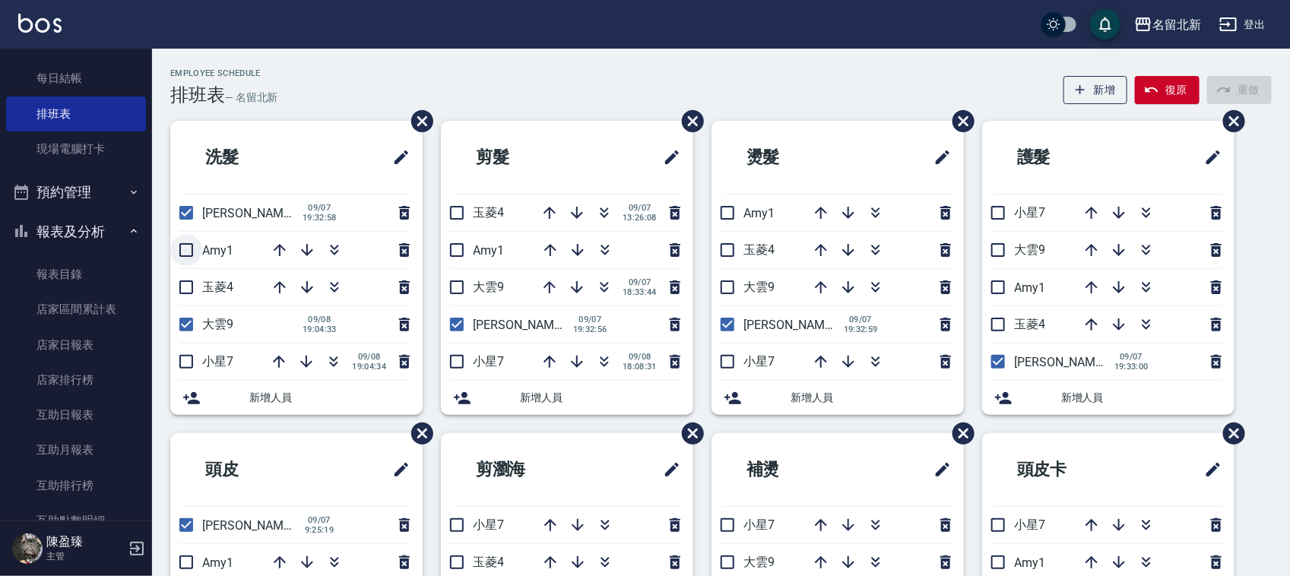
click at [183, 249] on input "checkbox" at bounding box center [186, 250] width 32 height 32
checkbox input "true"
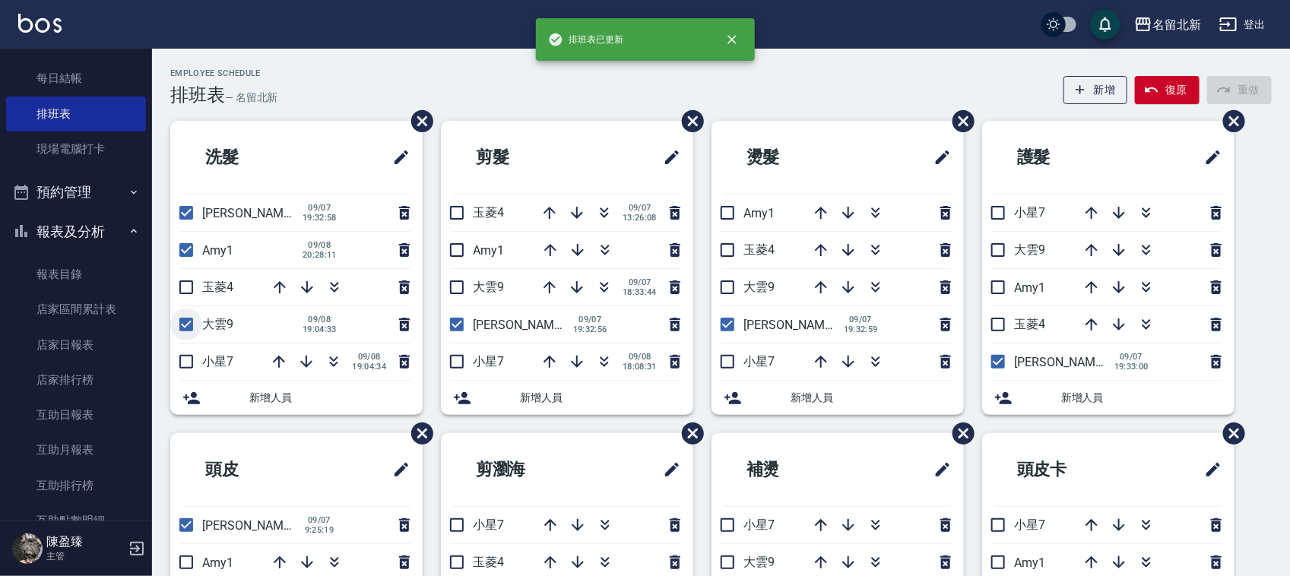
click at [180, 328] on input "checkbox" at bounding box center [186, 325] width 32 height 32
checkbox input "false"
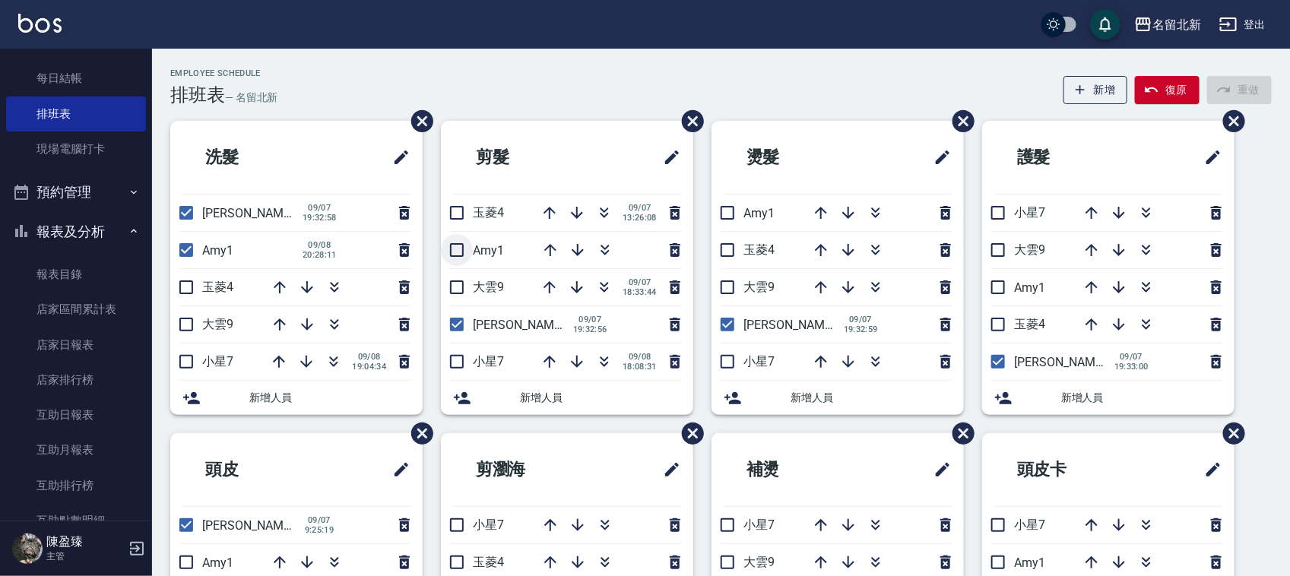
click at [458, 255] on input "checkbox" at bounding box center [457, 250] width 32 height 32
checkbox input "true"
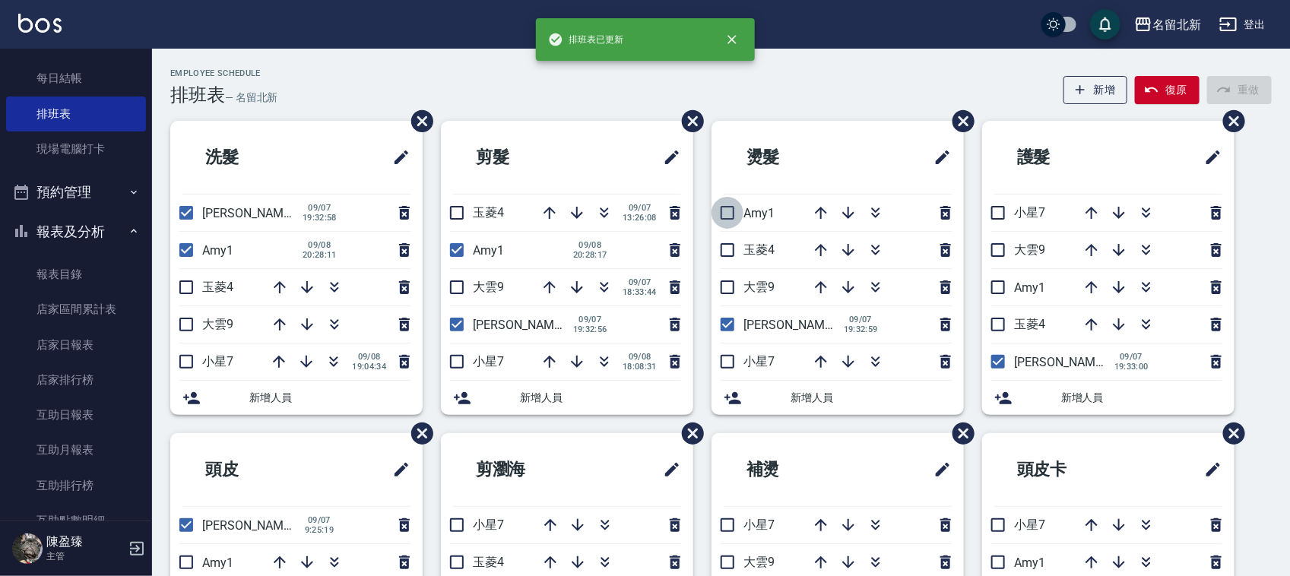
click at [728, 211] on input "checkbox" at bounding box center [727, 213] width 32 height 32
checkbox input "true"
click at [996, 290] on input "checkbox" at bounding box center [998, 287] width 32 height 32
checkbox input "true"
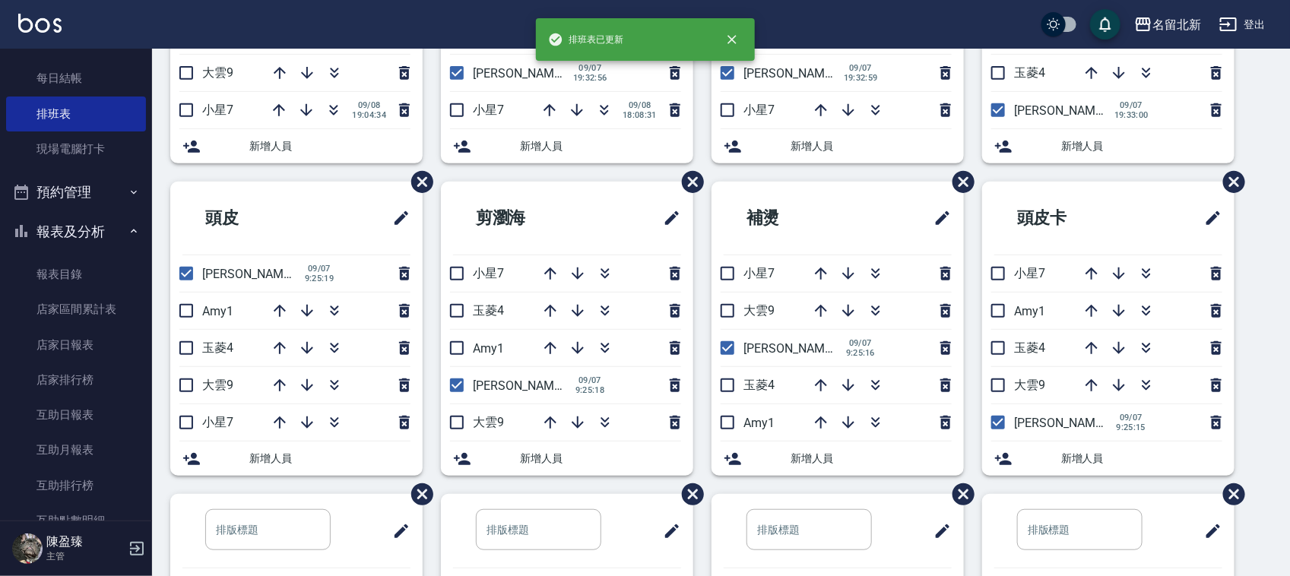
scroll to position [285, 0]
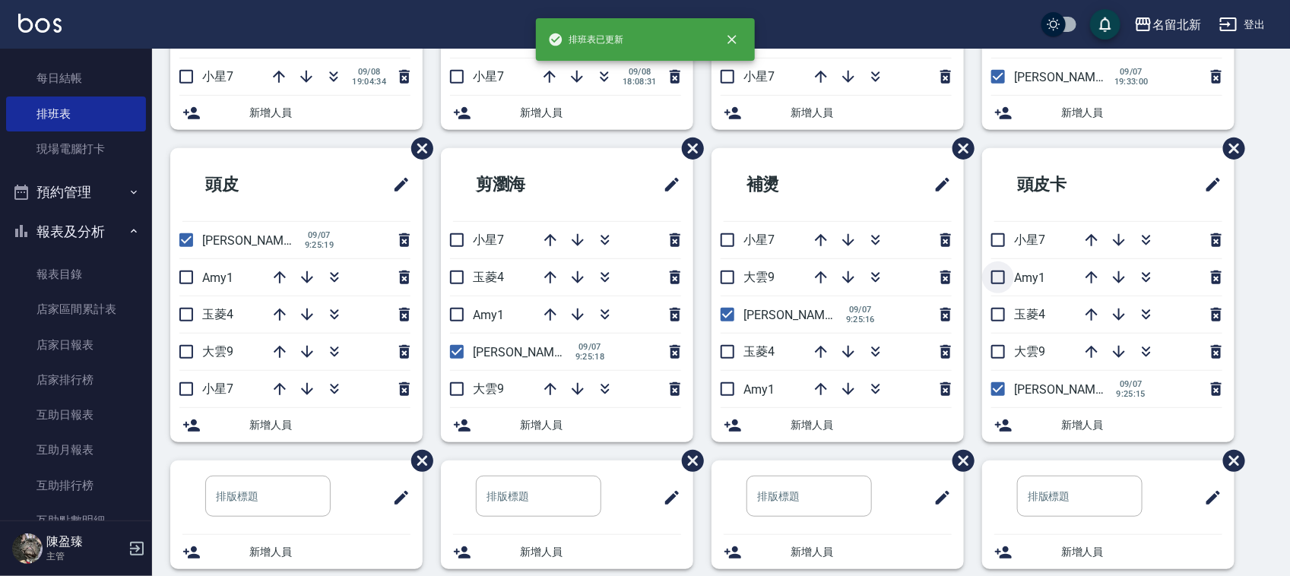
click at [1000, 280] on input "checkbox" at bounding box center [998, 277] width 32 height 32
checkbox input "true"
drag, startPoint x: 728, startPoint y: 389, endPoint x: 702, endPoint y: 410, distance: 34.1
click at [728, 388] on input "checkbox" at bounding box center [727, 389] width 32 height 32
checkbox input "true"
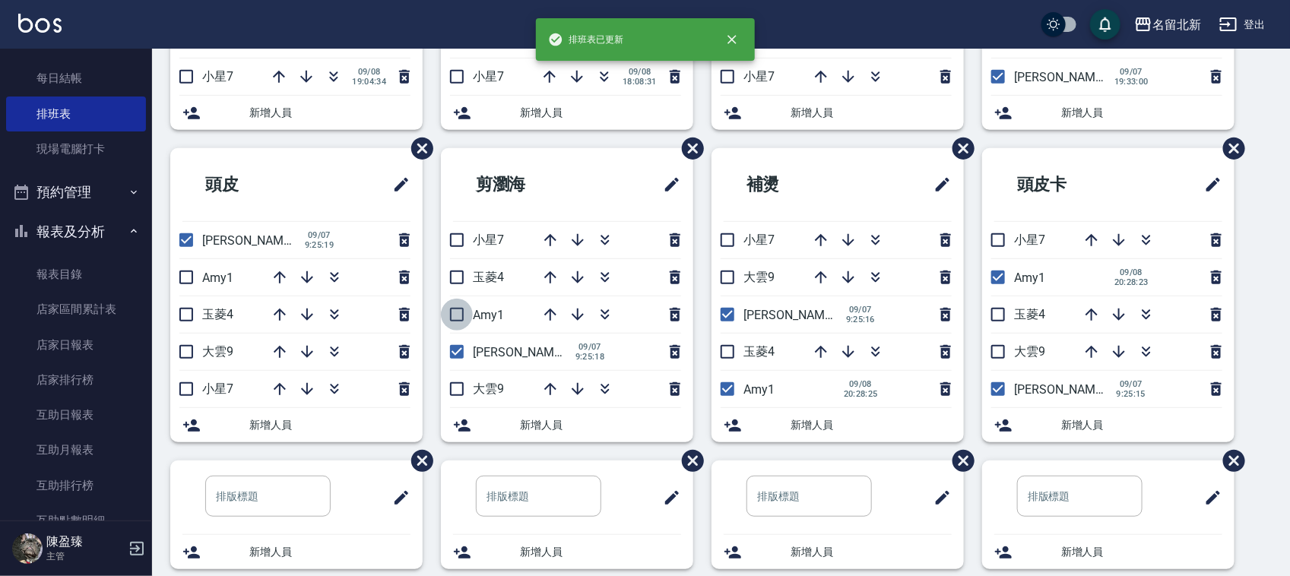
click at [458, 316] on input "checkbox" at bounding box center [457, 315] width 32 height 32
checkbox input "true"
click at [189, 281] on input "checkbox" at bounding box center [186, 277] width 32 height 32
checkbox input "true"
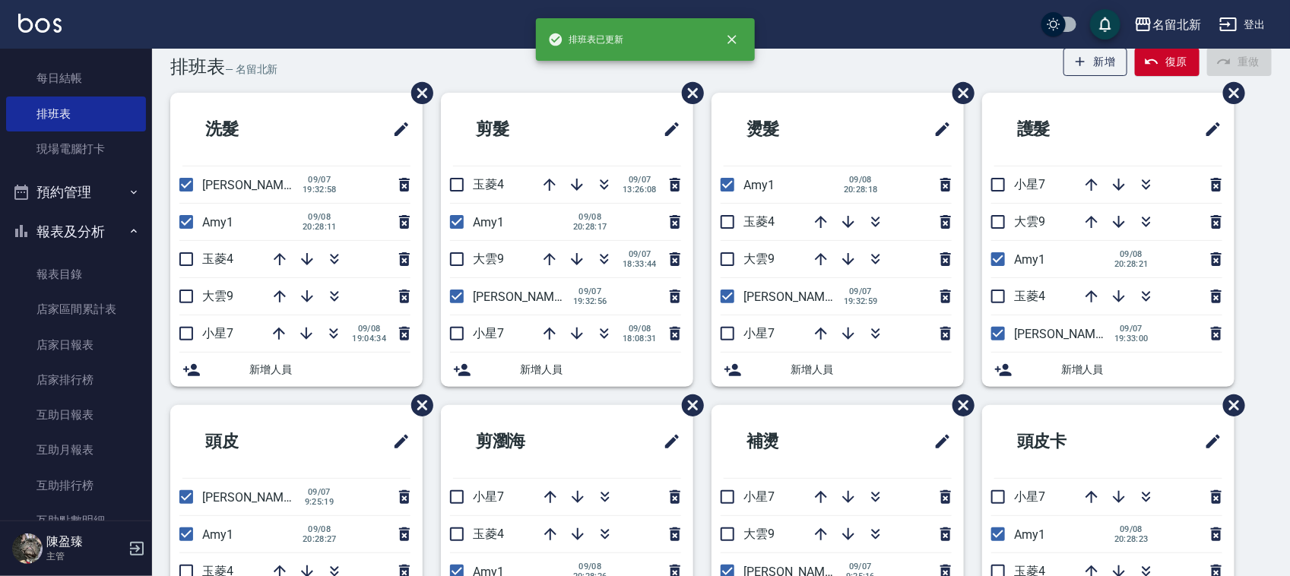
scroll to position [0, 0]
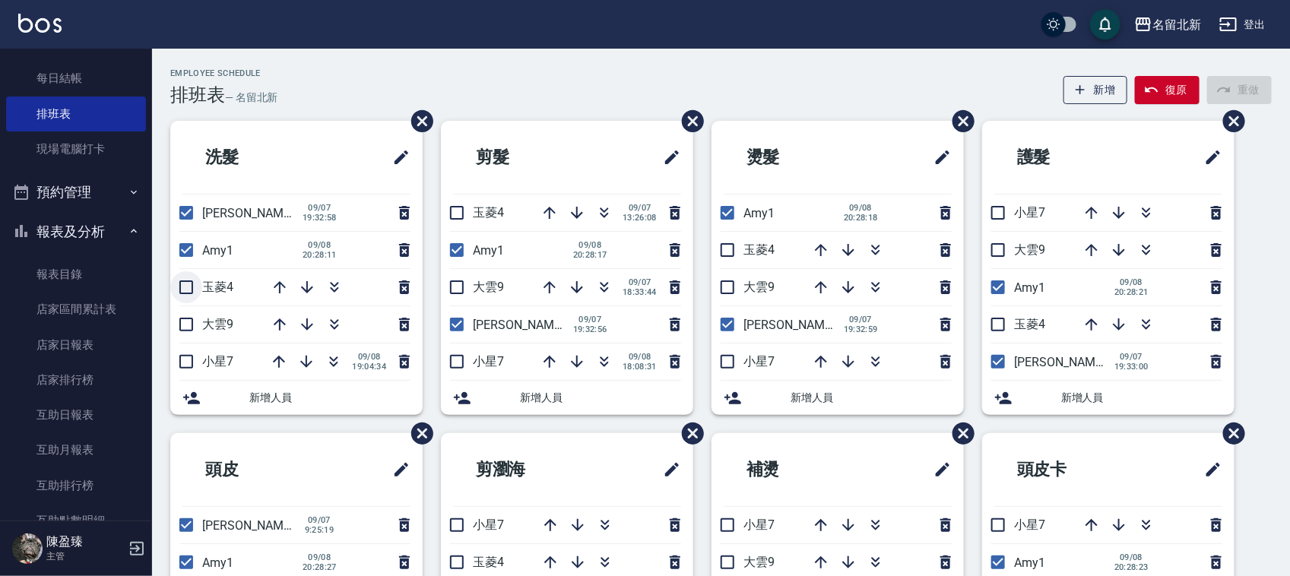
click at [179, 282] on input "checkbox" at bounding box center [186, 287] width 32 height 32
checkbox input "true"
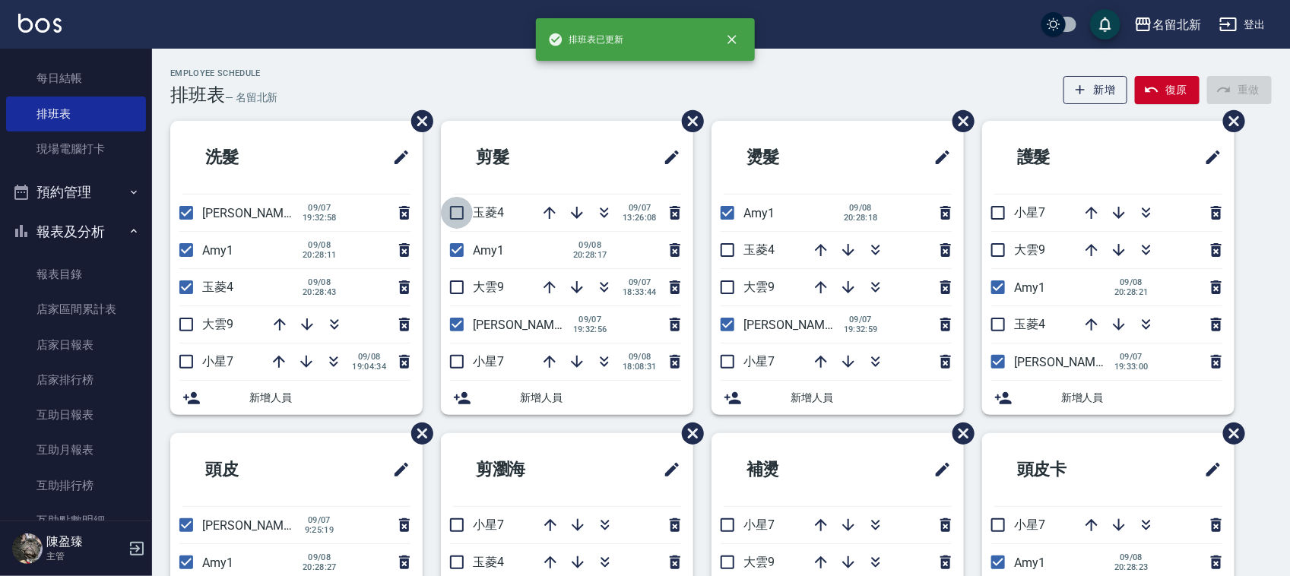
click at [451, 220] on input "checkbox" at bounding box center [457, 213] width 32 height 32
checkbox input "true"
drag, startPoint x: 720, startPoint y: 257, endPoint x: 882, endPoint y: 295, distance: 166.3
click at [721, 257] on input "checkbox" at bounding box center [727, 250] width 32 height 32
checkbox input "true"
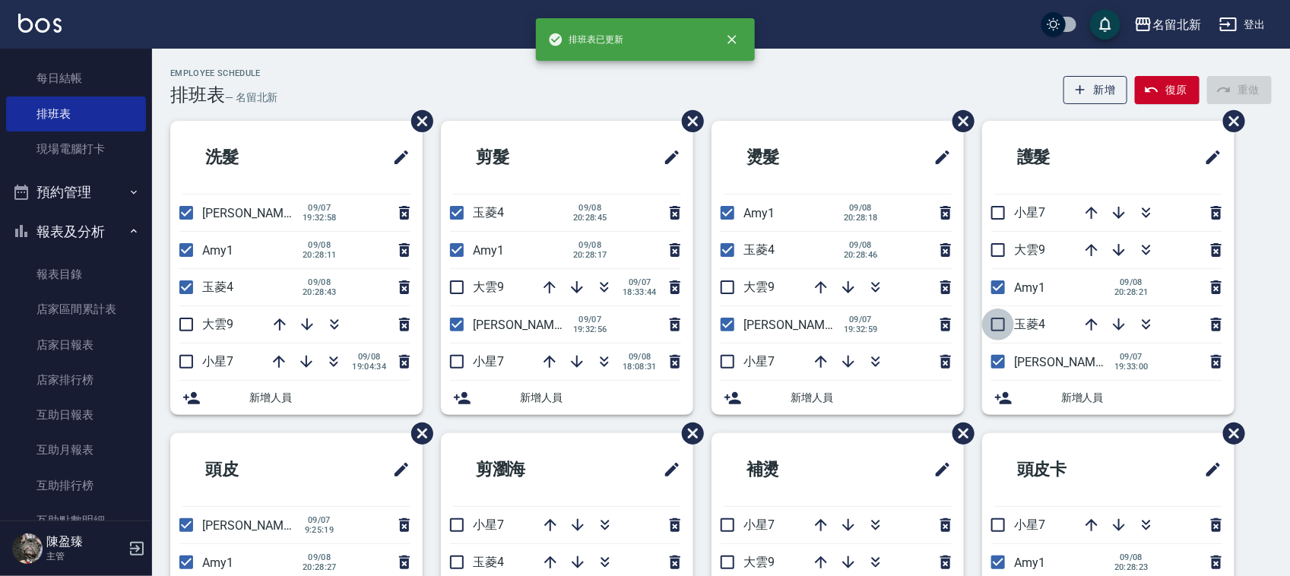
click at [1000, 328] on input "checkbox" at bounding box center [998, 325] width 32 height 32
checkbox input "true"
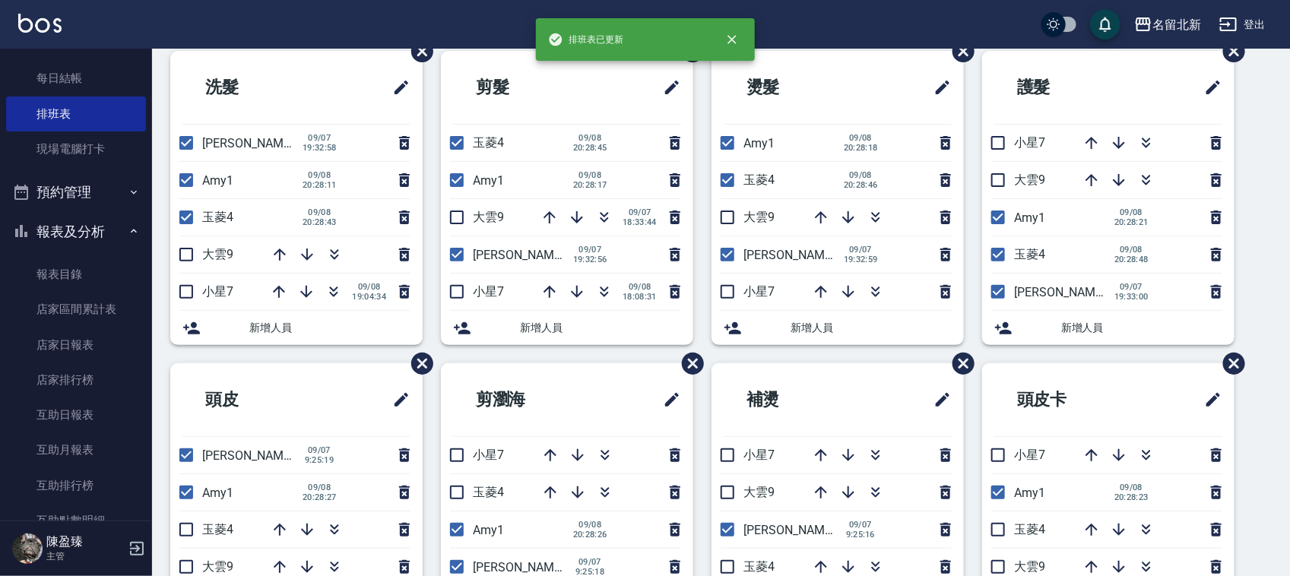
scroll to position [190, 0]
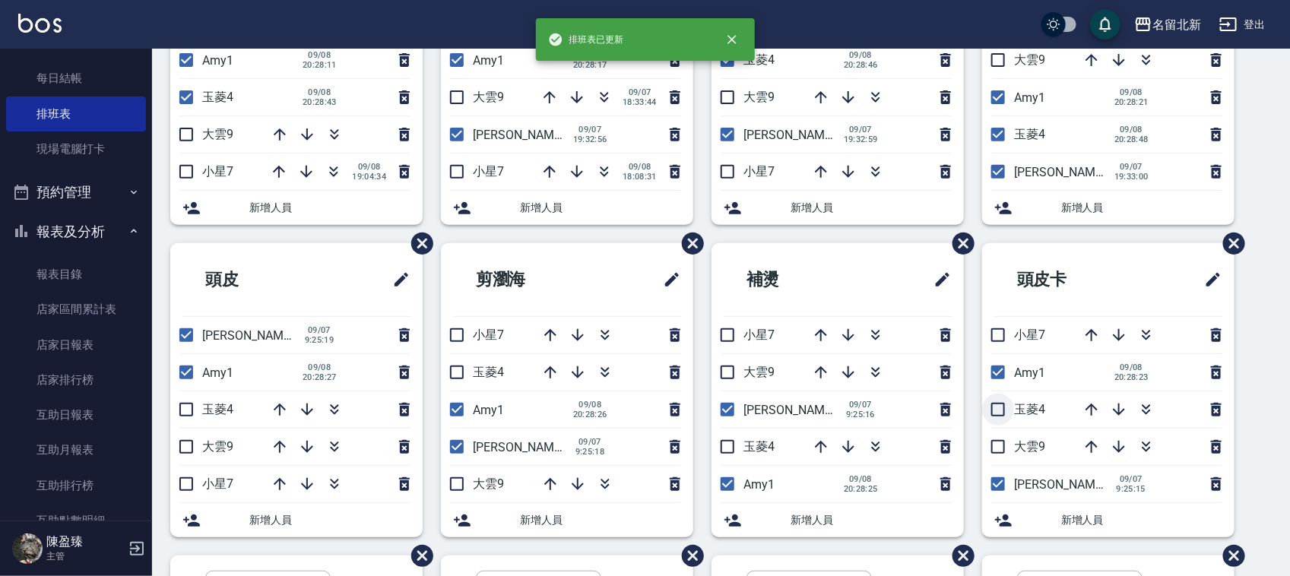
click at [993, 416] on input "checkbox" at bounding box center [998, 410] width 32 height 32
checkbox input "true"
click at [722, 445] on input "checkbox" at bounding box center [727, 447] width 32 height 32
checkbox input "true"
drag, startPoint x: 450, startPoint y: 375, endPoint x: 419, endPoint y: 407, distance: 44.6
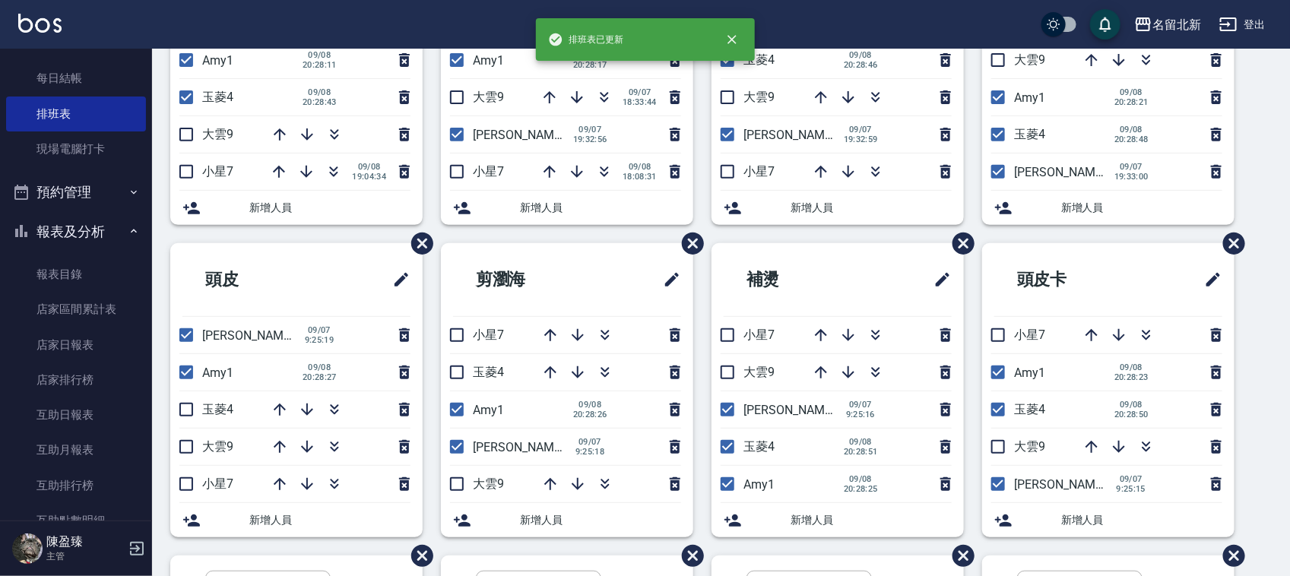
click at [450, 374] on input "checkbox" at bounding box center [457, 372] width 32 height 32
checkbox input "true"
click at [185, 409] on input "checkbox" at bounding box center [186, 410] width 32 height 32
checkbox input "true"
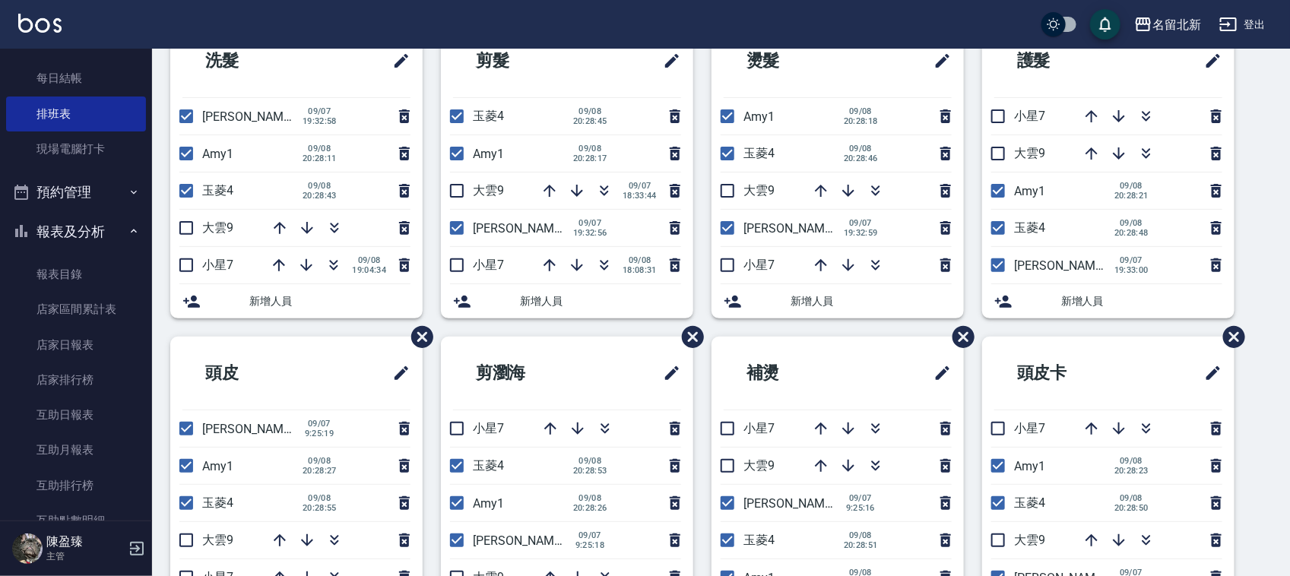
scroll to position [103, 0]
